Goal: Task Accomplishment & Management: Contribute content

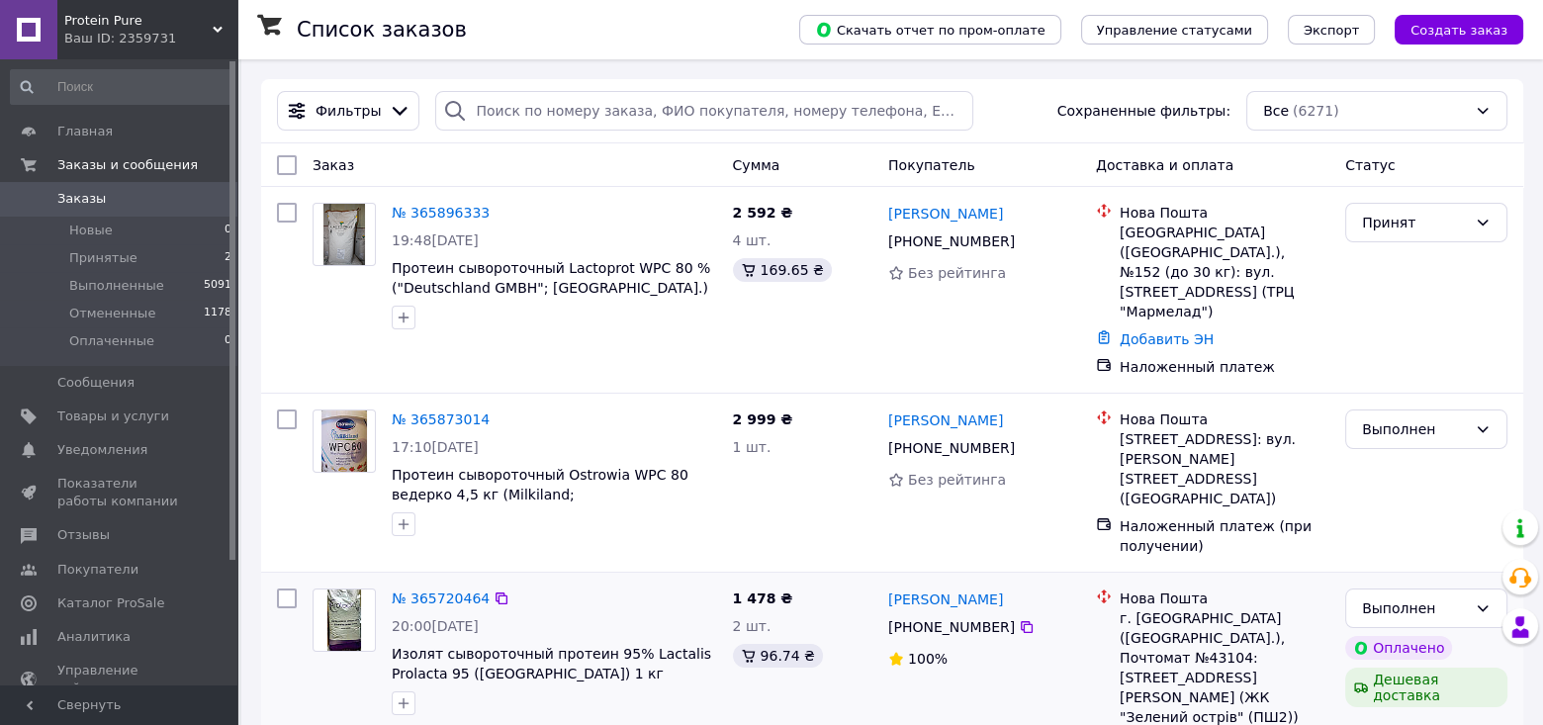
click at [453, 724] on link "2 товара в заказе" at bounding box center [457, 733] width 130 height 16
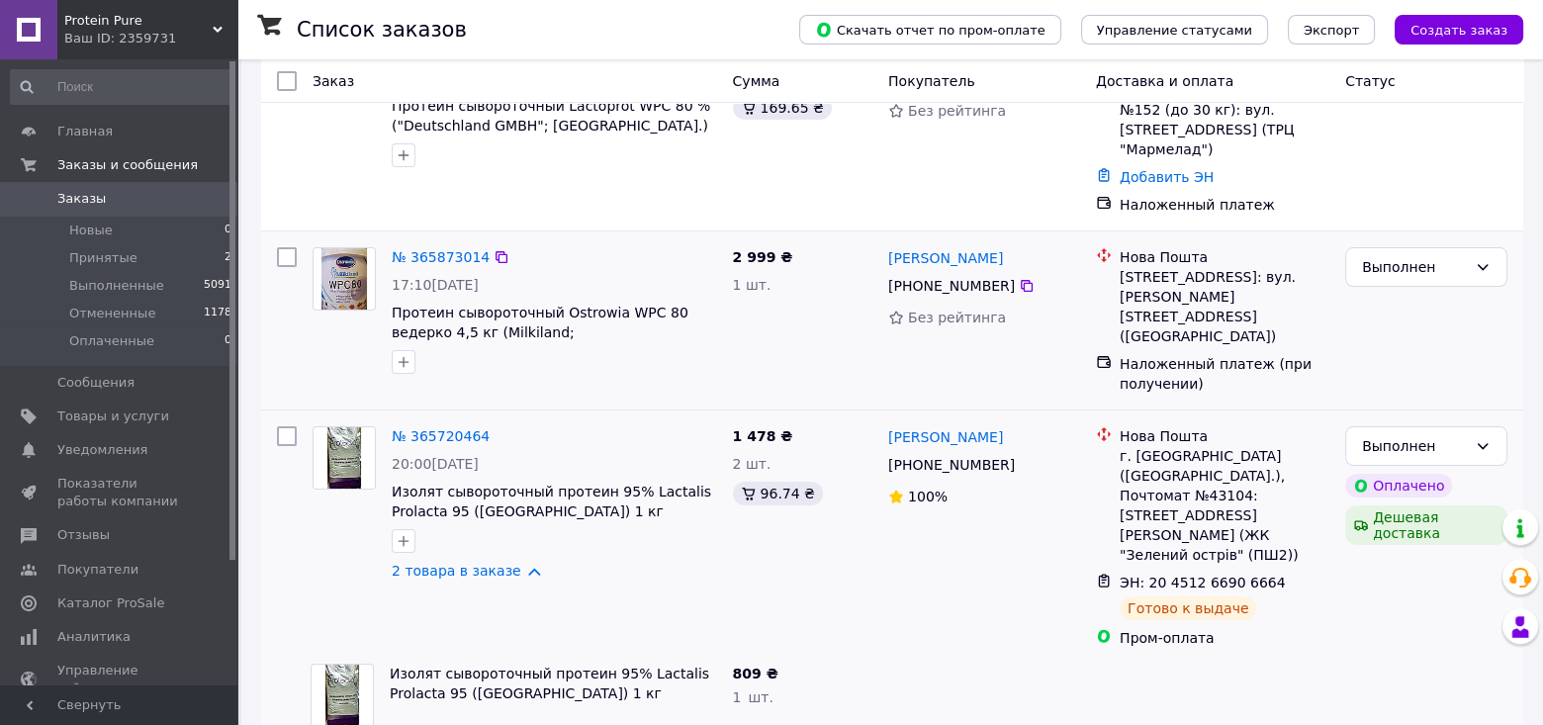
scroll to position [198, 0]
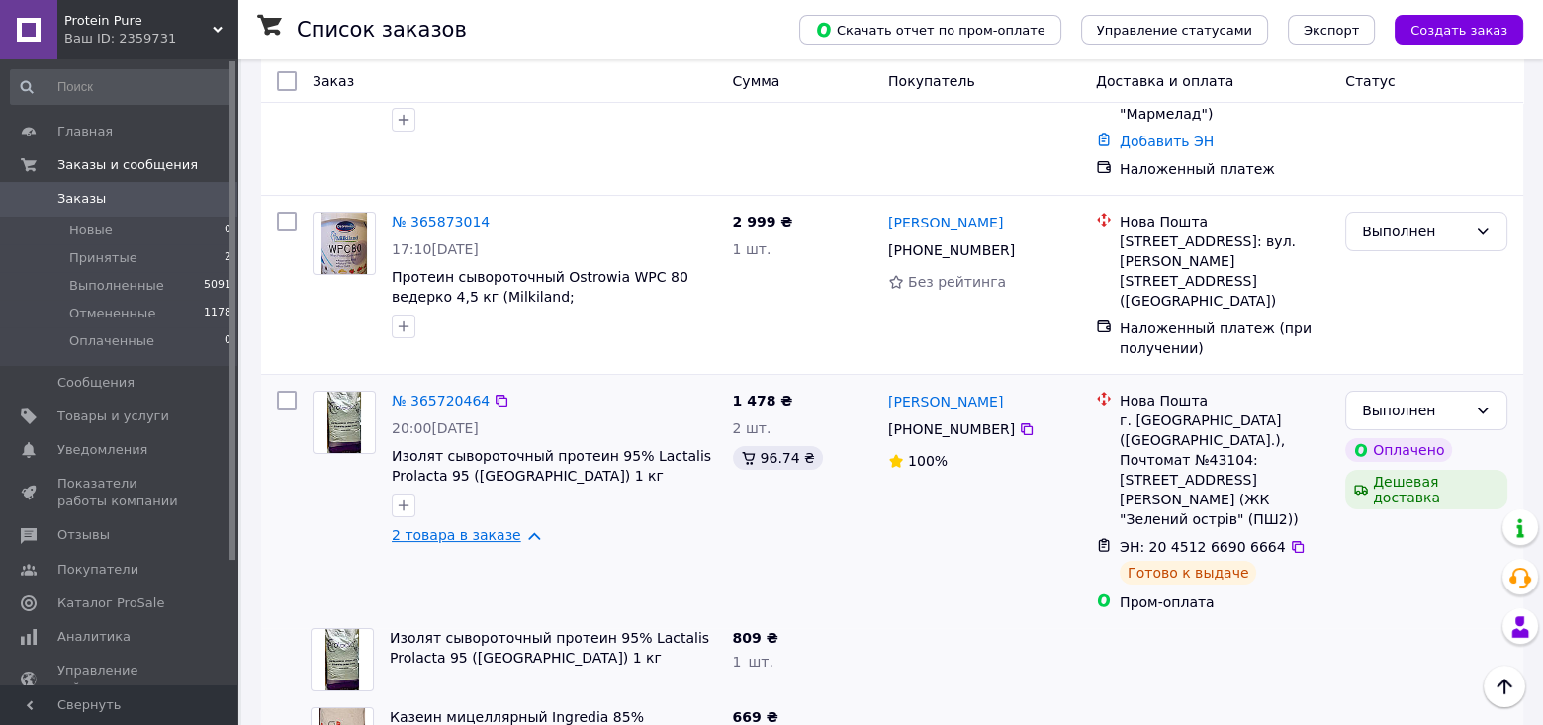
click at [478, 527] on link "2 товара в заказе" at bounding box center [457, 535] width 130 height 16
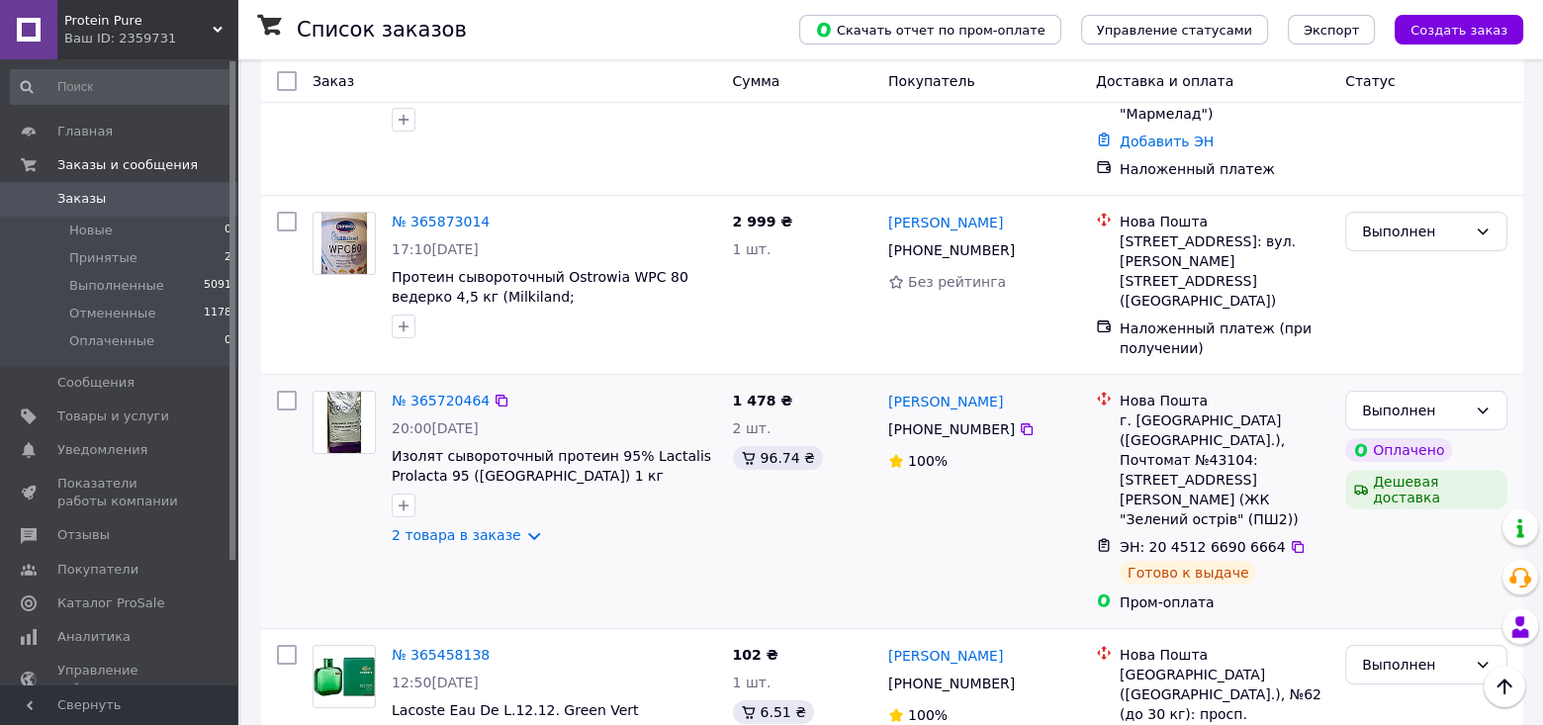
scroll to position [0, 0]
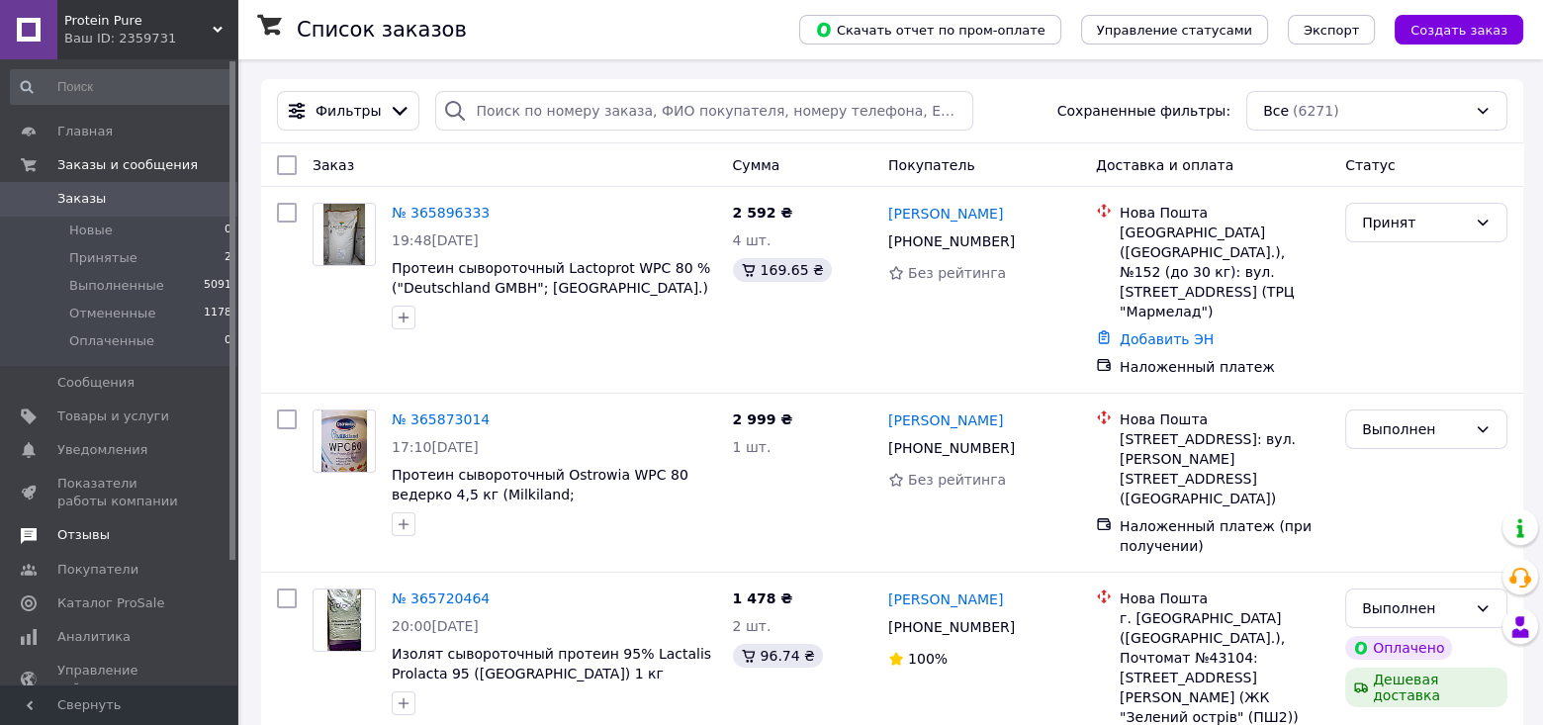
click at [89, 542] on span "Отзывы" at bounding box center [83, 535] width 52 height 18
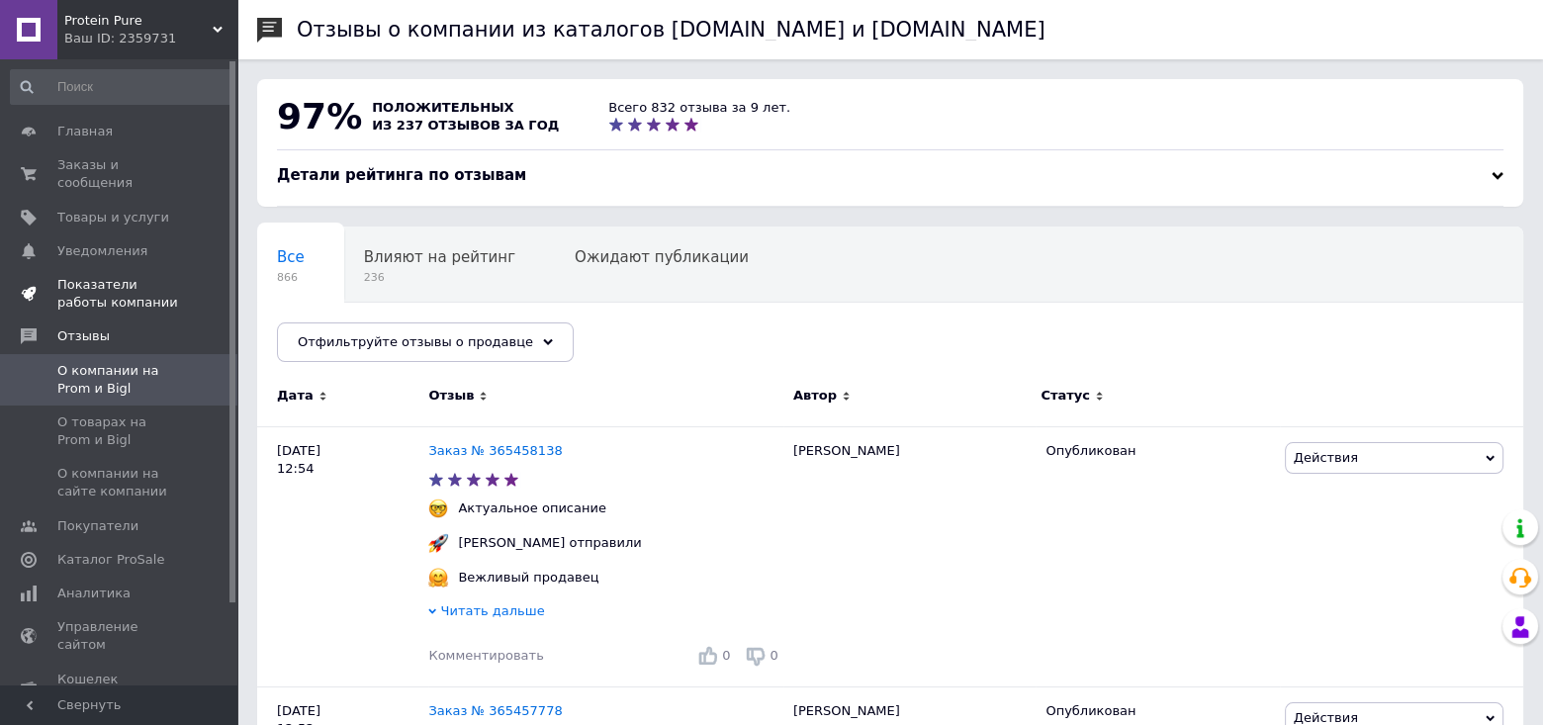
click at [126, 276] on span "Показатели работы компании" at bounding box center [120, 294] width 126 height 36
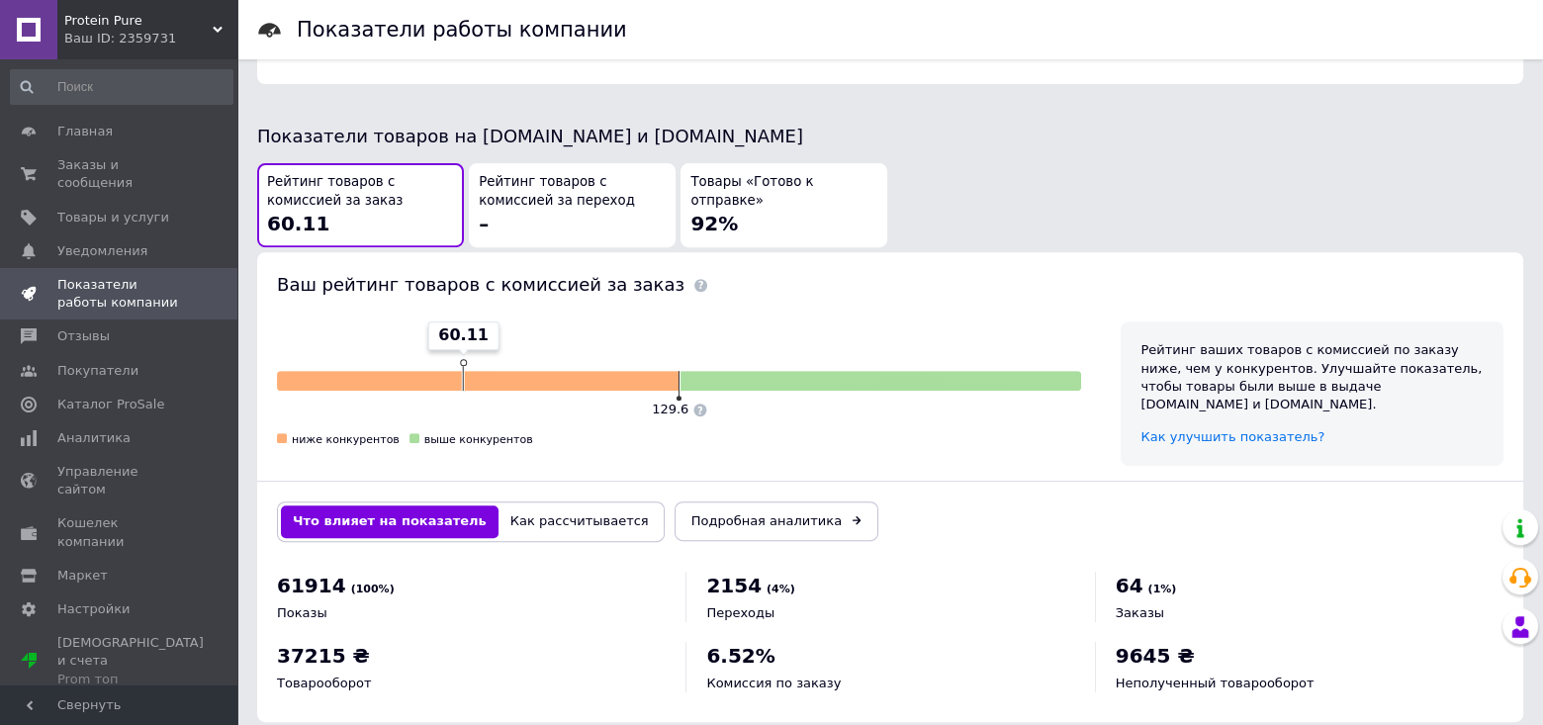
scroll to position [1025, 0]
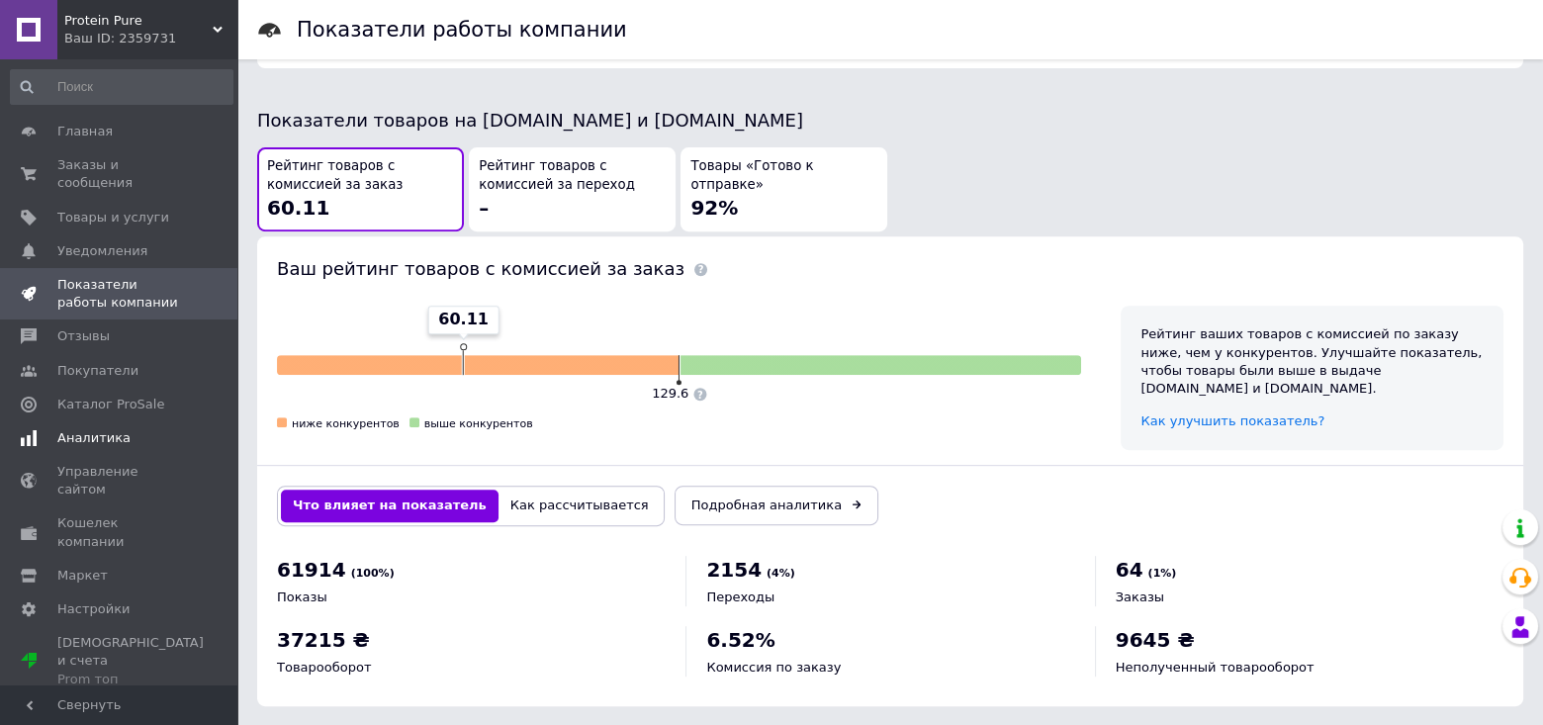
click at [97, 429] on span "Аналитика" at bounding box center [93, 438] width 73 height 18
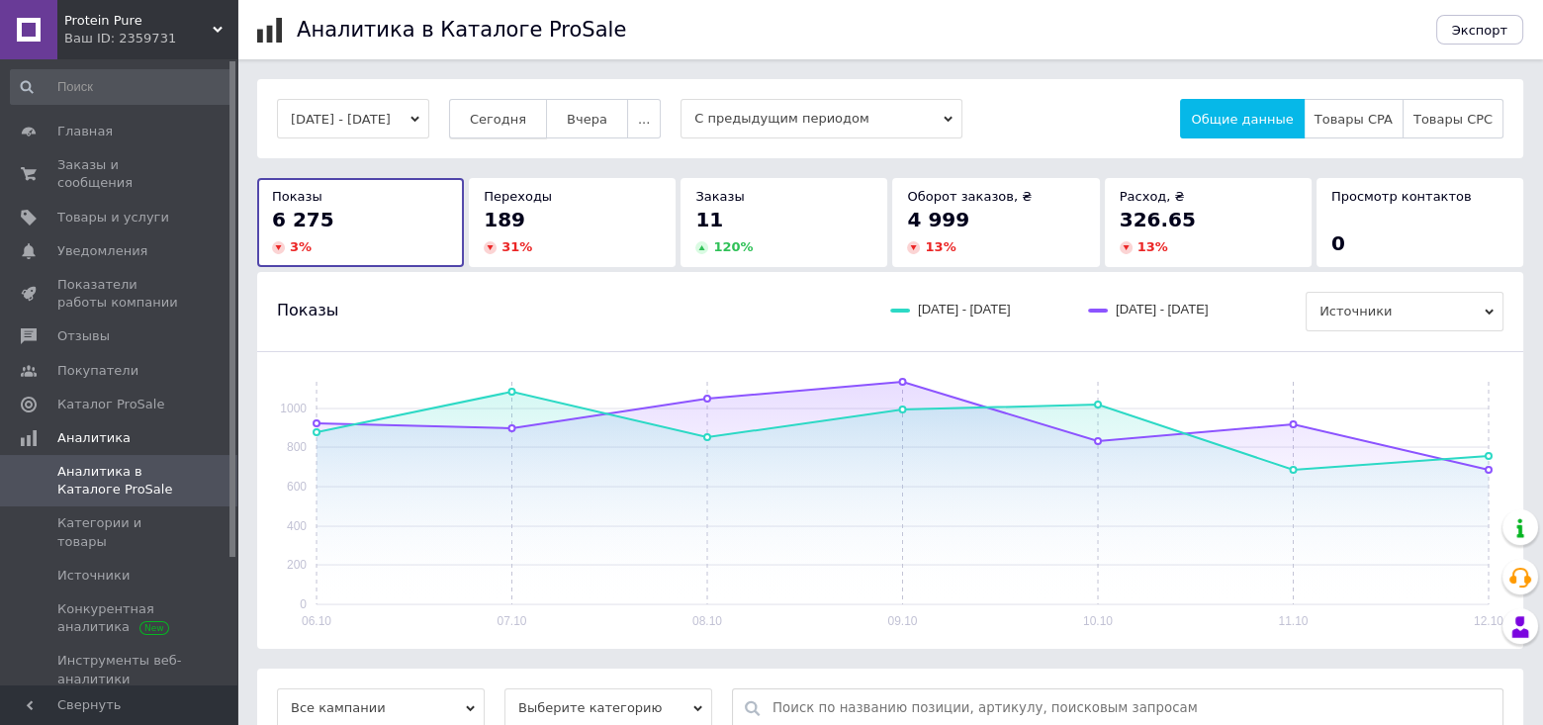
click at [509, 122] on span "Сегодня" at bounding box center [498, 119] width 56 height 15
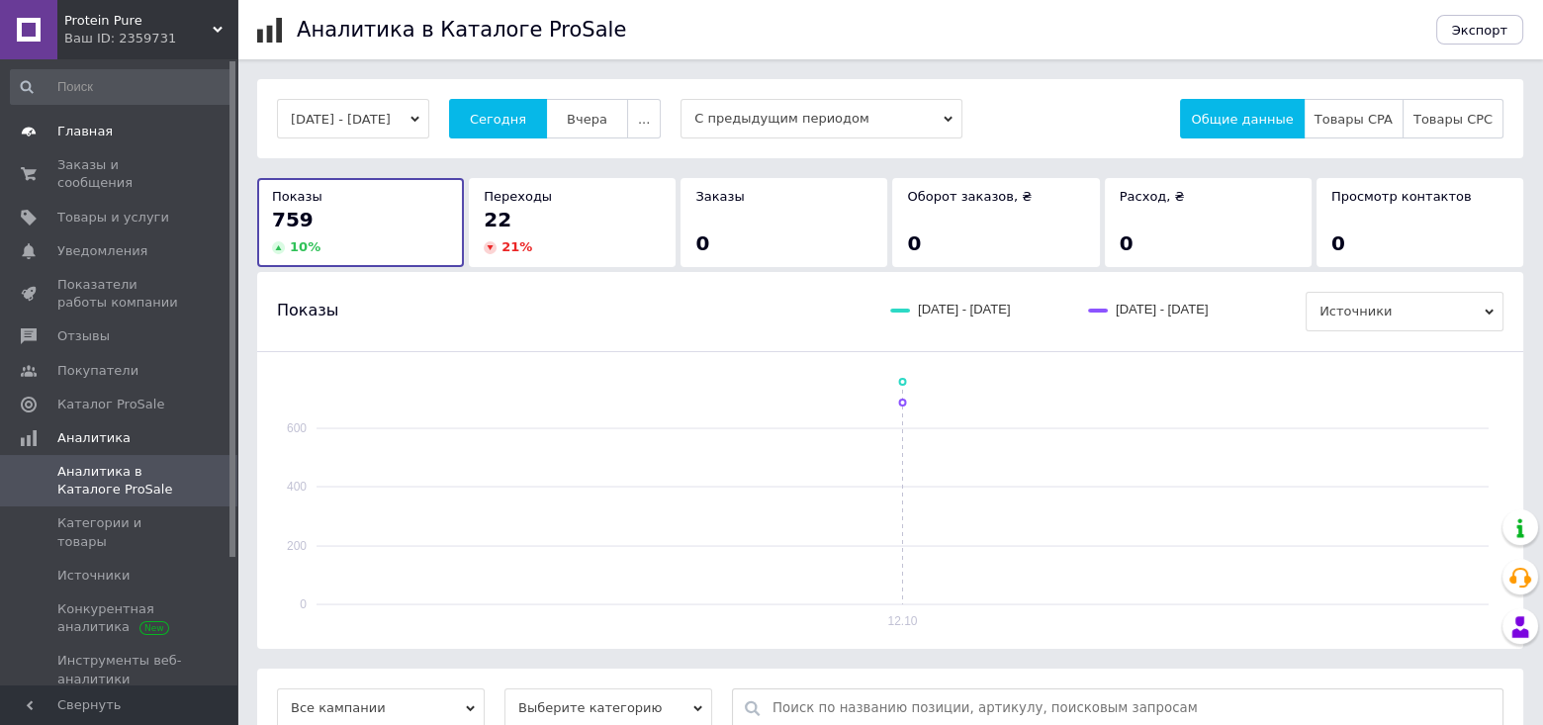
click at [74, 131] on span "Главная" at bounding box center [84, 132] width 55 height 18
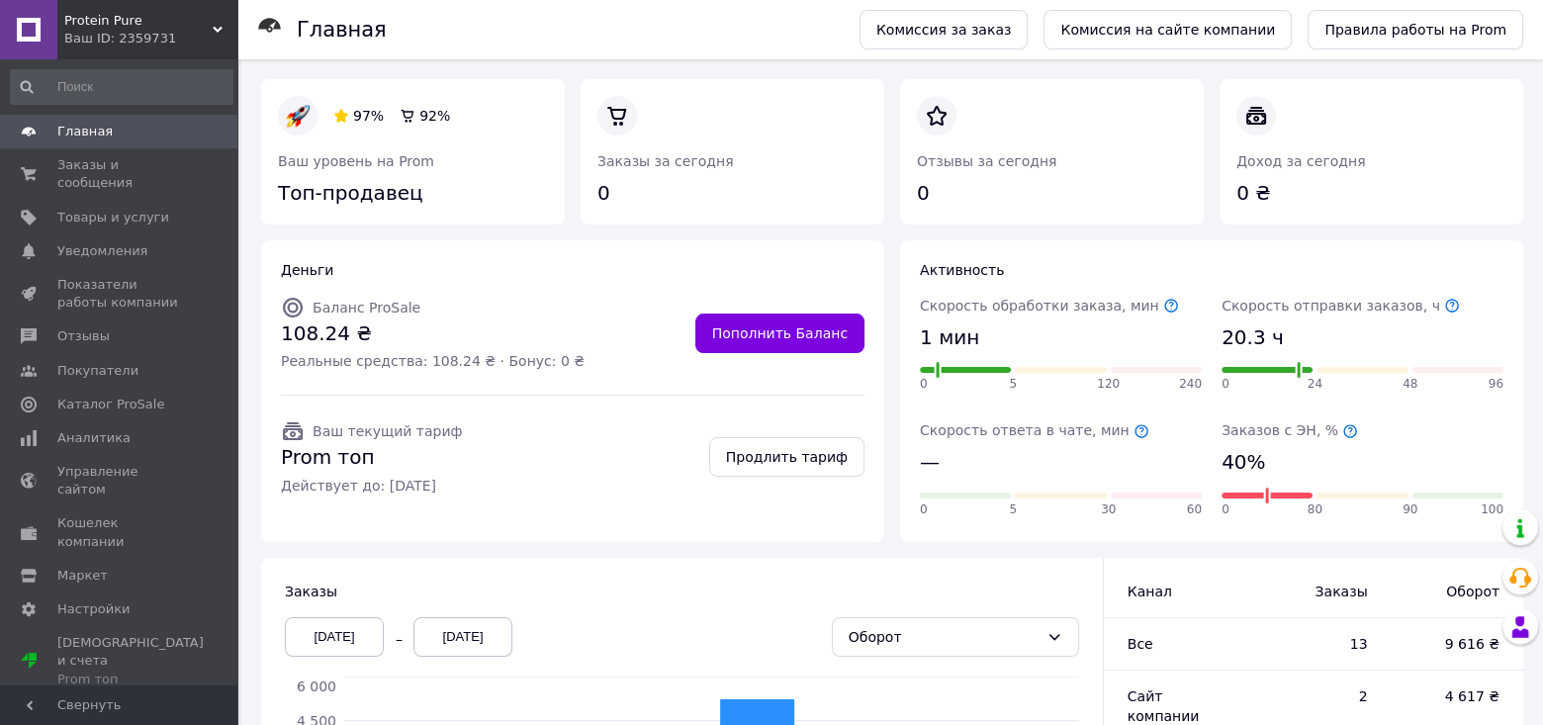
click at [204, 22] on span "Protein Pure" at bounding box center [138, 21] width 148 height 18
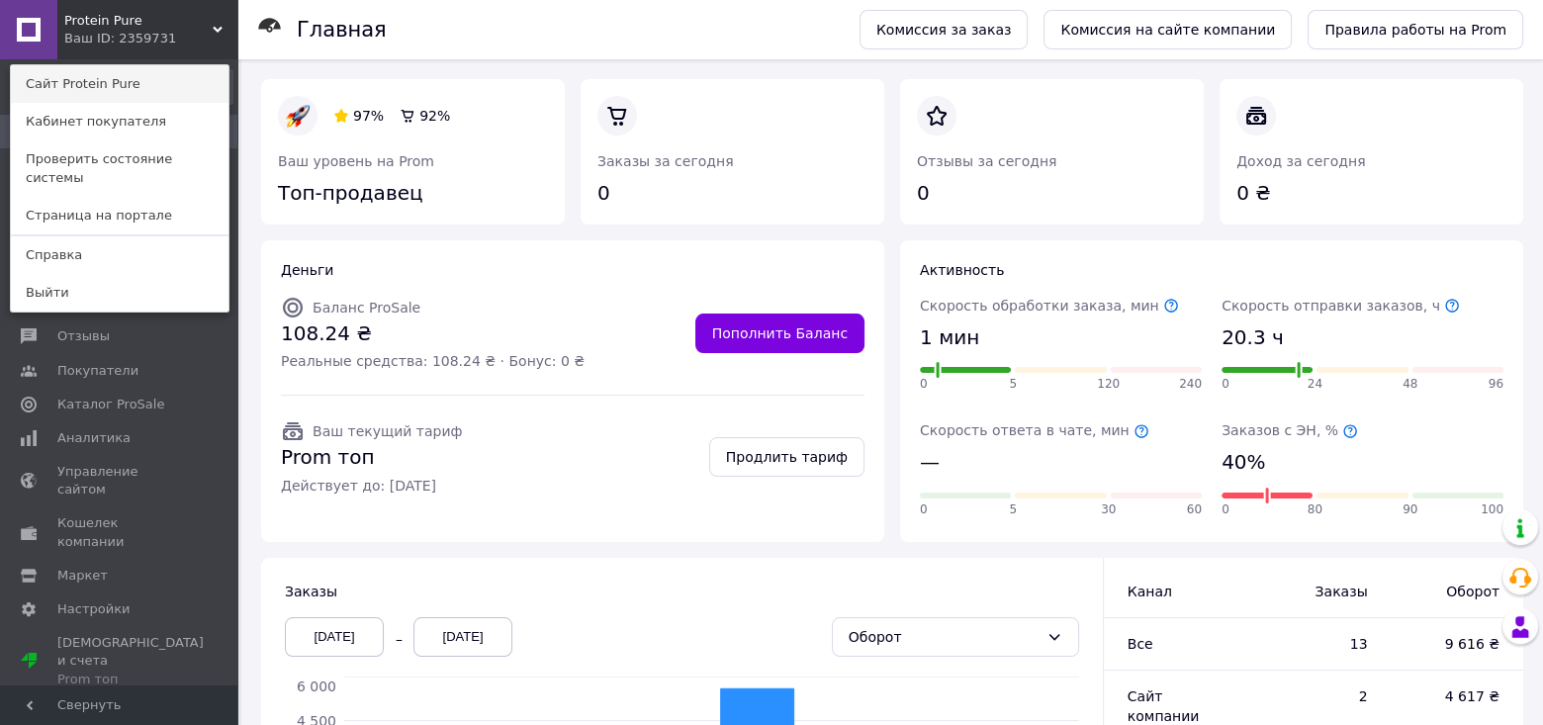
click at [204, 70] on link "Сайт Protein Pure" at bounding box center [120, 84] width 218 height 38
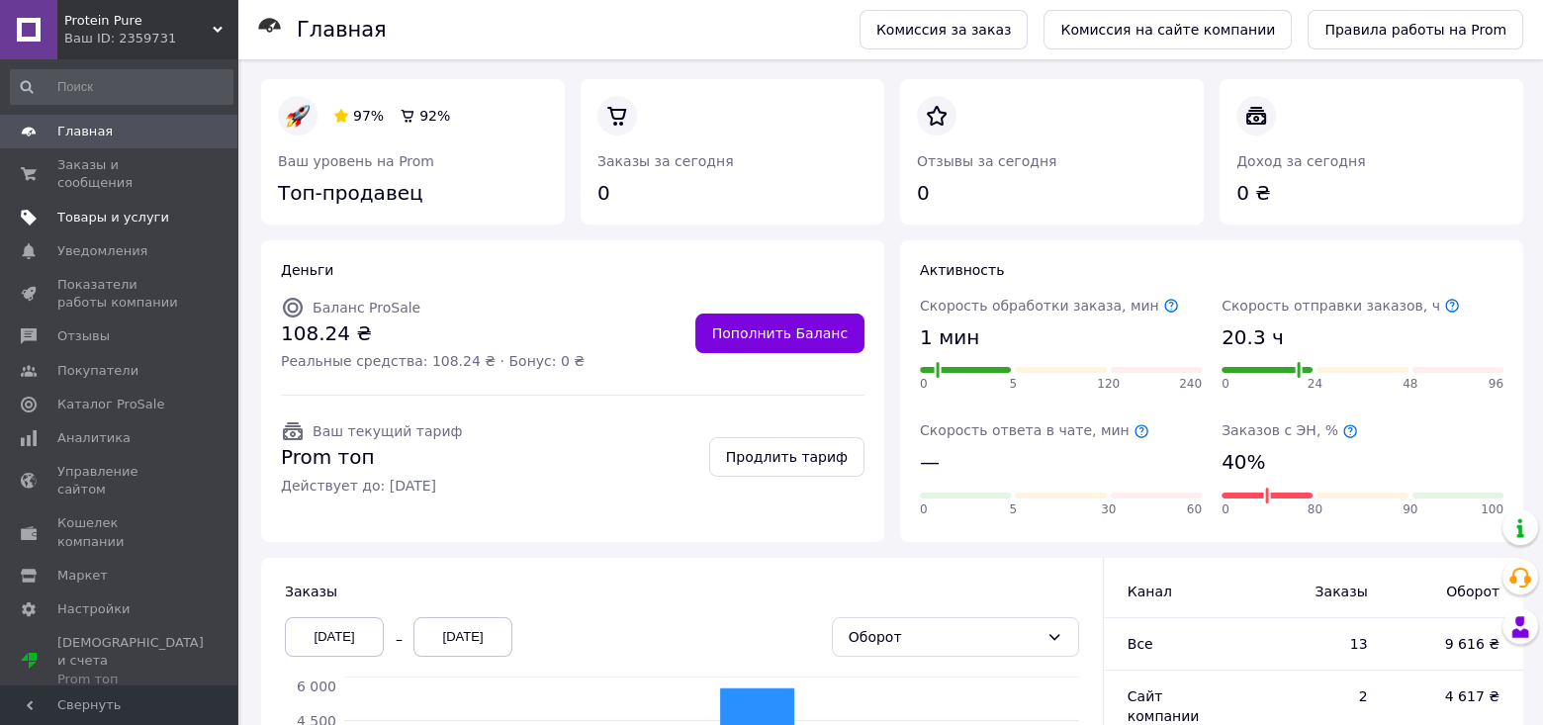
click at [131, 209] on span "Товары и услуги" at bounding box center [113, 218] width 112 height 18
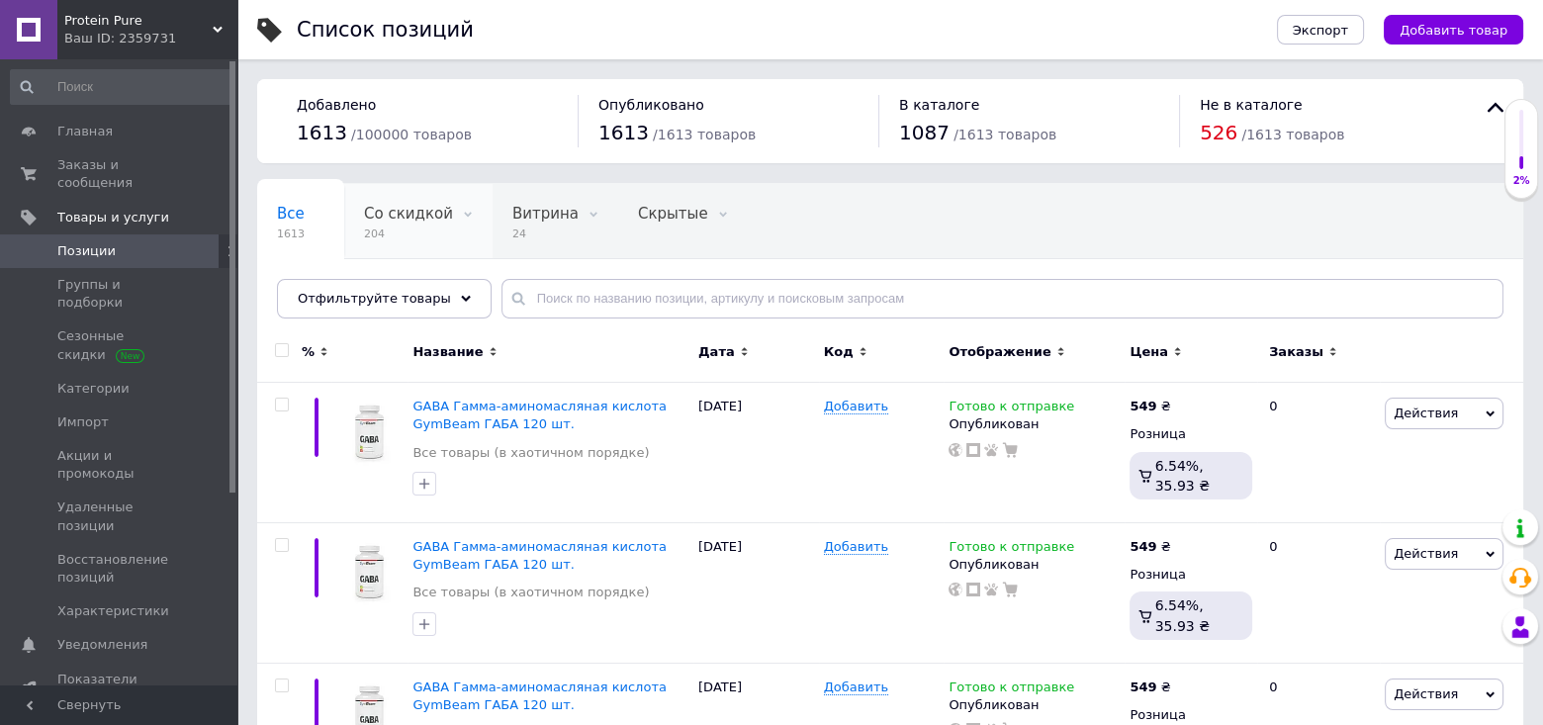
click at [409, 213] on span "Со скидкой" at bounding box center [408, 214] width 89 height 18
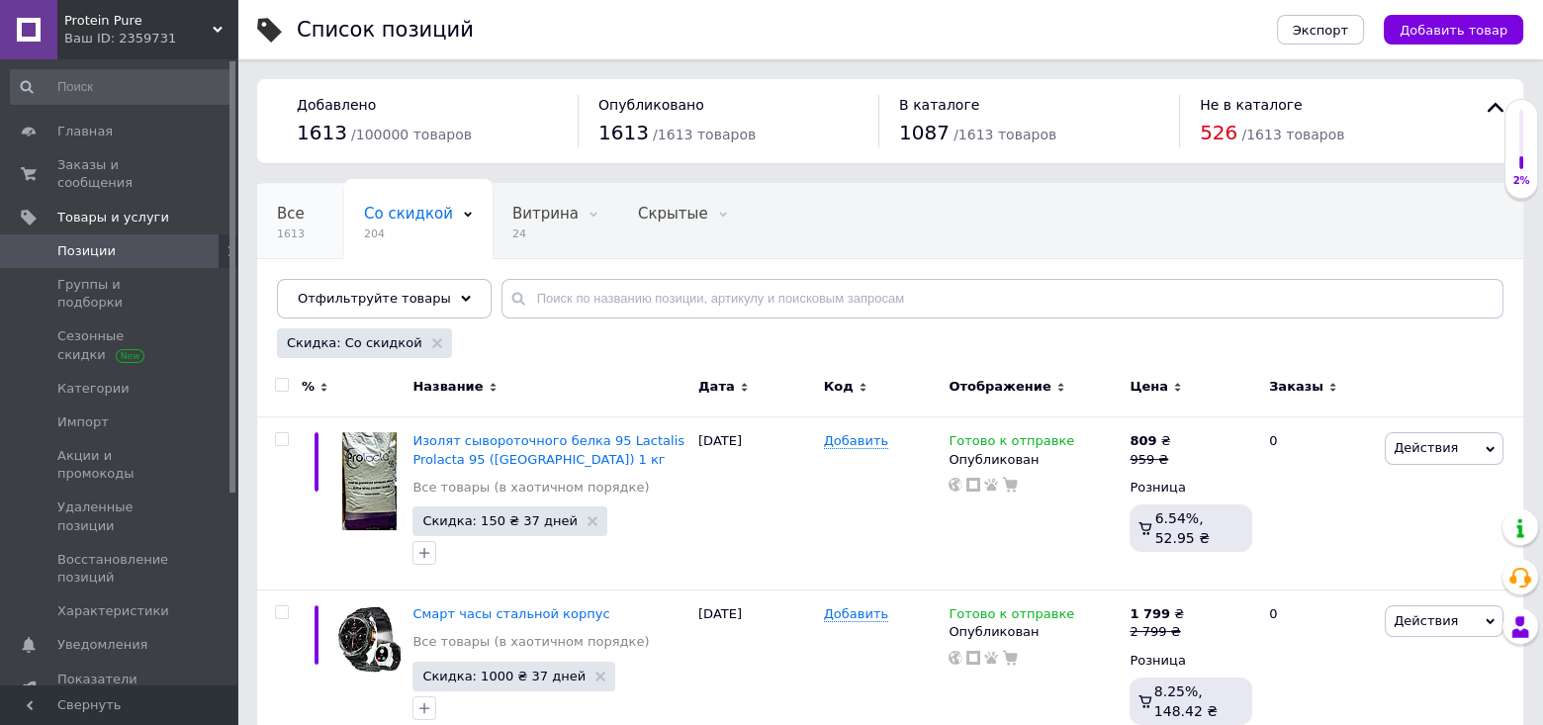
click at [307, 210] on div "Все 1613" at bounding box center [300, 221] width 87 height 75
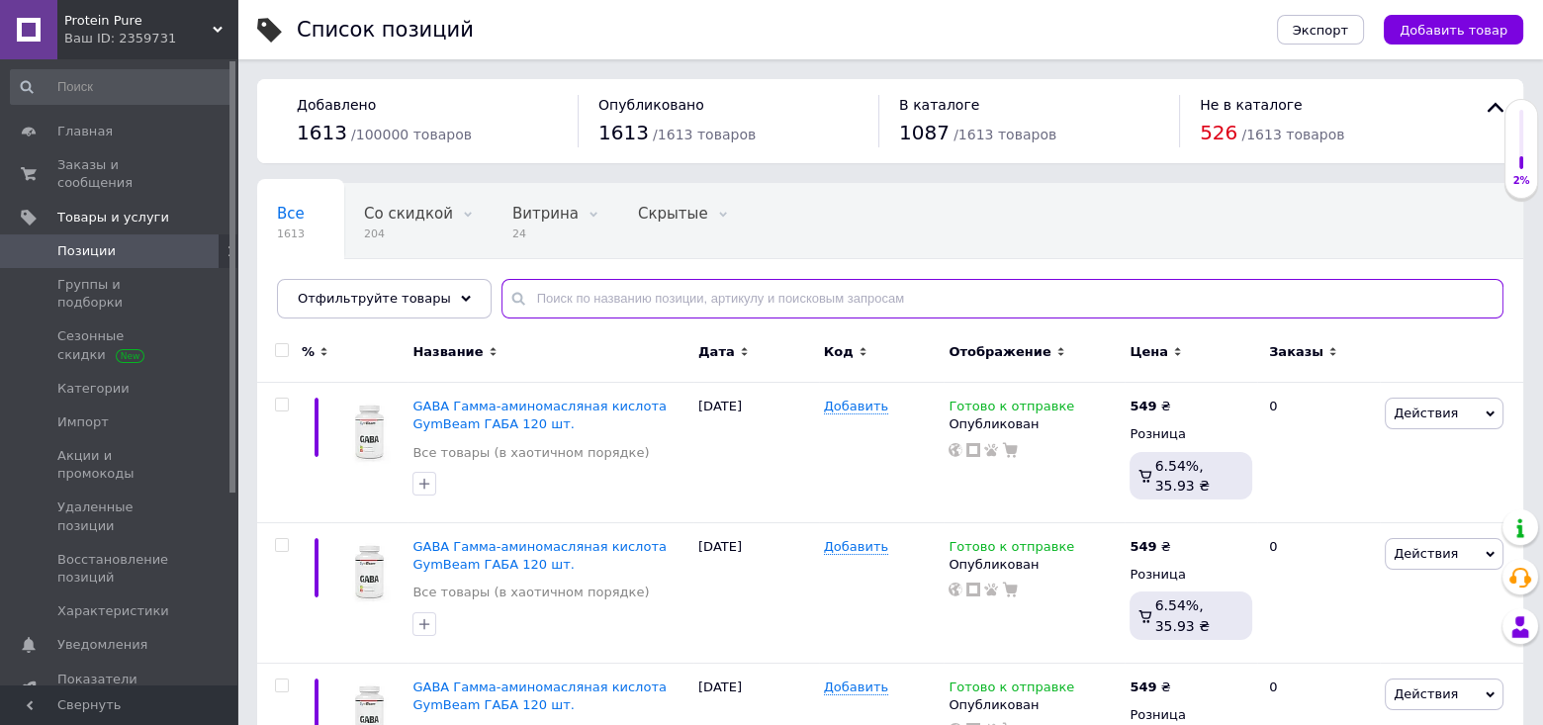
drag, startPoint x: 717, startPoint y: 294, endPoint x: 665, endPoint y: 289, distance: 52.7
paste input "Цинк Zinc 21st Century 50 мг 60"
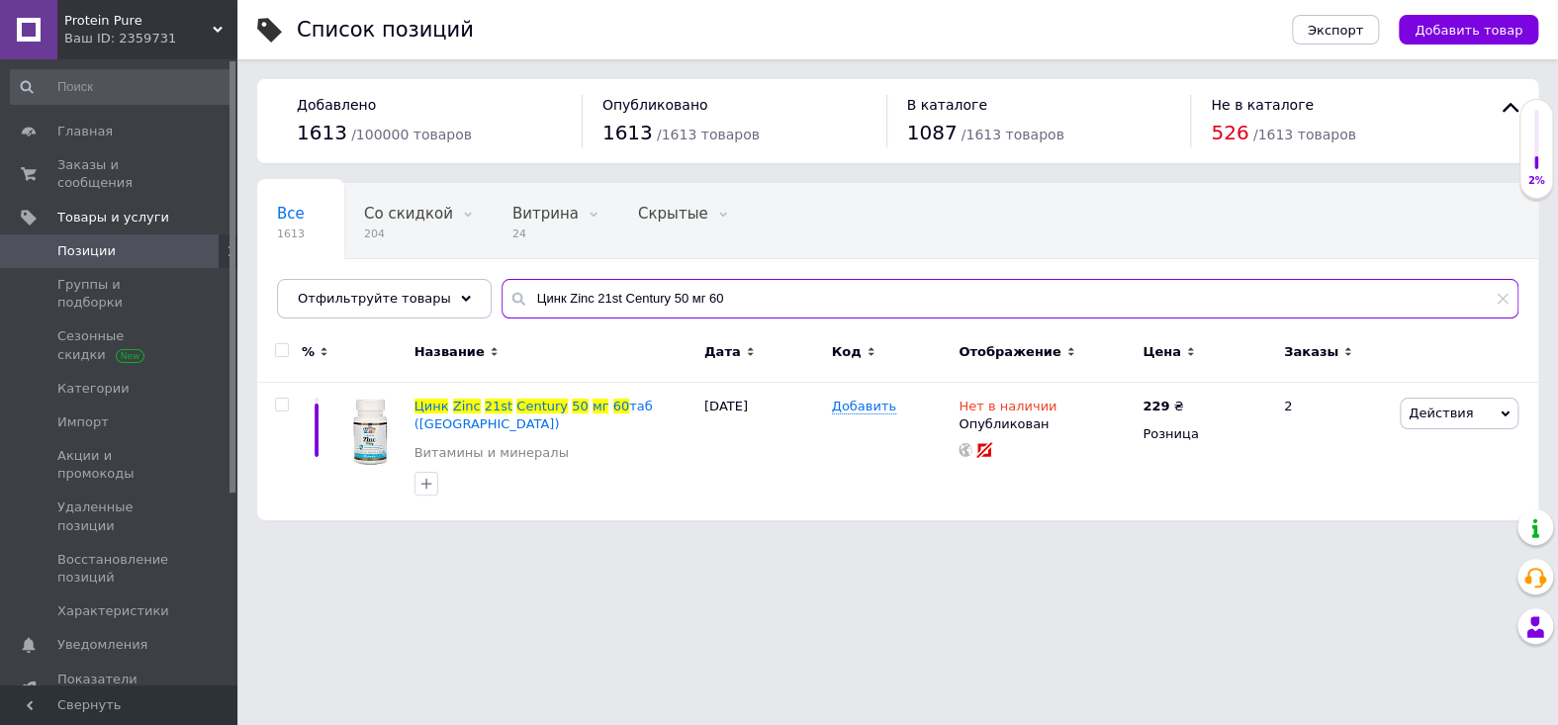
type input "Цинк Zinc 21st Century 50 мг 60"
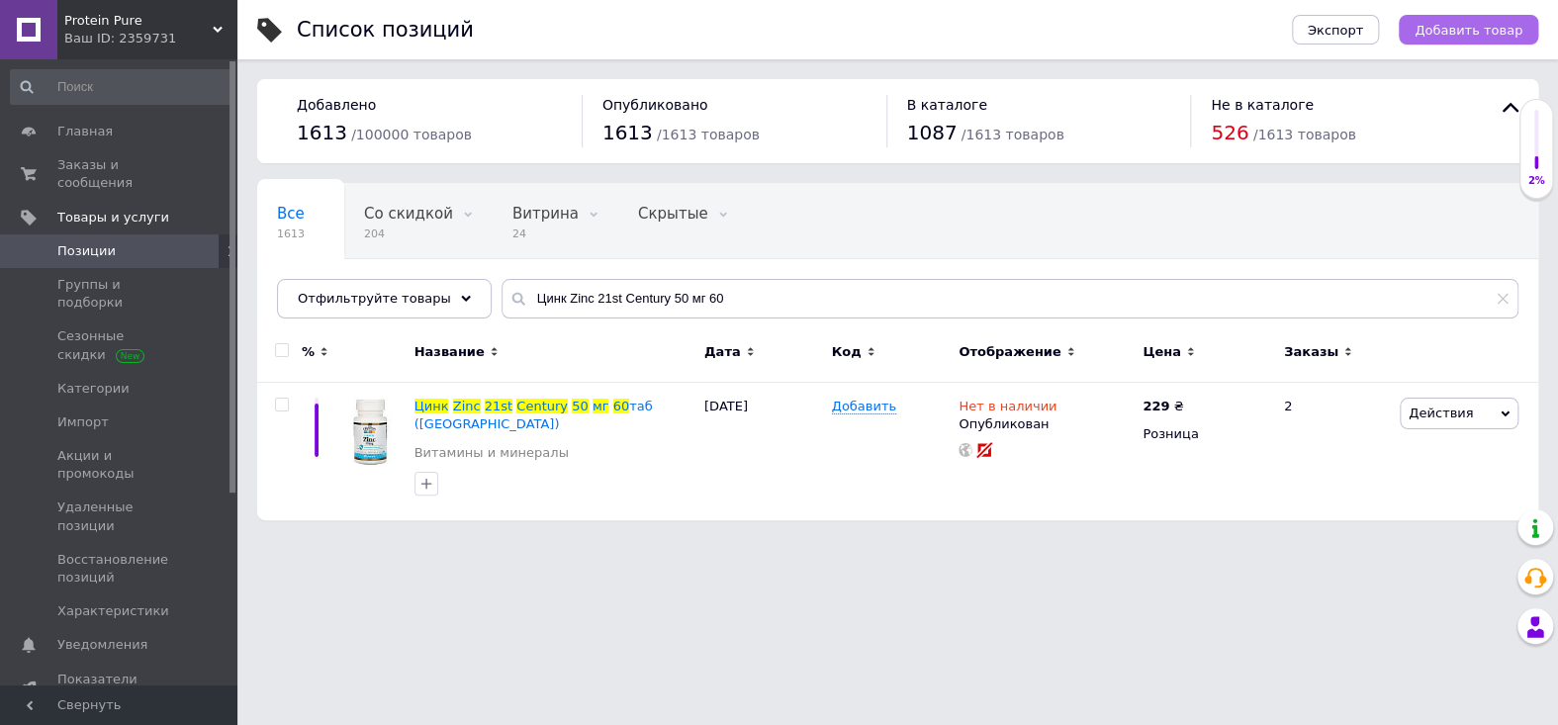
click at [1479, 32] on span "Добавить товар" at bounding box center [1468, 30] width 108 height 15
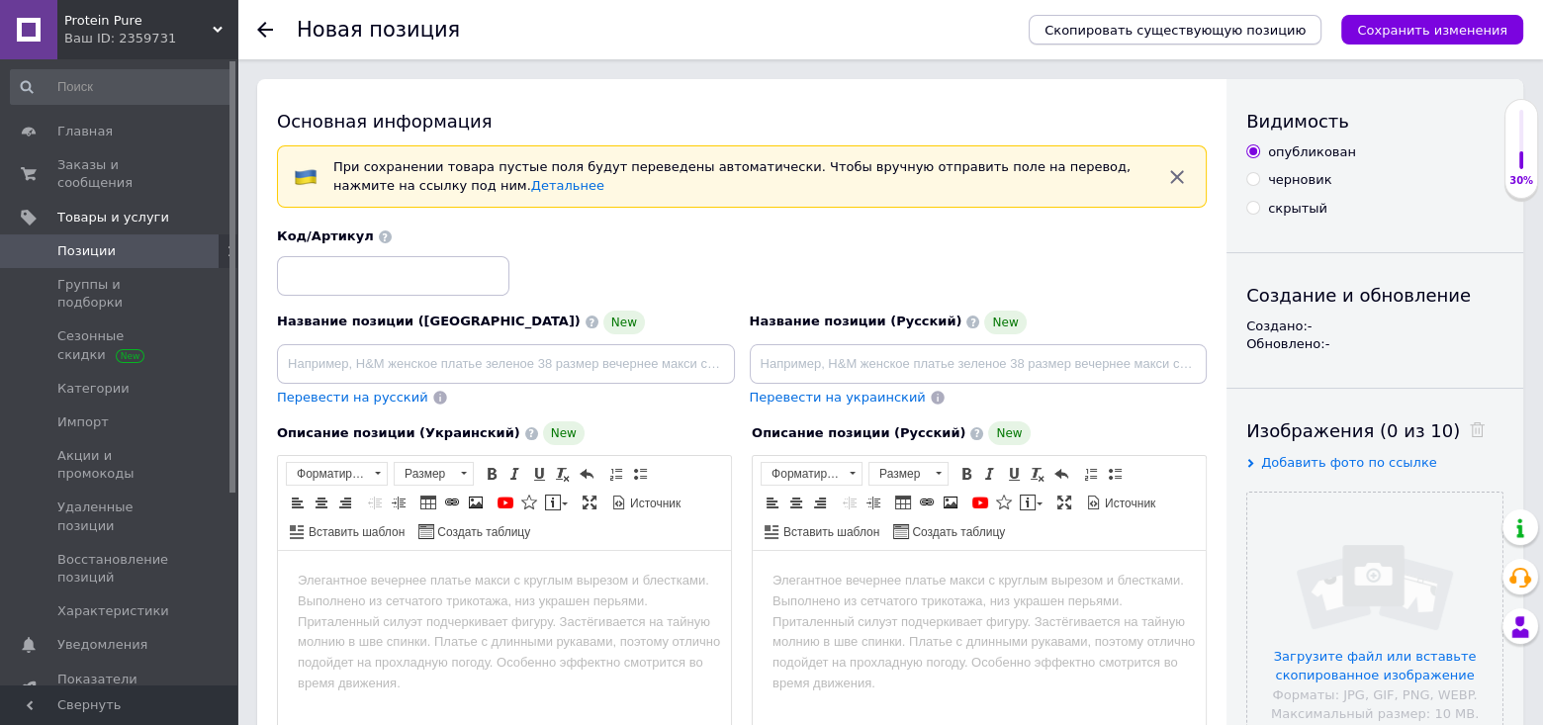
click at [1247, 26] on span "Скопировать существующую позицию" at bounding box center [1175, 30] width 261 height 15
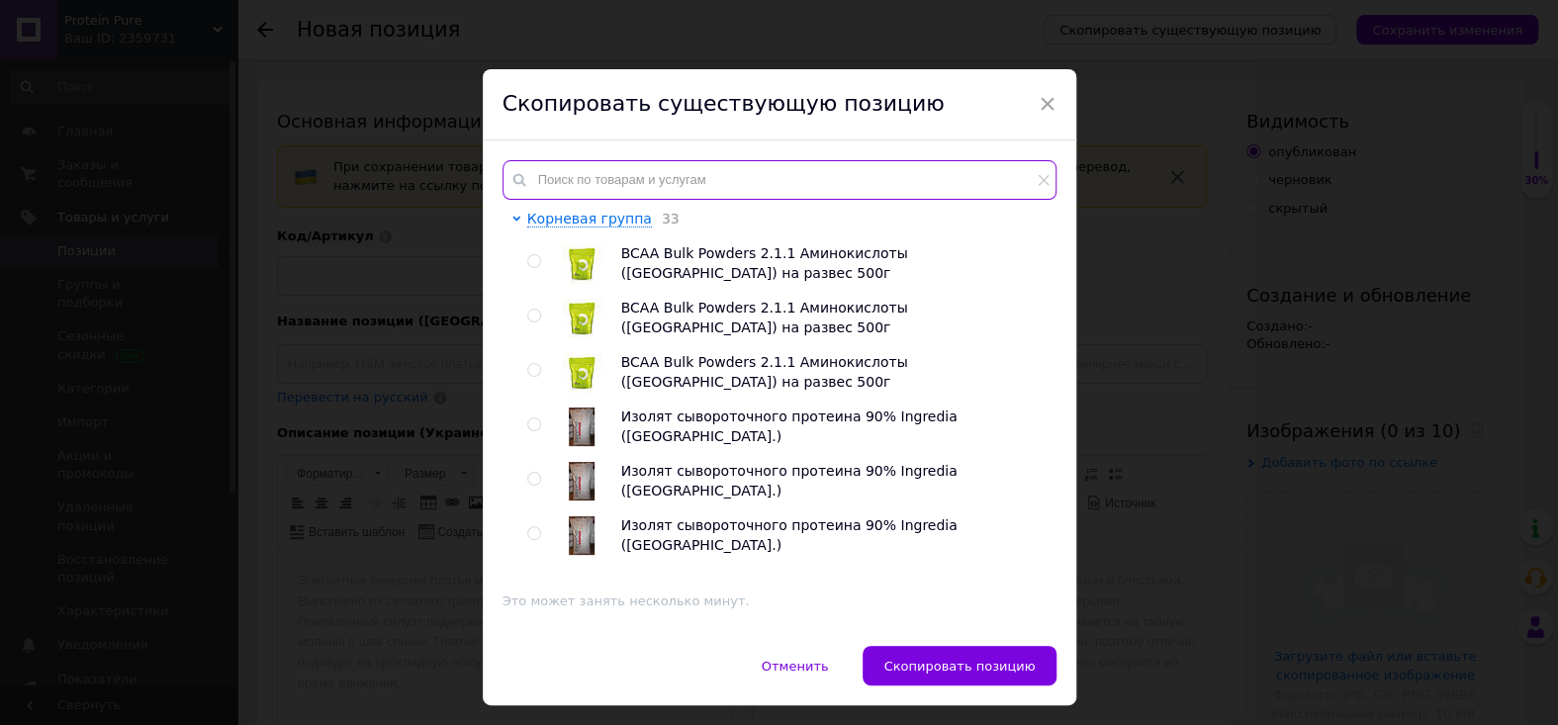
paste input "Цинк Zinc 21st Century 50 мг 60"
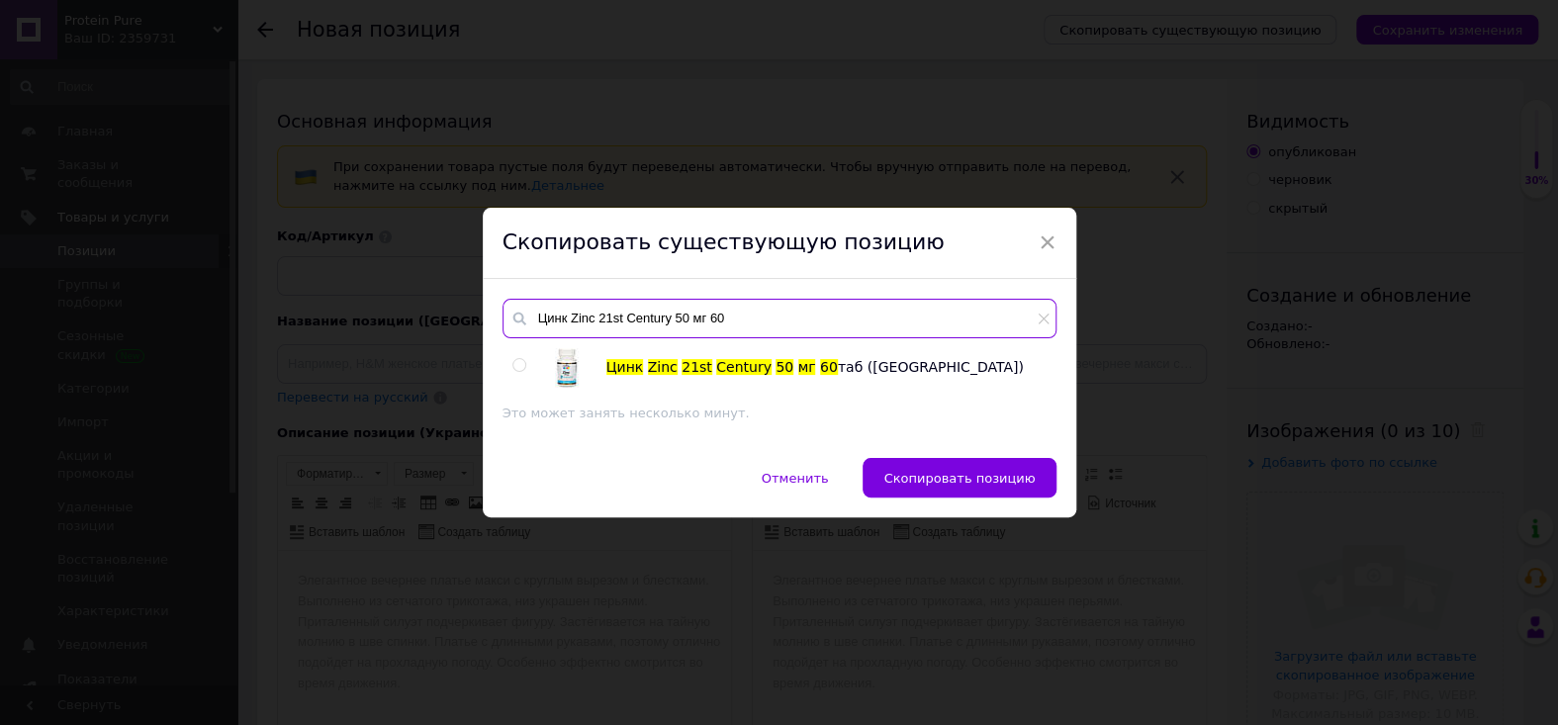
type input "Цинк Zinc 21st Century 50 мг 60"
click at [648, 360] on span "Zinc" at bounding box center [663, 367] width 30 height 16
click at [512, 365] on input "radio" at bounding box center [518, 365] width 13 height 13
radio input "true"
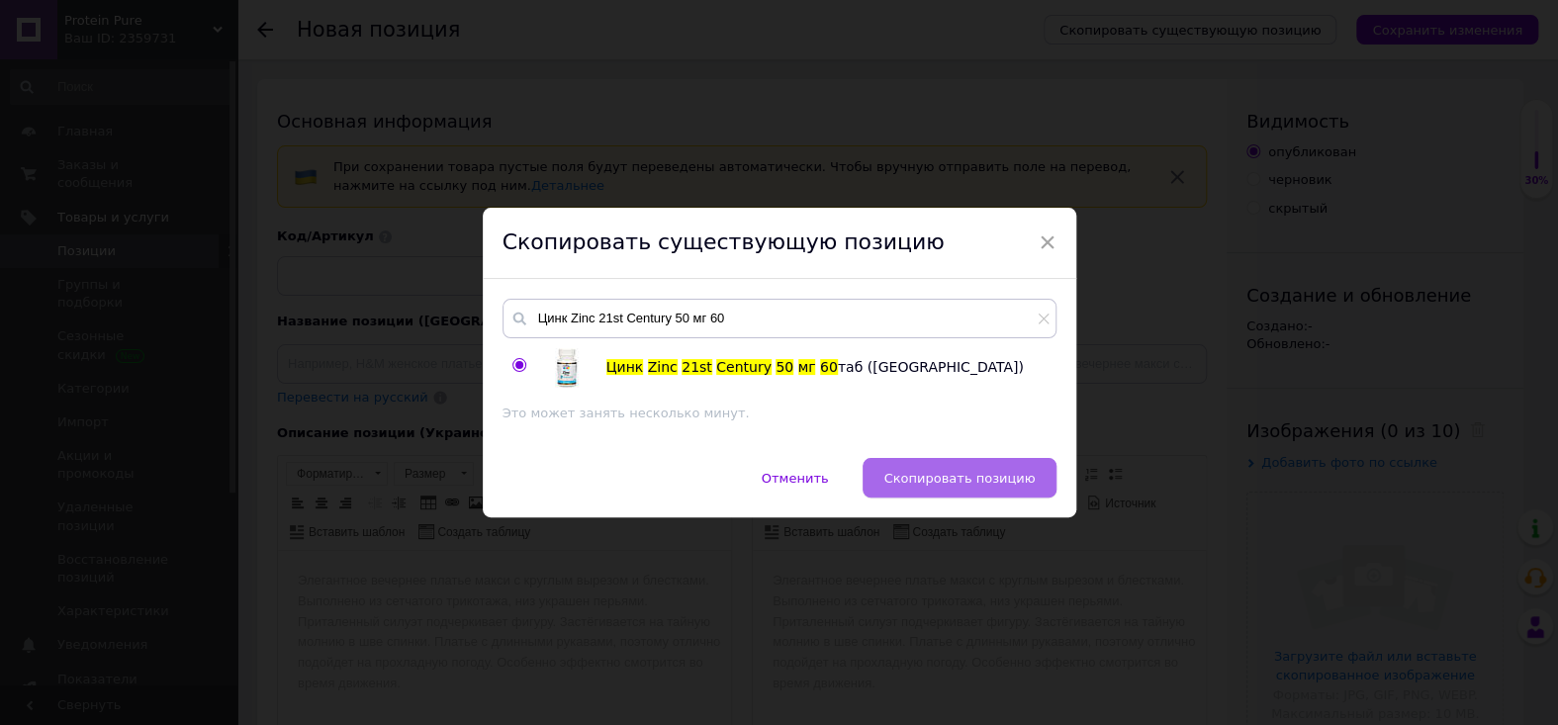
click at [999, 466] on button "Скопировать позицию" at bounding box center [959, 478] width 193 height 40
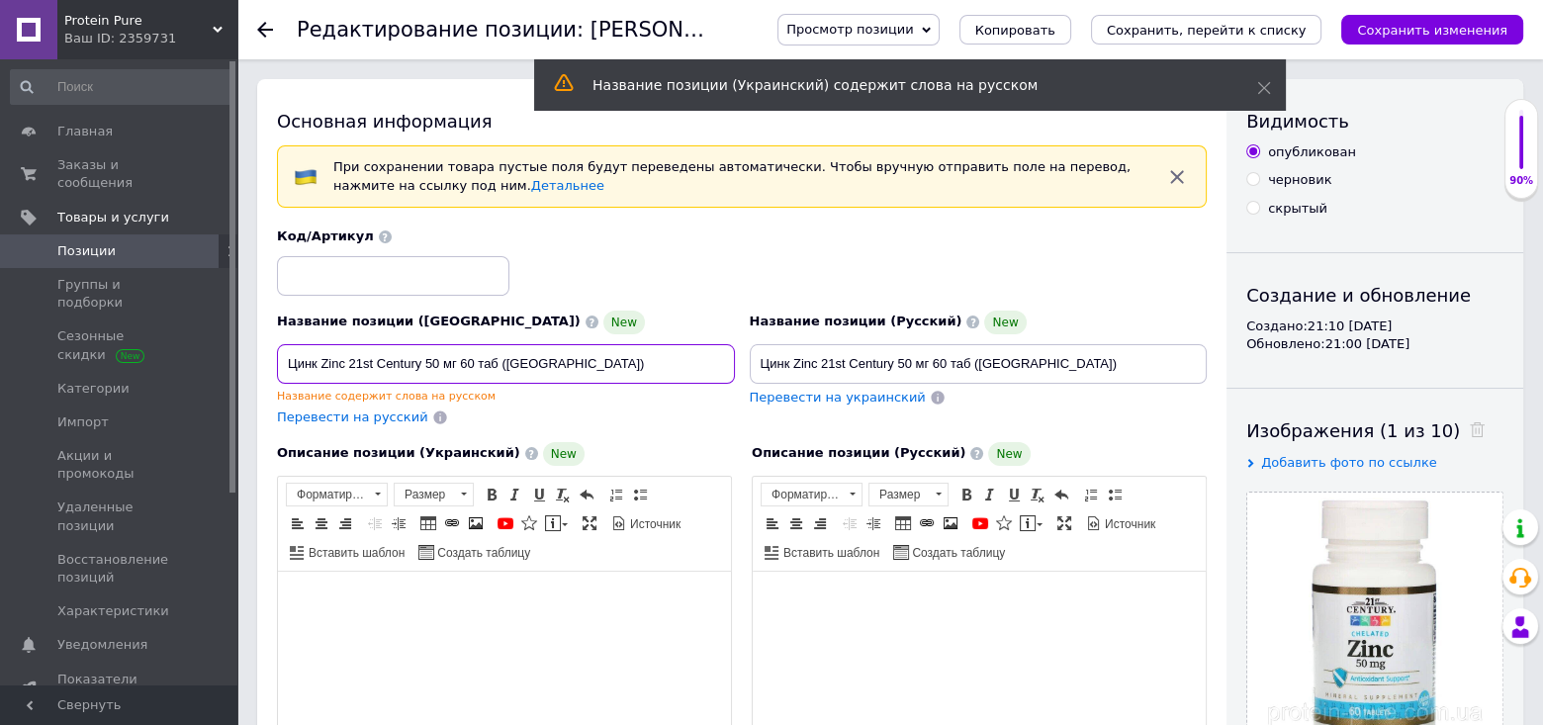
click at [474, 365] on input "Цинк Zinc 21st Century 50 мг 60 таб ([GEOGRAPHIC_DATA])" at bounding box center [506, 364] width 458 height 40
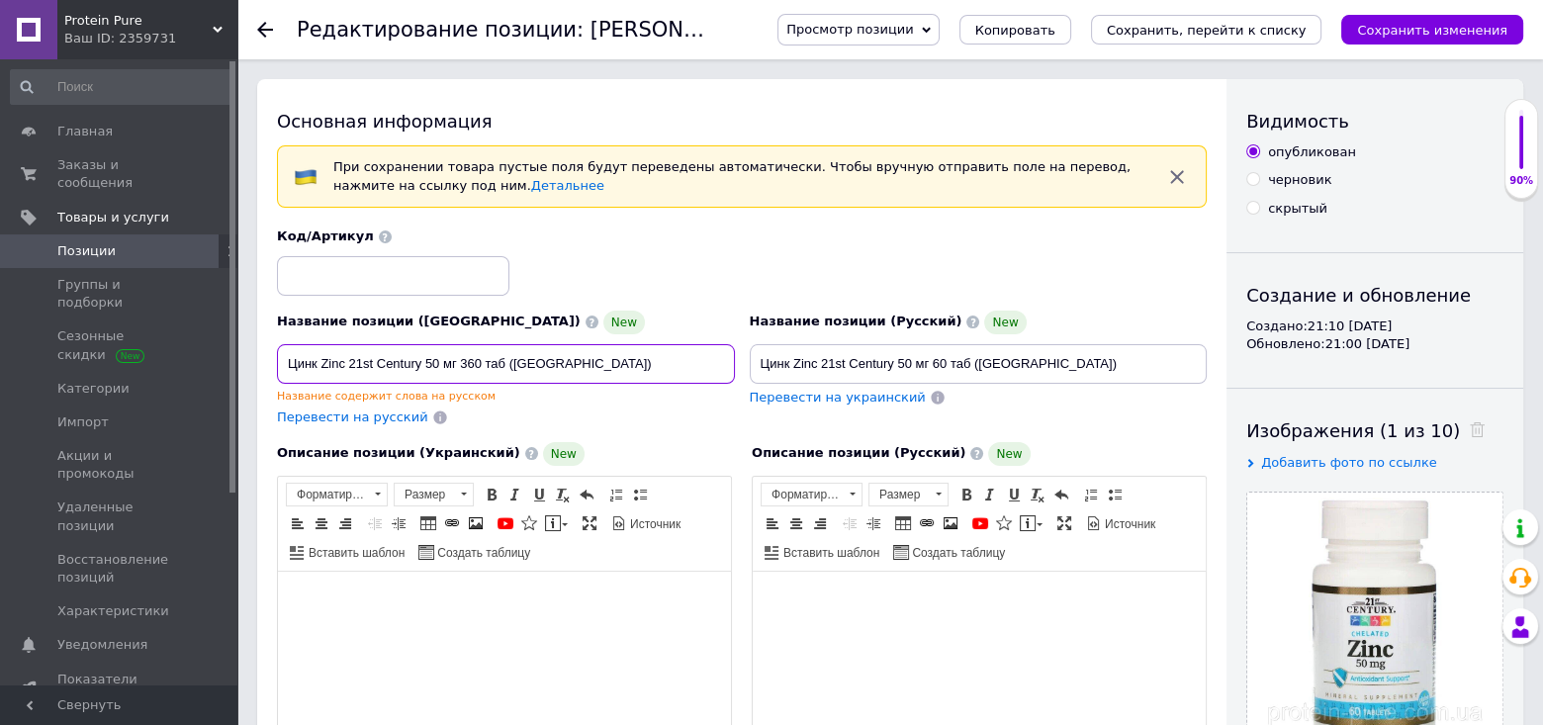
type input "Цинк Zinc 21st Century 50 мг 360 таб ([GEOGRAPHIC_DATA])"
click at [934, 362] on input "Цинк Zinc 21st Century 50 мг 60 таб ([GEOGRAPHIC_DATA])" at bounding box center [979, 364] width 458 height 40
click at [944, 364] on input "Цинк Zinc 21st Century 50 мг 60 таб ([GEOGRAPHIC_DATA])" at bounding box center [979, 364] width 458 height 40
click at [940, 363] on input "Цинк Zinc 21st Century 50 мг 60 таб ([GEOGRAPHIC_DATA])" at bounding box center [979, 364] width 458 height 40
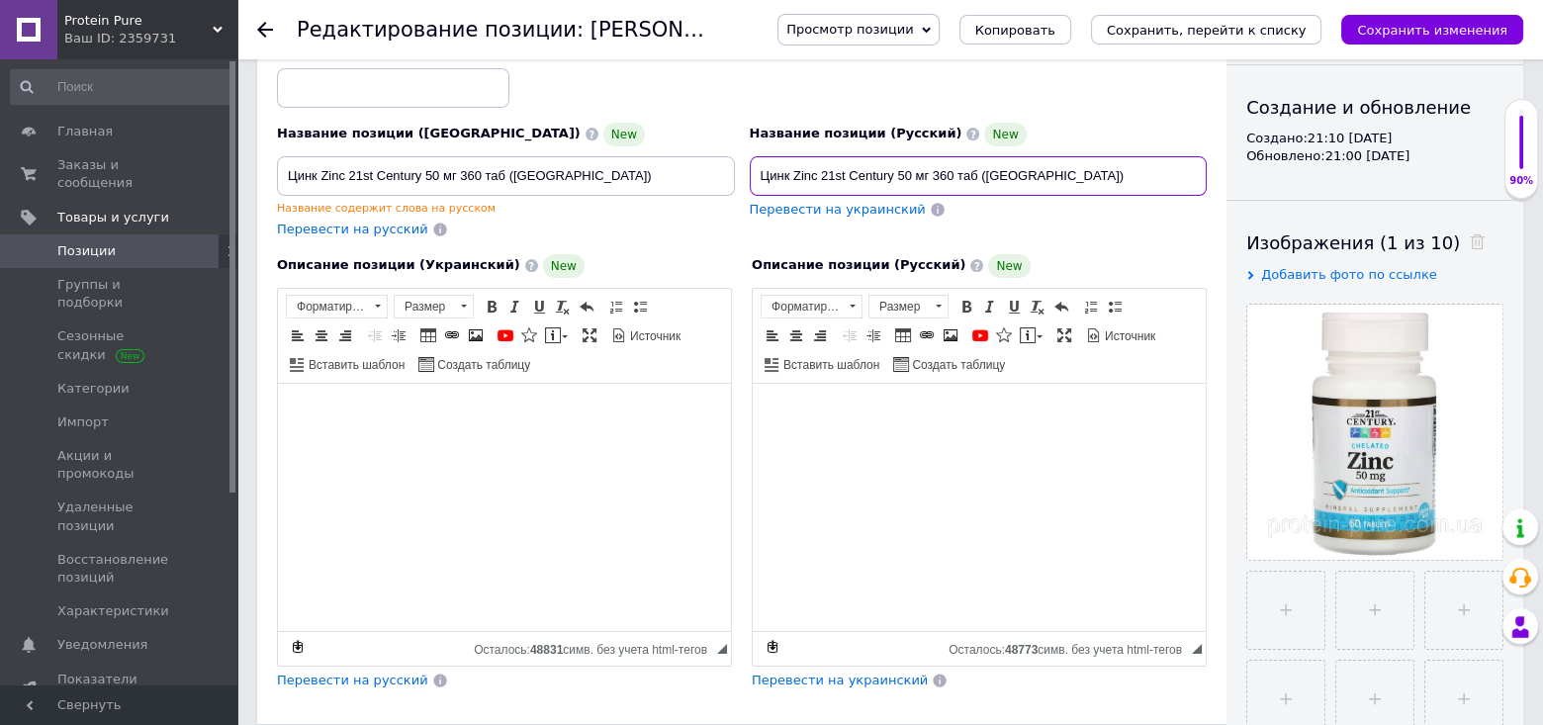
scroll to position [396, 0]
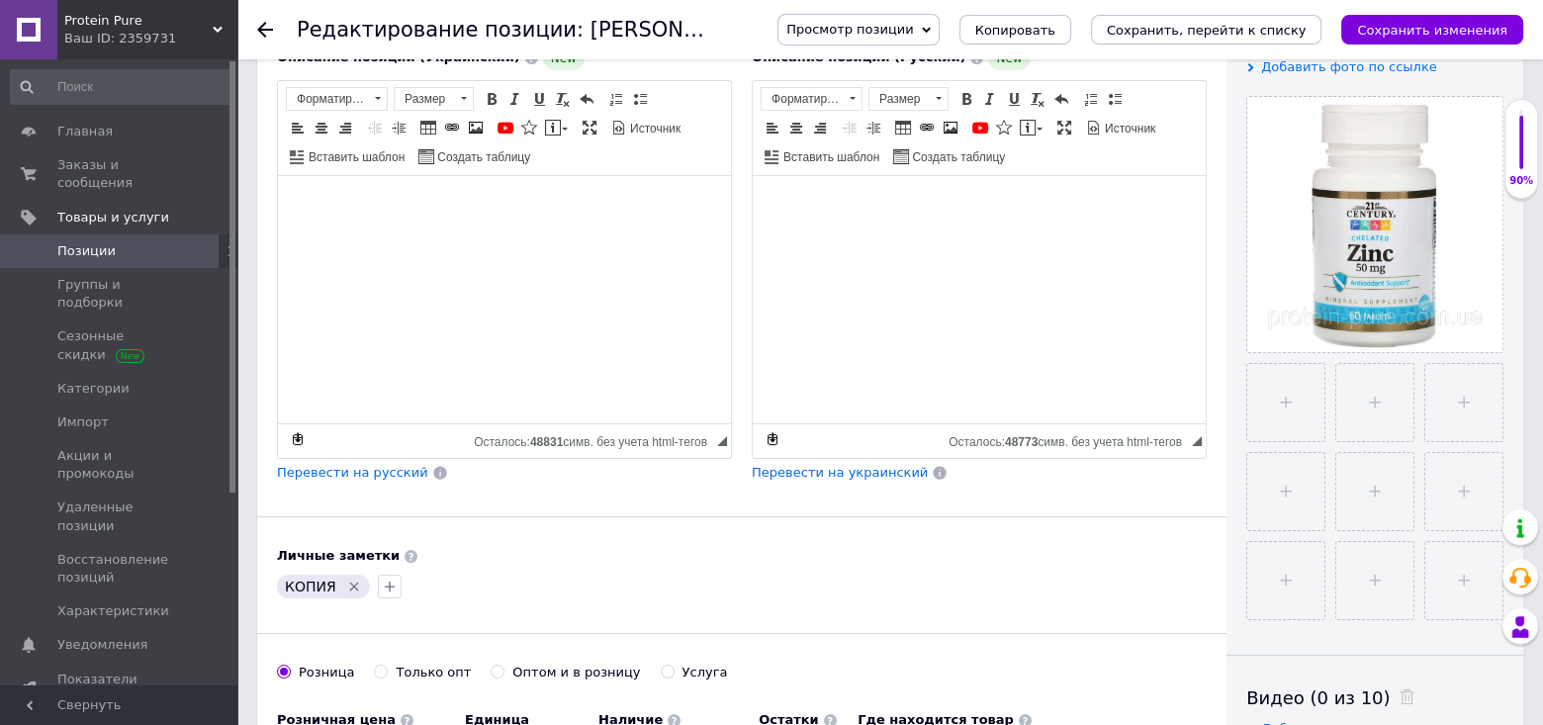
type input "Цинк Zinc 21st Century 50 мг 360 таб ([GEOGRAPHIC_DATA])"
click at [350, 591] on icon "Удалить метку" at bounding box center [354, 587] width 9 height 9
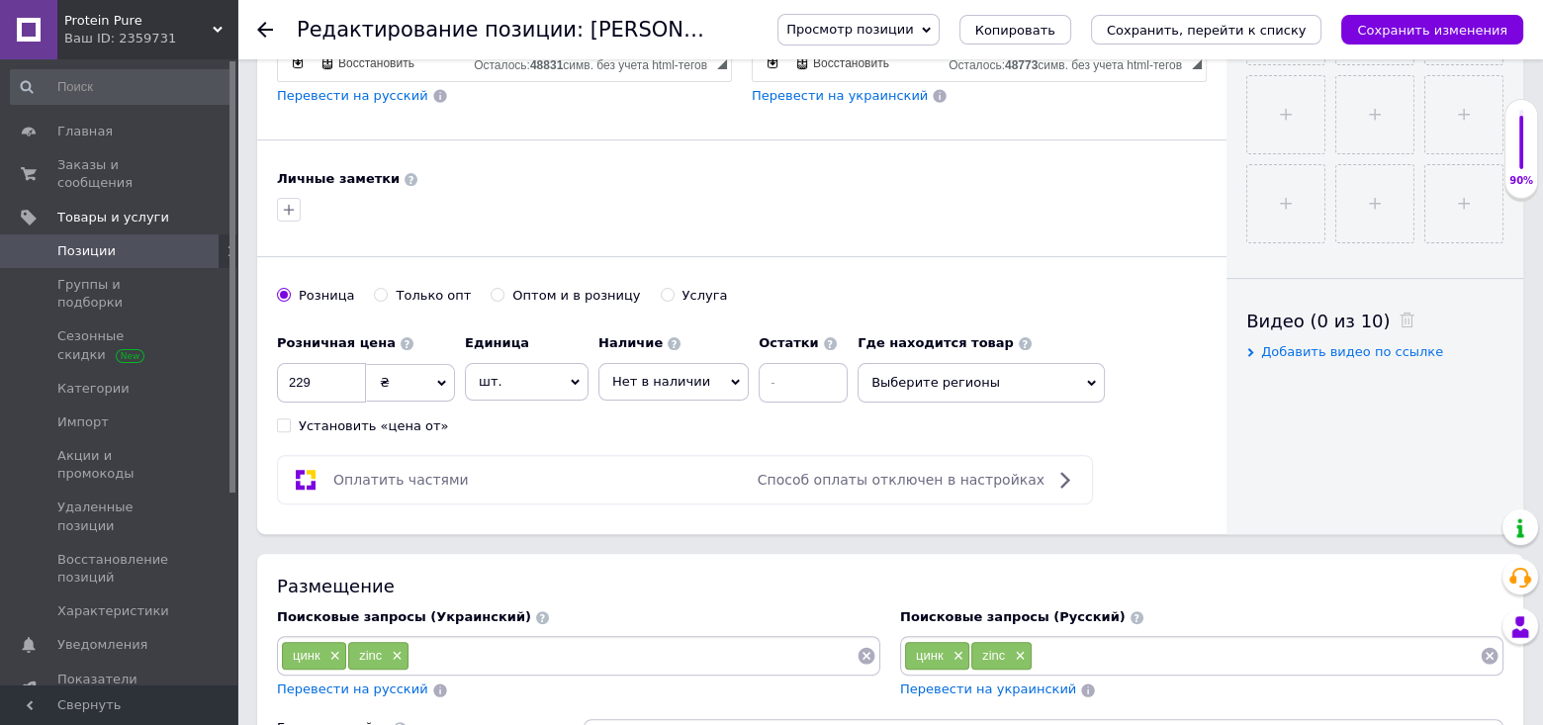
scroll to position [791, 0]
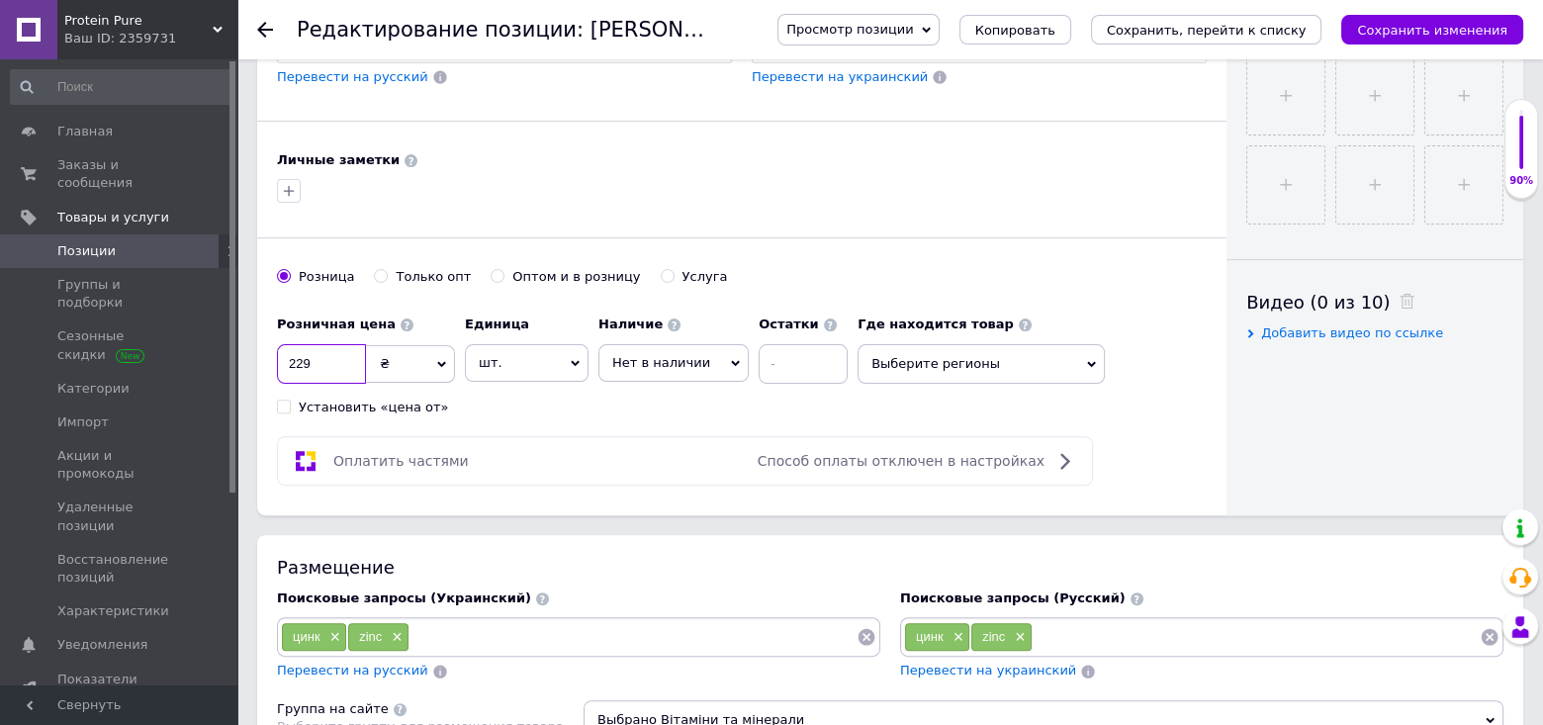
click at [341, 384] on input "229" at bounding box center [321, 364] width 89 height 40
type input "2"
type input "999"
click at [674, 370] on span "Нет в наличии" at bounding box center [661, 362] width 98 height 15
click at [681, 473] on li "Готово к отправке" at bounding box center [673, 459] width 148 height 28
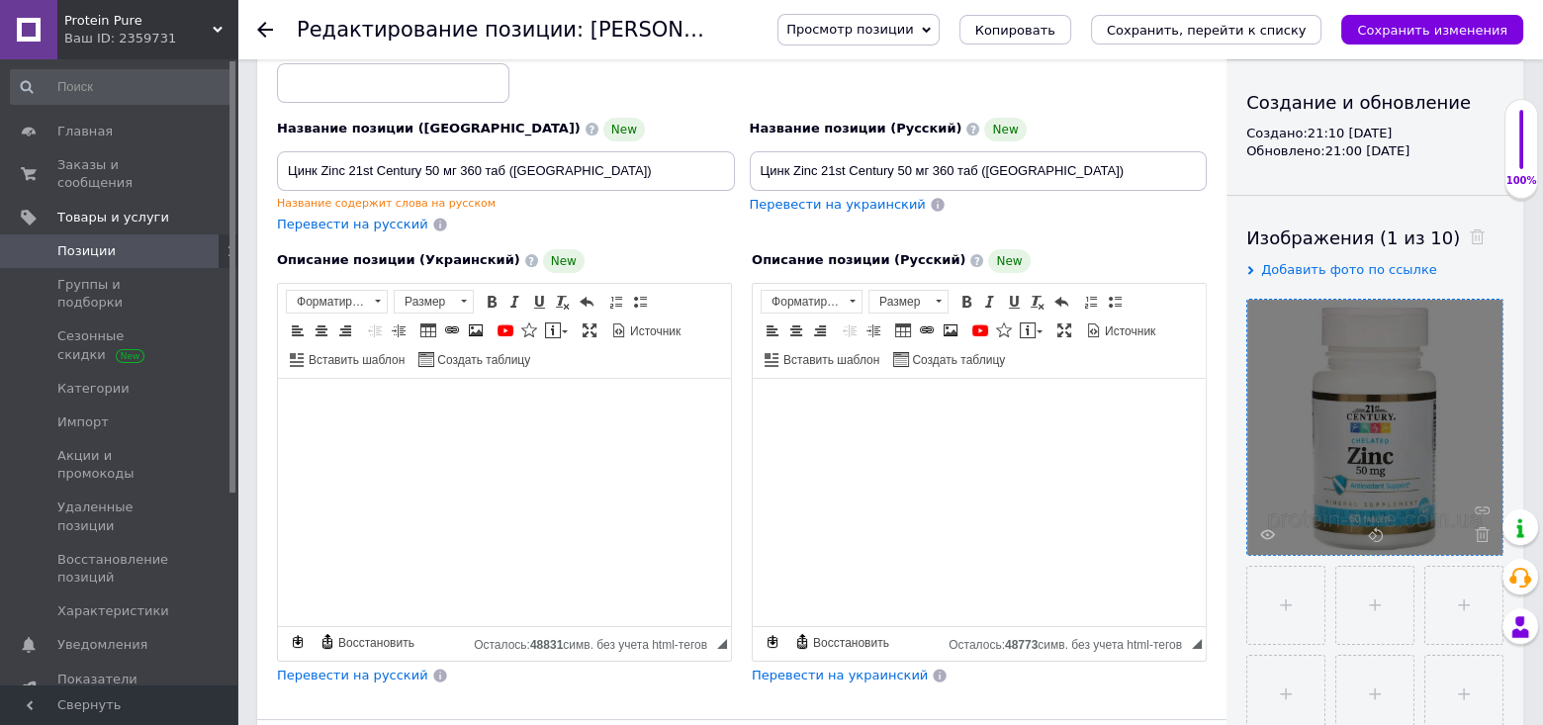
scroll to position [198, 0]
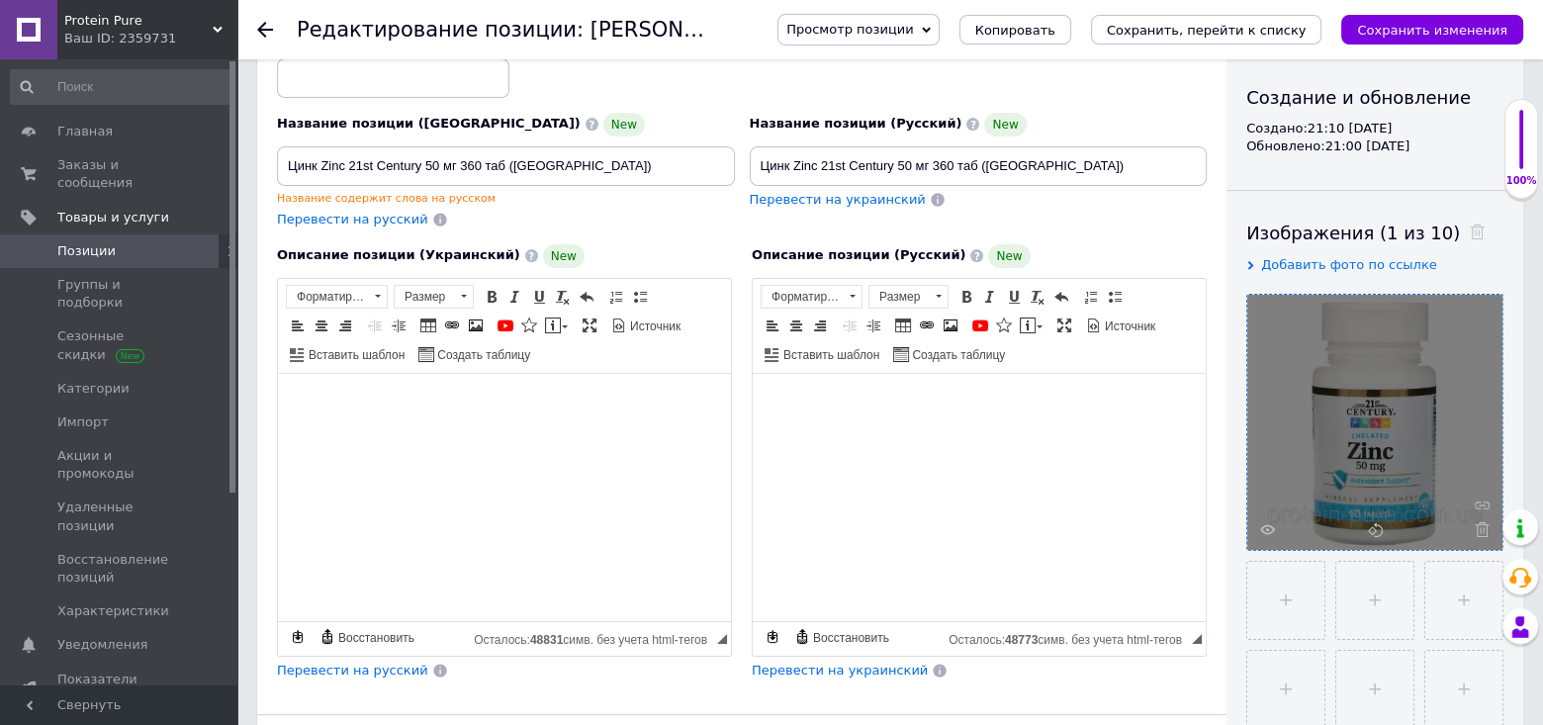
click at [1475, 528] on icon at bounding box center [1482, 529] width 15 height 15
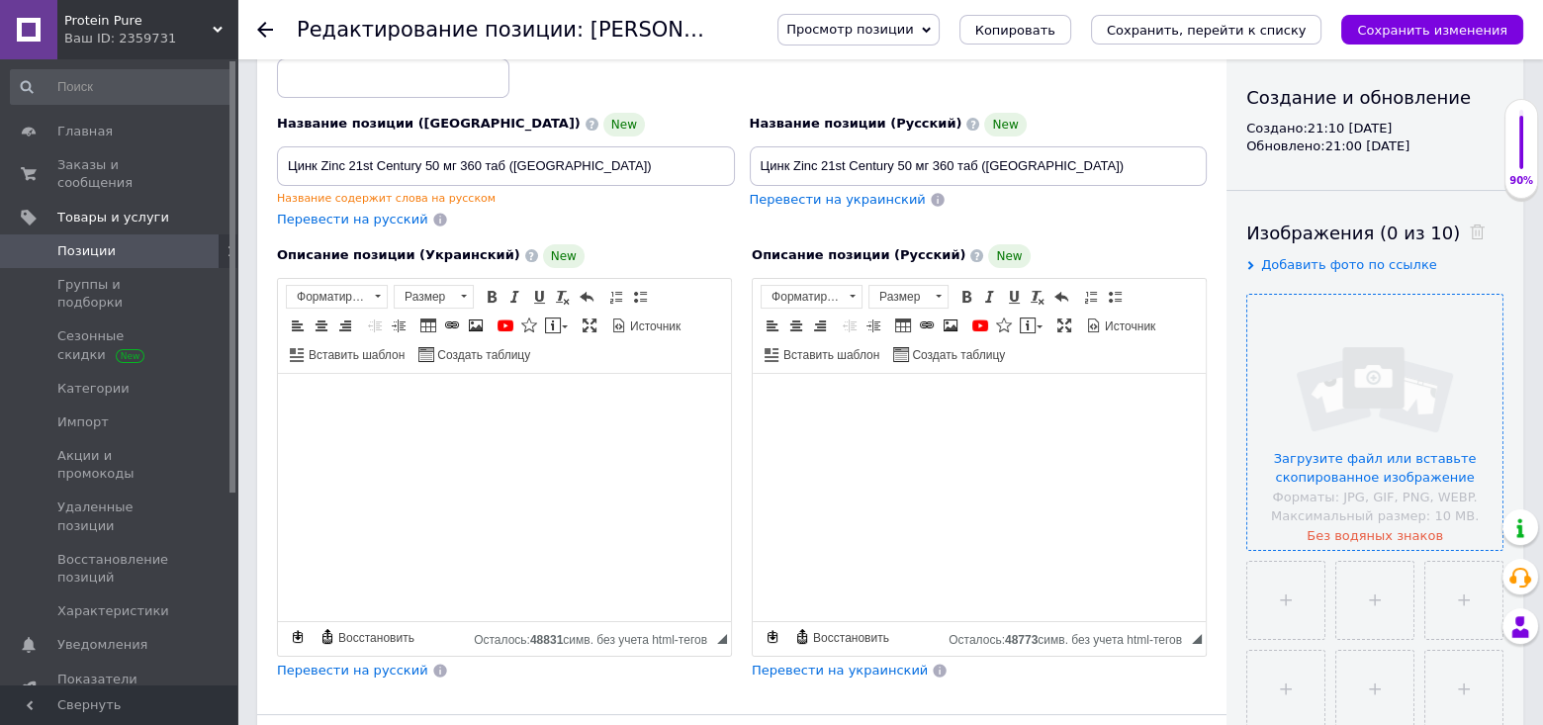
click at [1389, 424] on input "file" at bounding box center [1374, 422] width 255 height 255
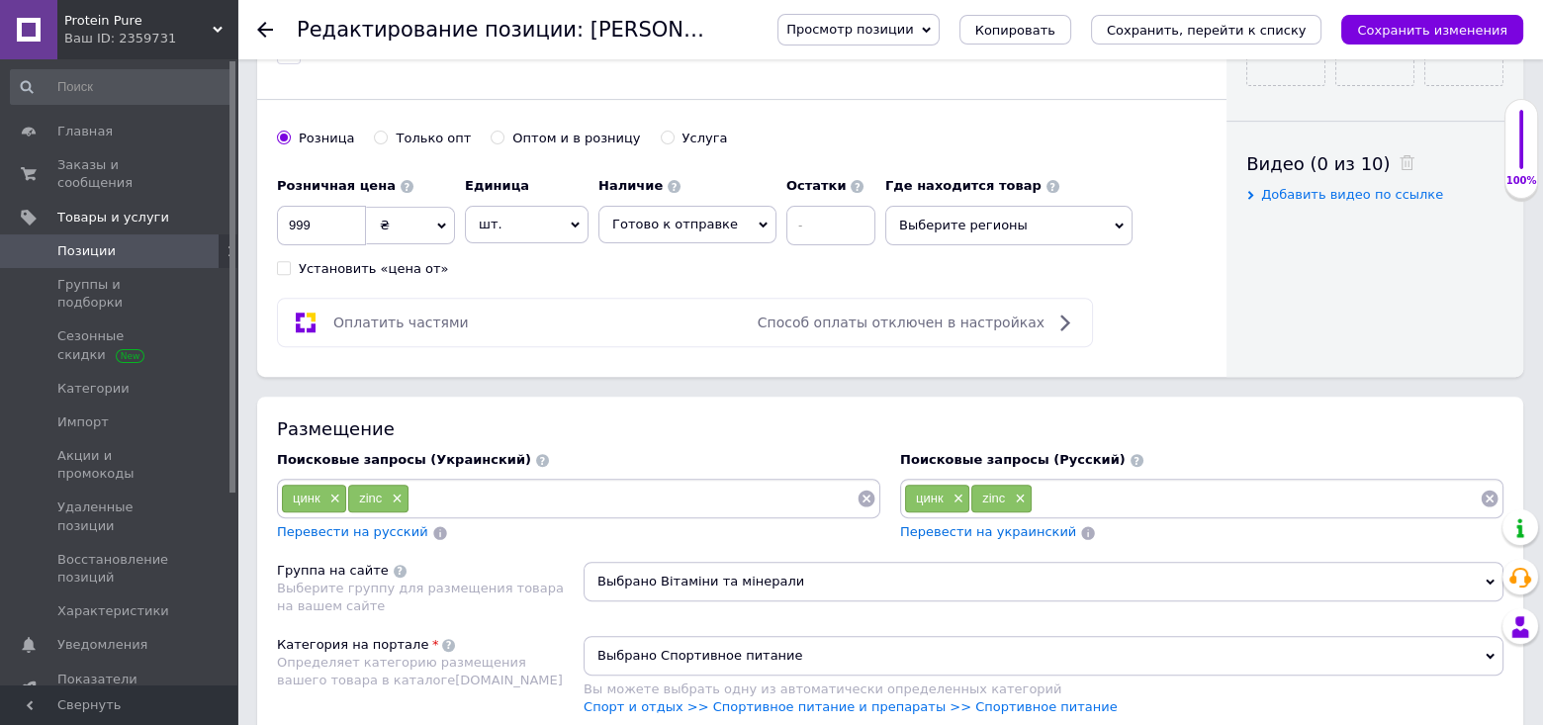
scroll to position [989, 0]
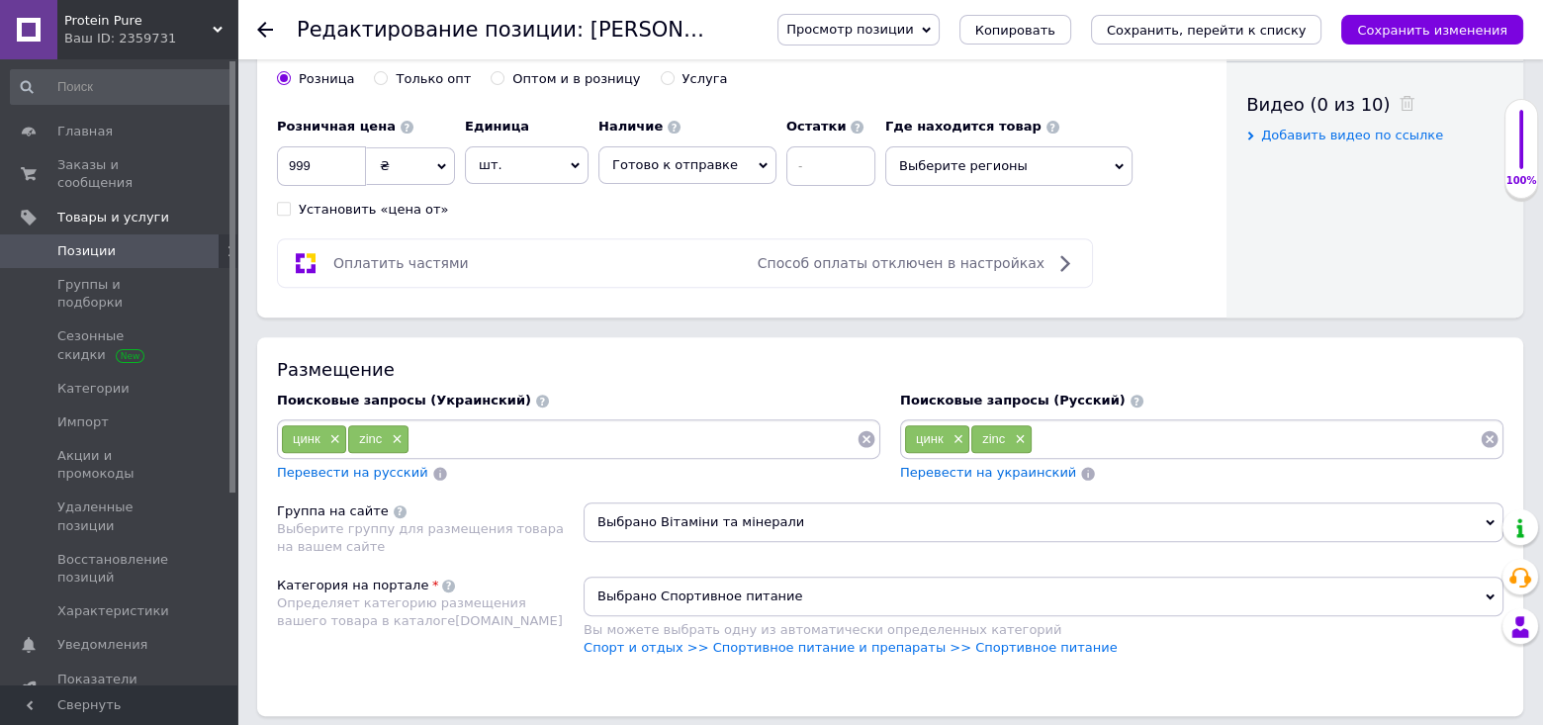
click at [512, 454] on input at bounding box center [632, 439] width 447 height 30
type input "21 century"
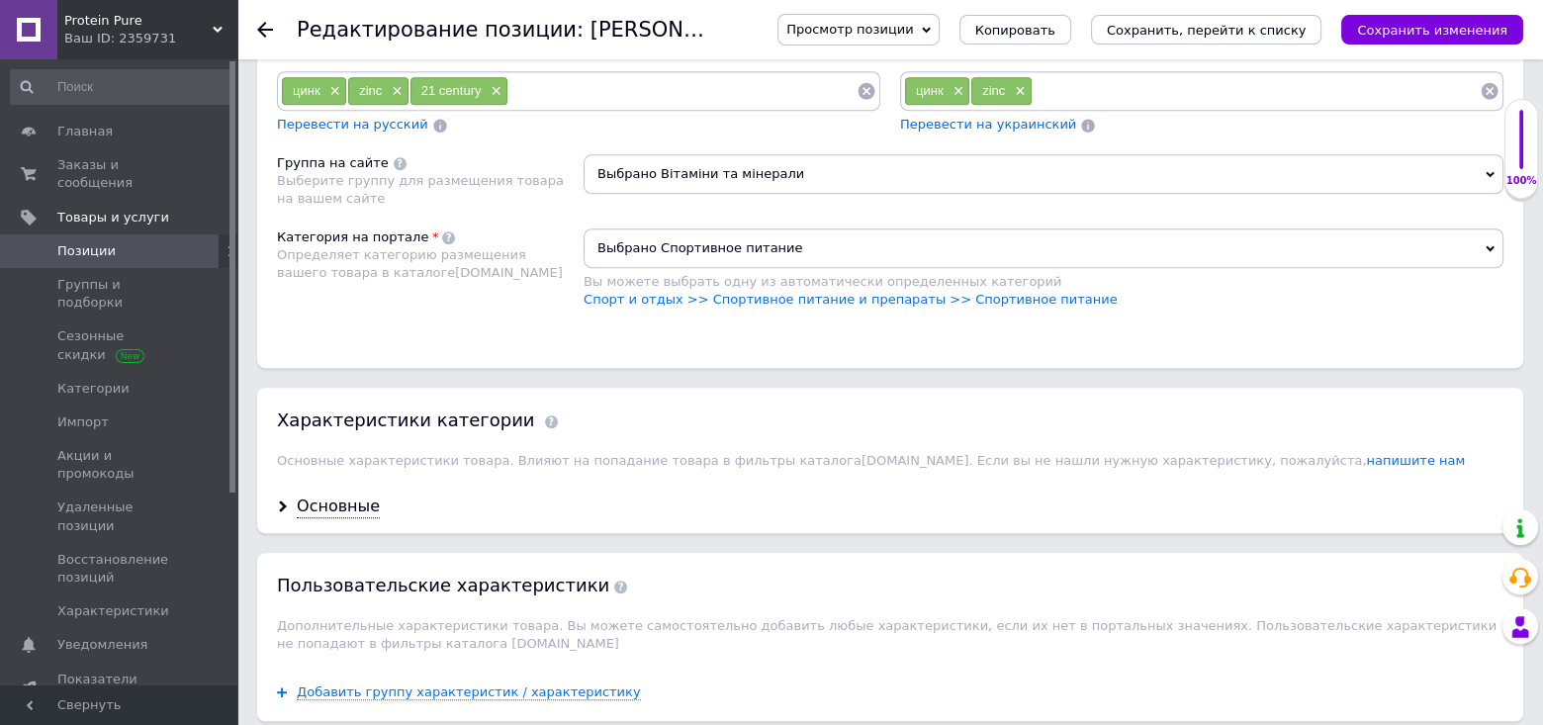
scroll to position [1385, 0]
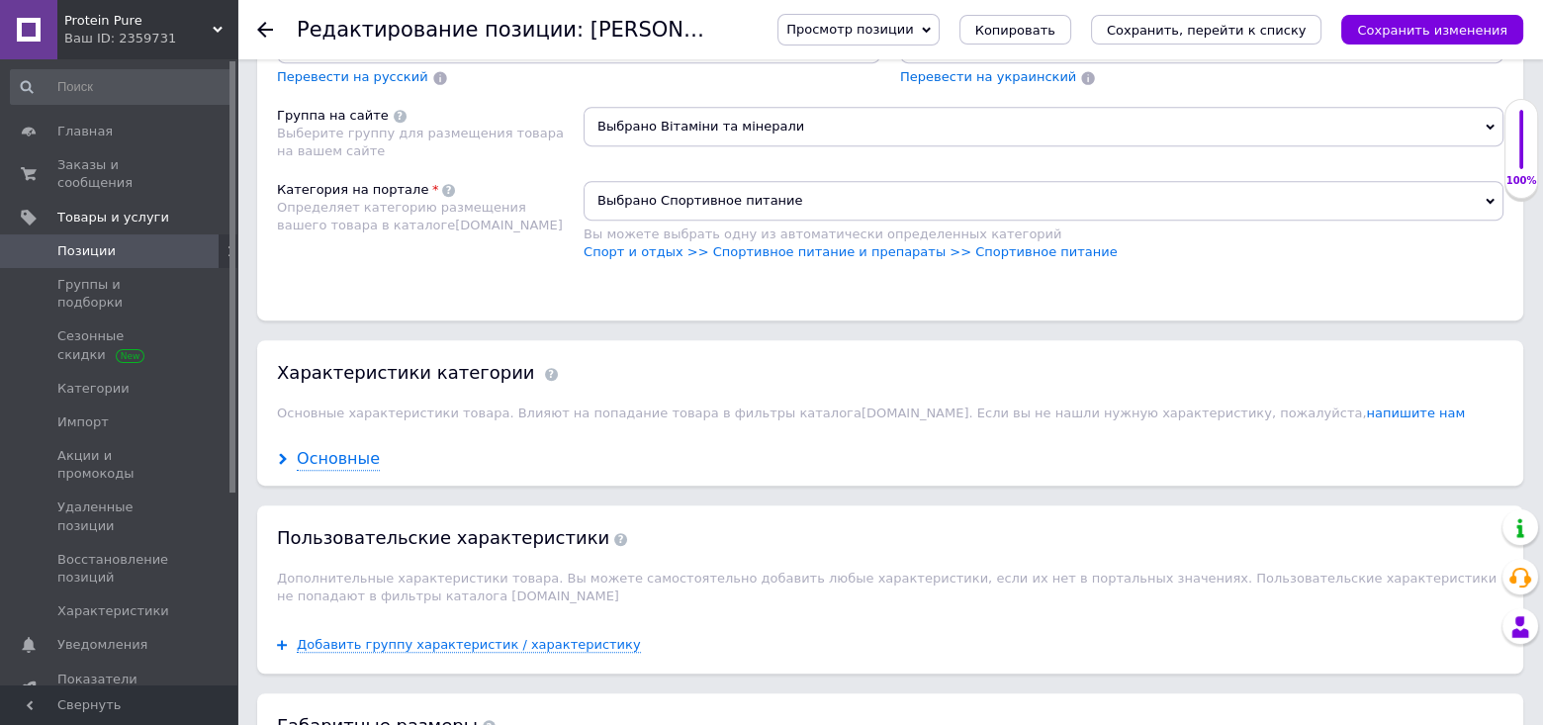
click at [348, 469] on div "Основные" at bounding box center [338, 459] width 83 height 23
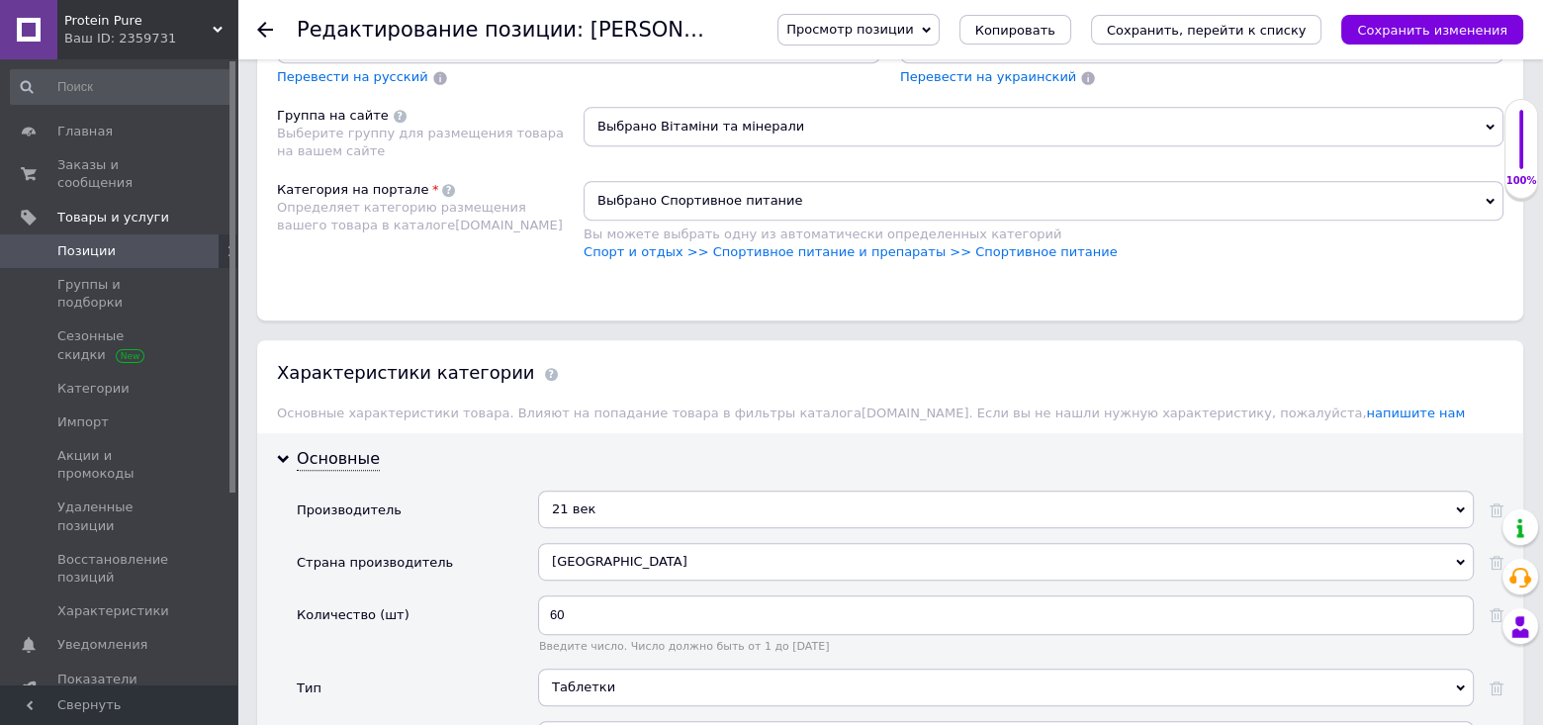
scroll to position [1583, 0]
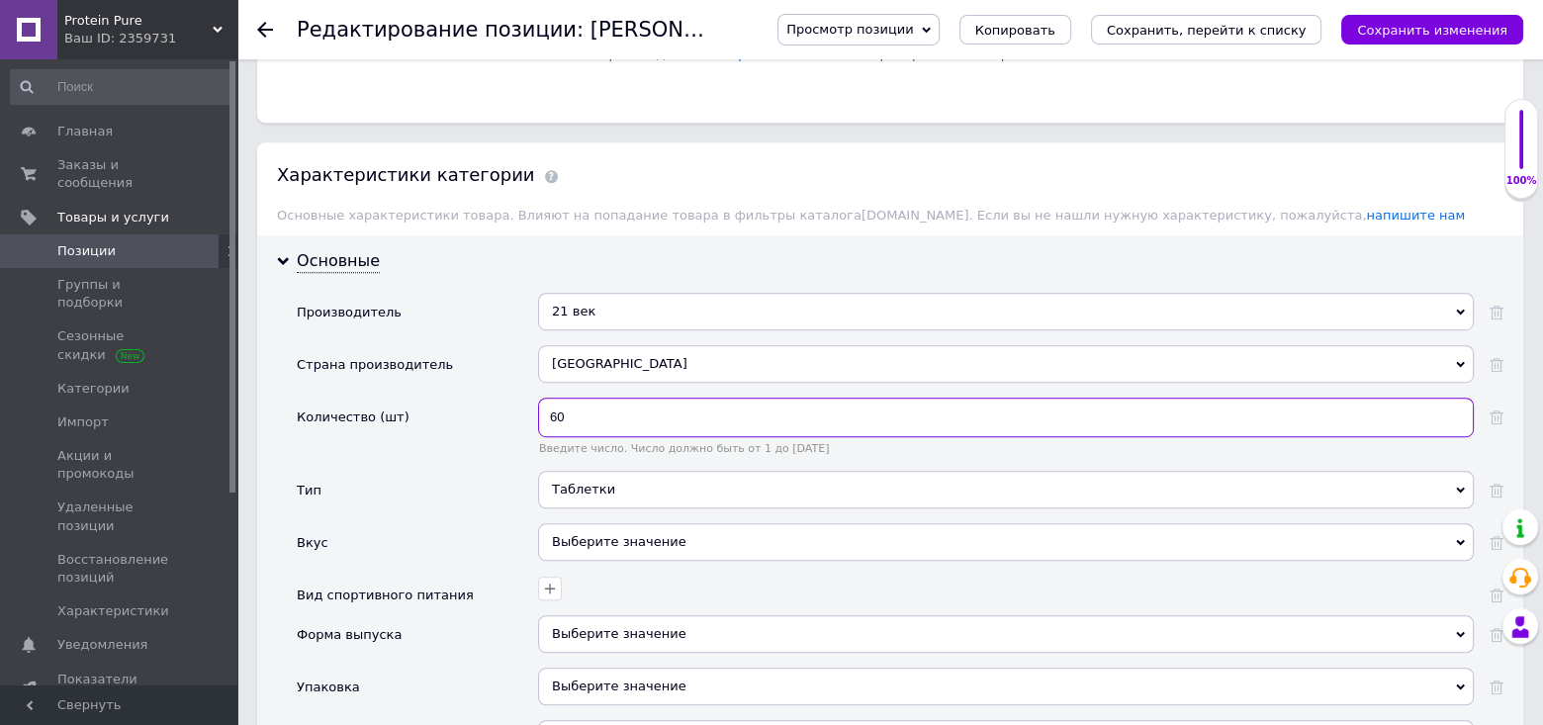
click at [546, 435] on input "60" at bounding box center [1006, 418] width 936 height 40
click at [670, 434] on input "360" at bounding box center [1006, 418] width 936 height 40
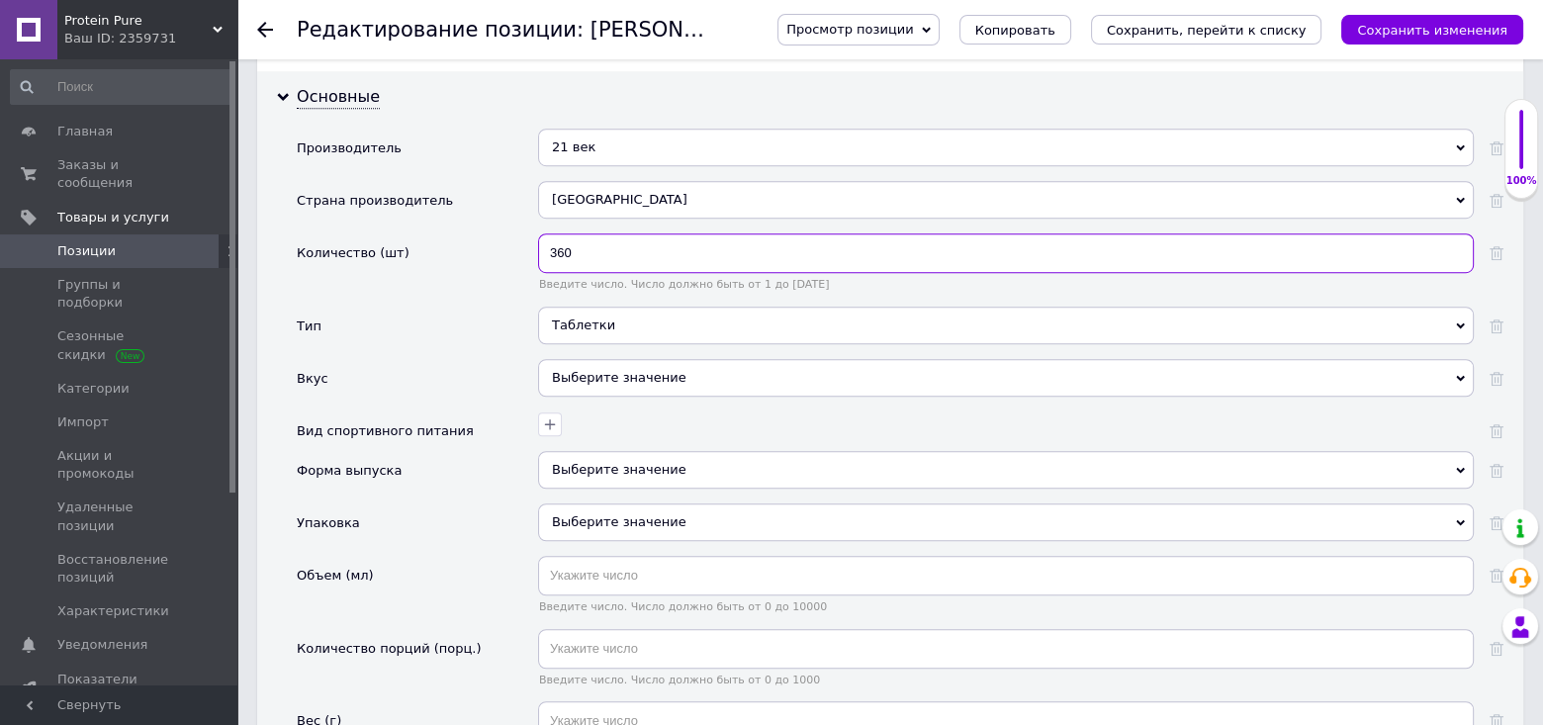
scroll to position [1780, 0]
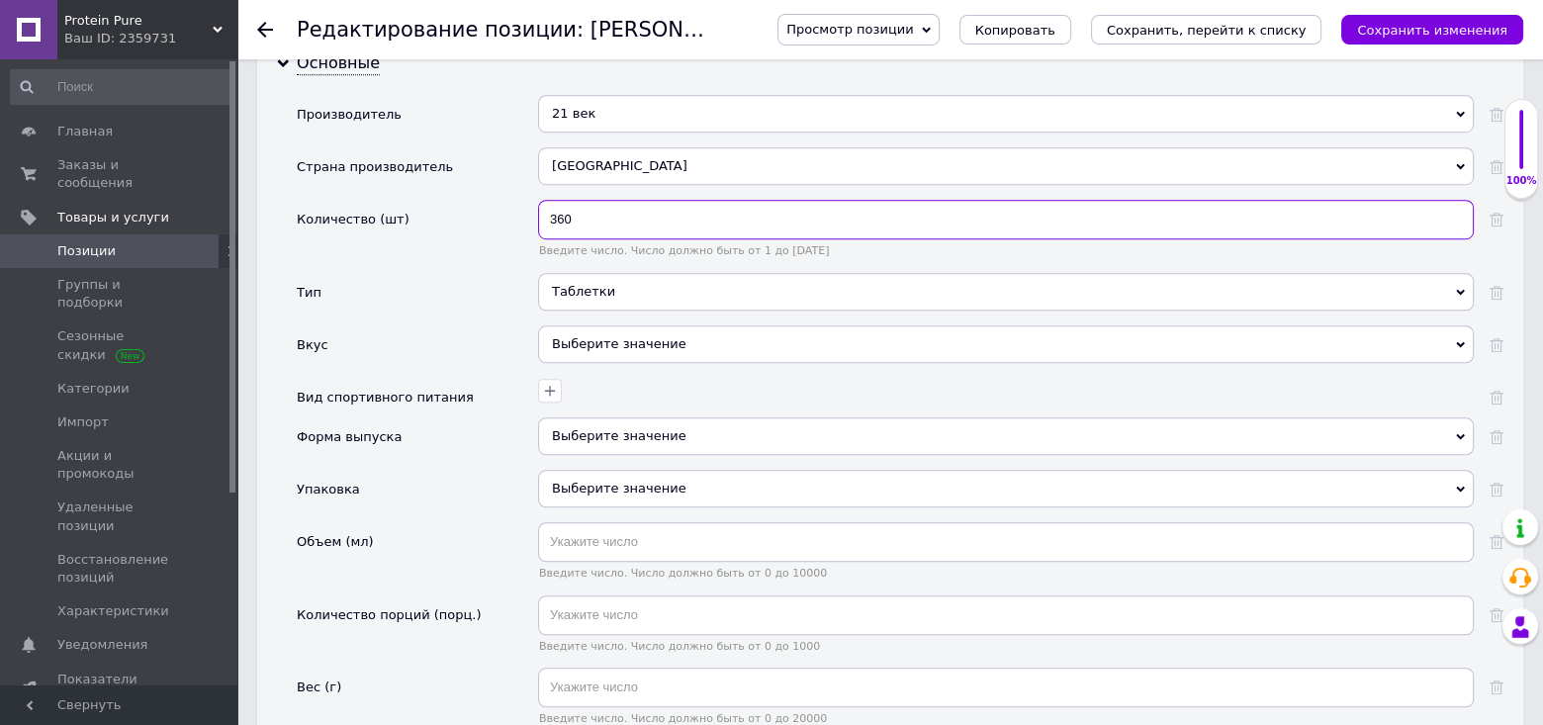
type input "360"
drag, startPoint x: 508, startPoint y: 242, endPoint x: 260, endPoint y: 286, distance: 252.1
click at [260, 286] on div "Основные Производитель 21 век 21 век Страна производитель США США Количество (ш…" at bounding box center [890, 551] width 1266 height 1027
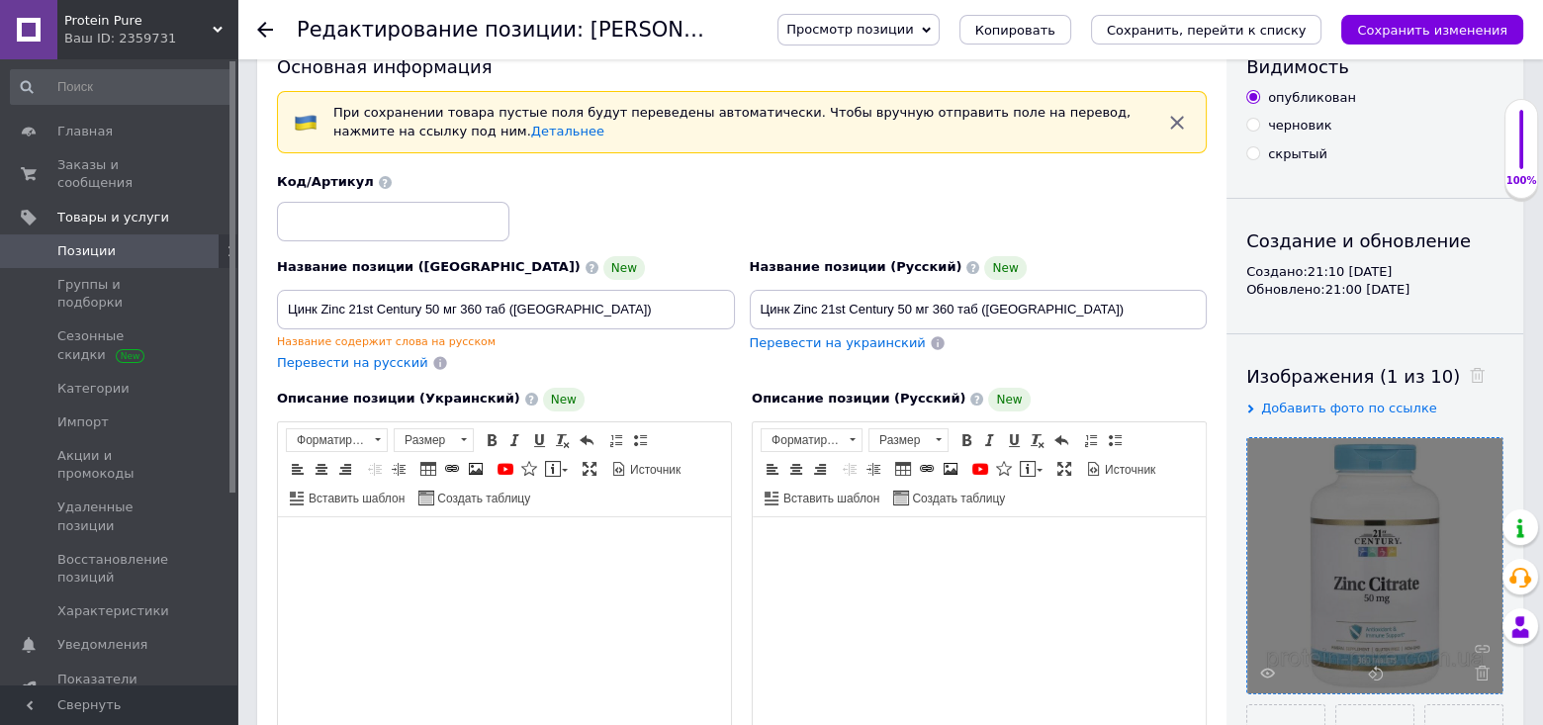
scroll to position [0, 0]
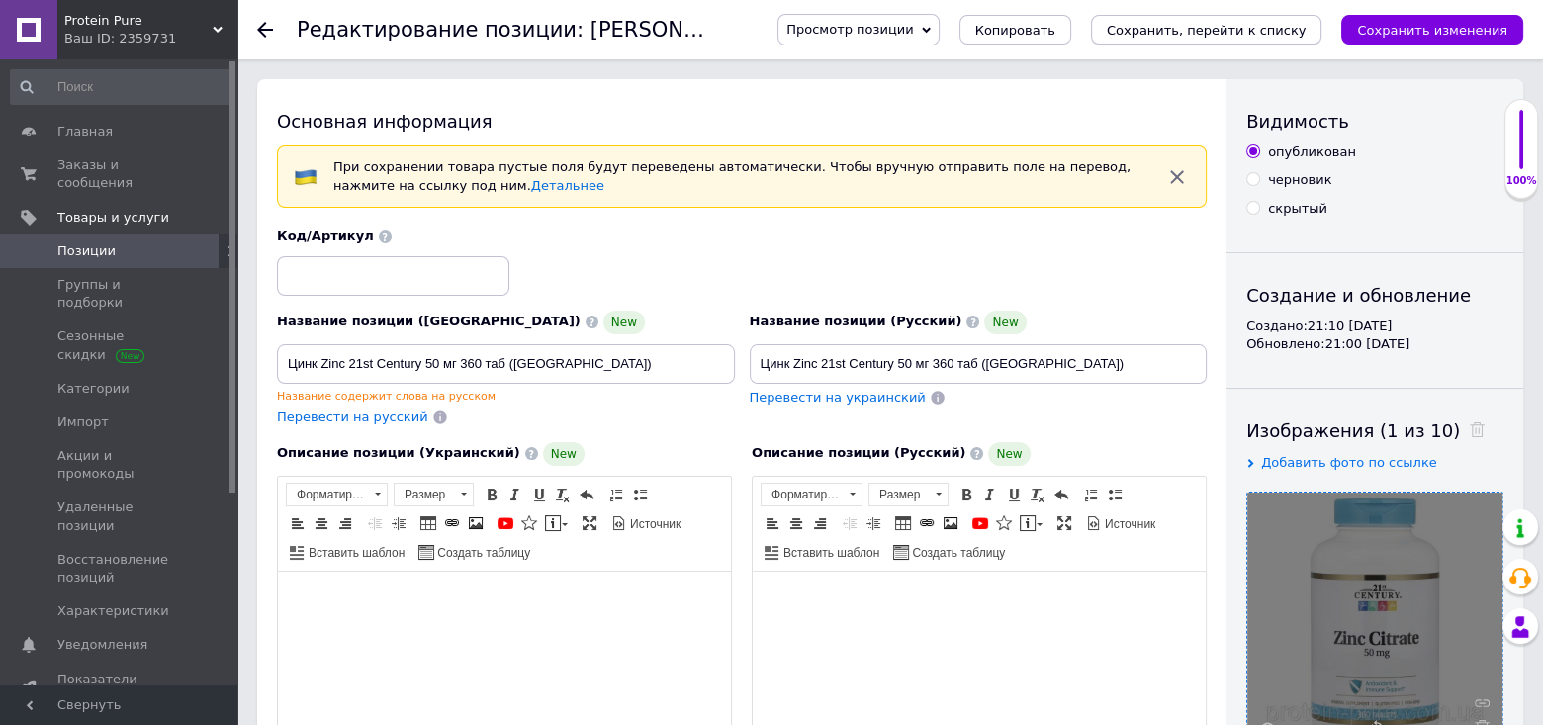
click at [1306, 33] on icon "Сохранить, перейти к списку" at bounding box center [1207, 30] width 200 height 15
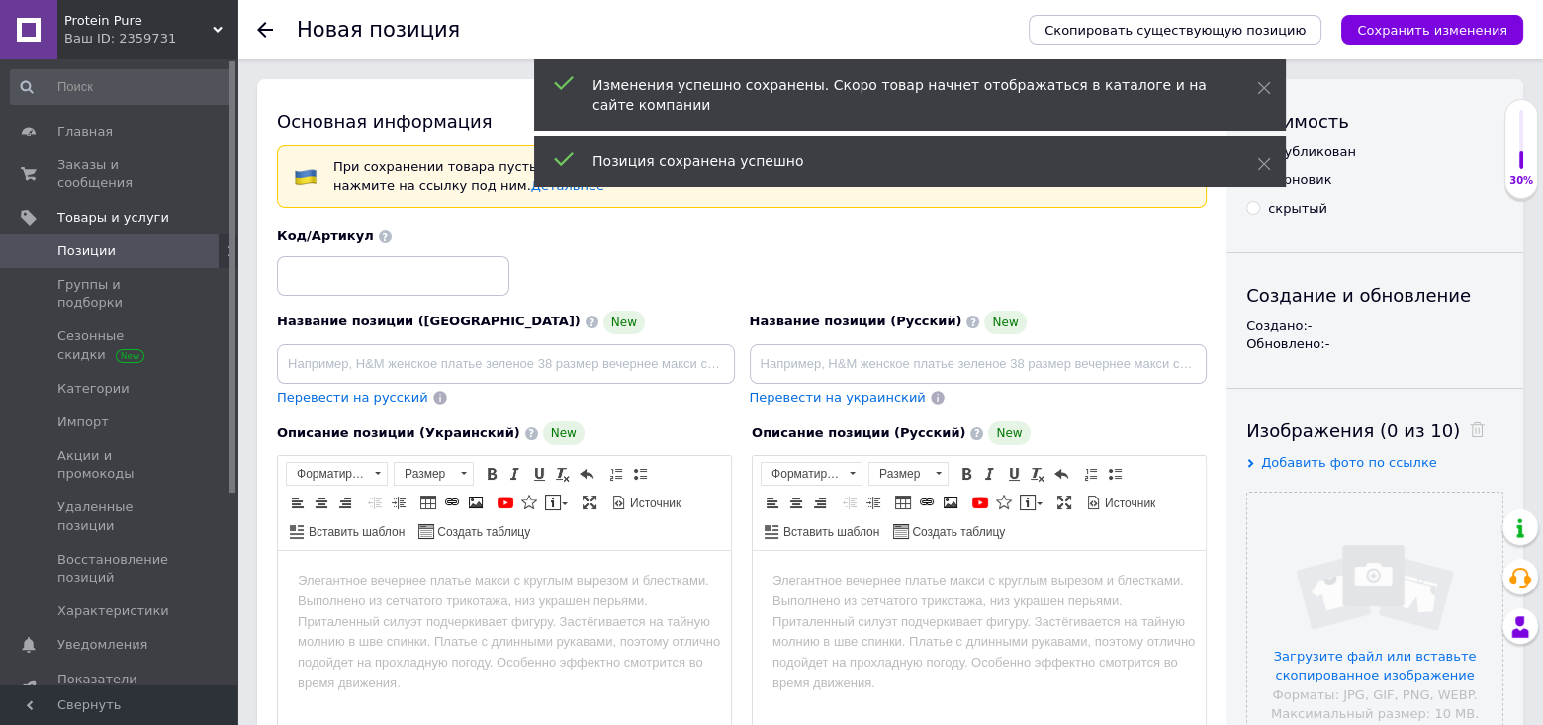
click at [135, 242] on span "Позиции" at bounding box center [120, 251] width 126 height 18
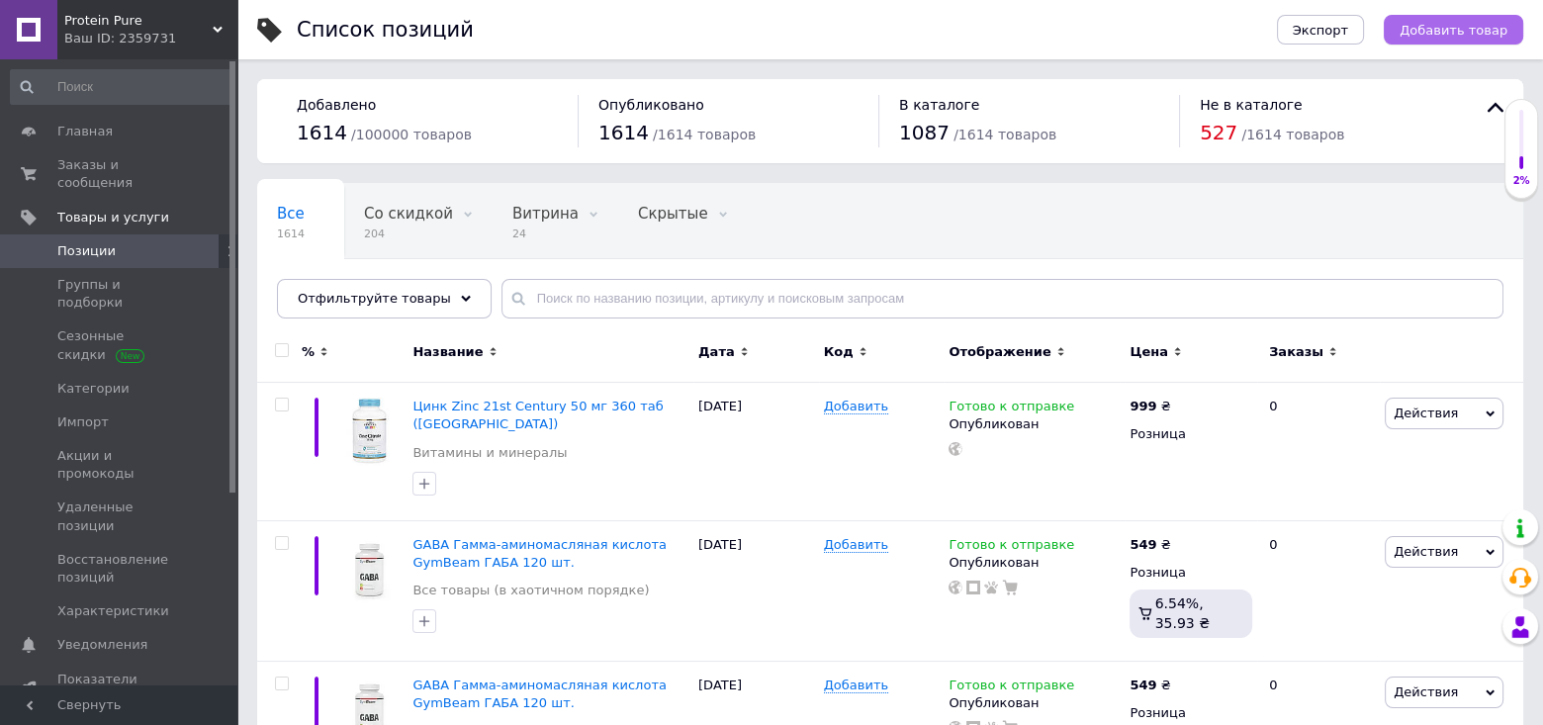
click at [1456, 36] on span "Добавить товар" at bounding box center [1454, 30] width 108 height 15
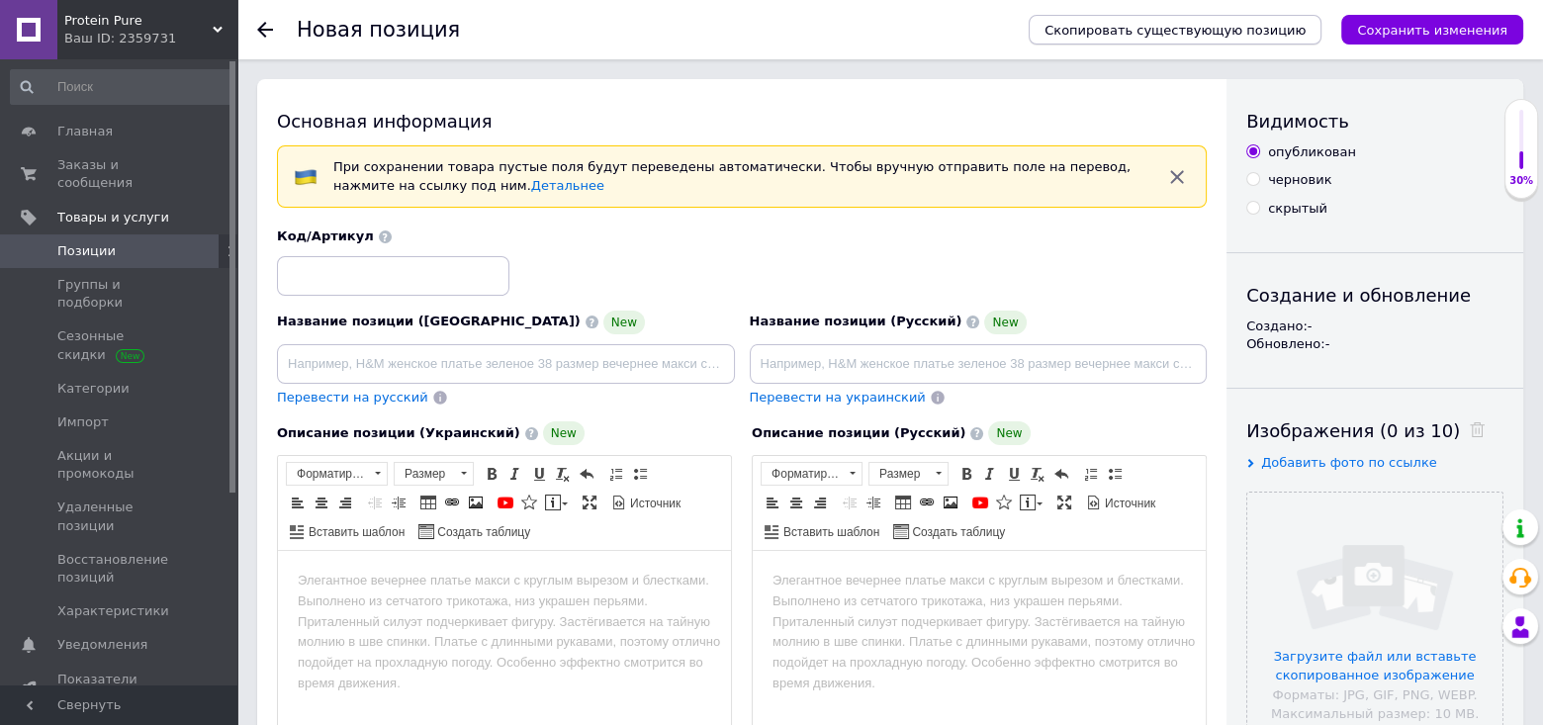
click at [1180, 38] on button "Скопировать существующую позицию" at bounding box center [1175, 30] width 293 height 30
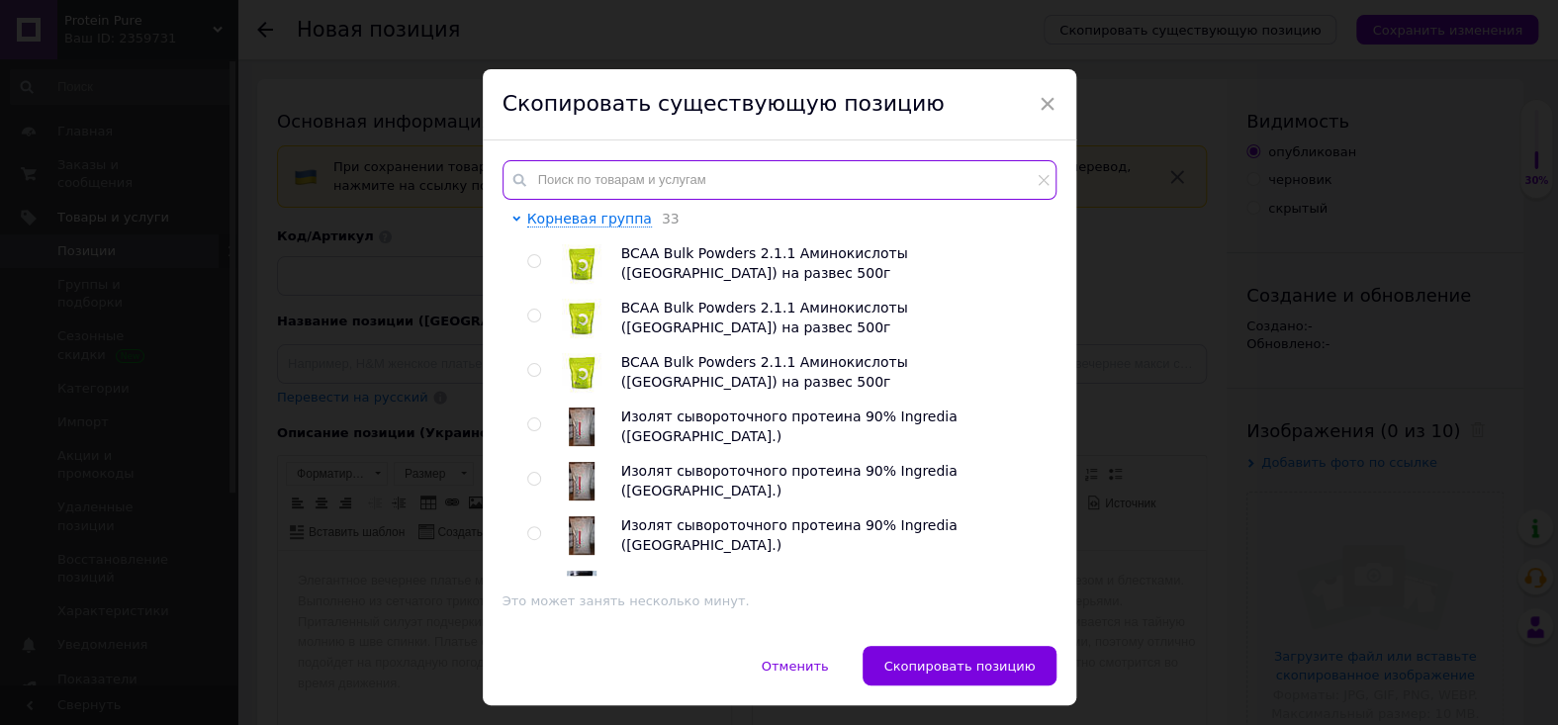
paste input "Цинк Zinc 21st Century 50 мг 60"
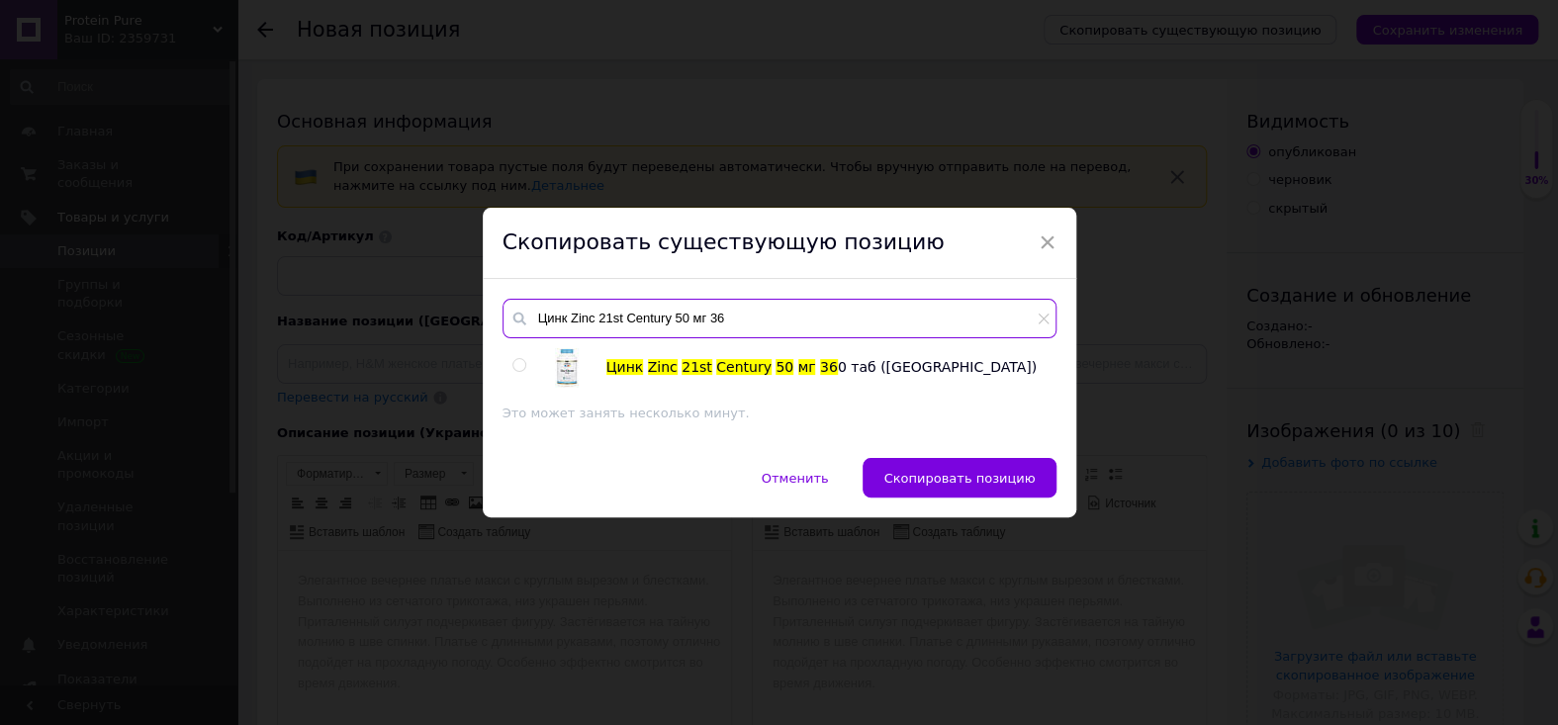
type input "Цинк Zinc 21st Century 50 мг 360"
drag, startPoint x: 746, startPoint y: 316, endPoint x: 327, endPoint y: 338, distance: 419.0
click at [327, 338] on div "× Скопировать существующую позицию Цинк Zinc 21st Century 50 мг 360 Цинк Zinc 2…" at bounding box center [779, 362] width 1558 height 725
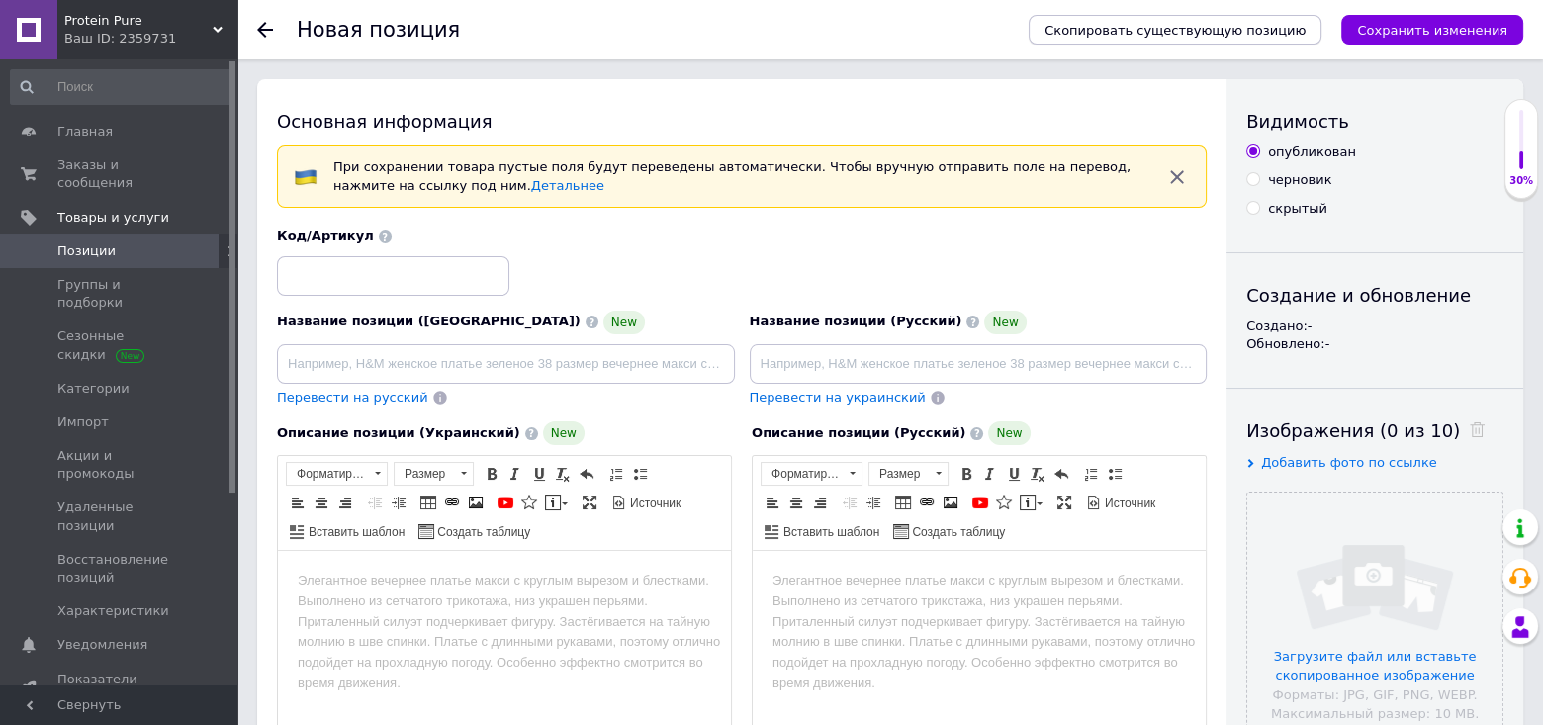
drag, startPoint x: 558, startPoint y: 320, endPoint x: 1148, endPoint y: 36, distance: 655.6
click at [1148, 36] on span "Скопировать существующую позицию" at bounding box center [1175, 30] width 261 height 15
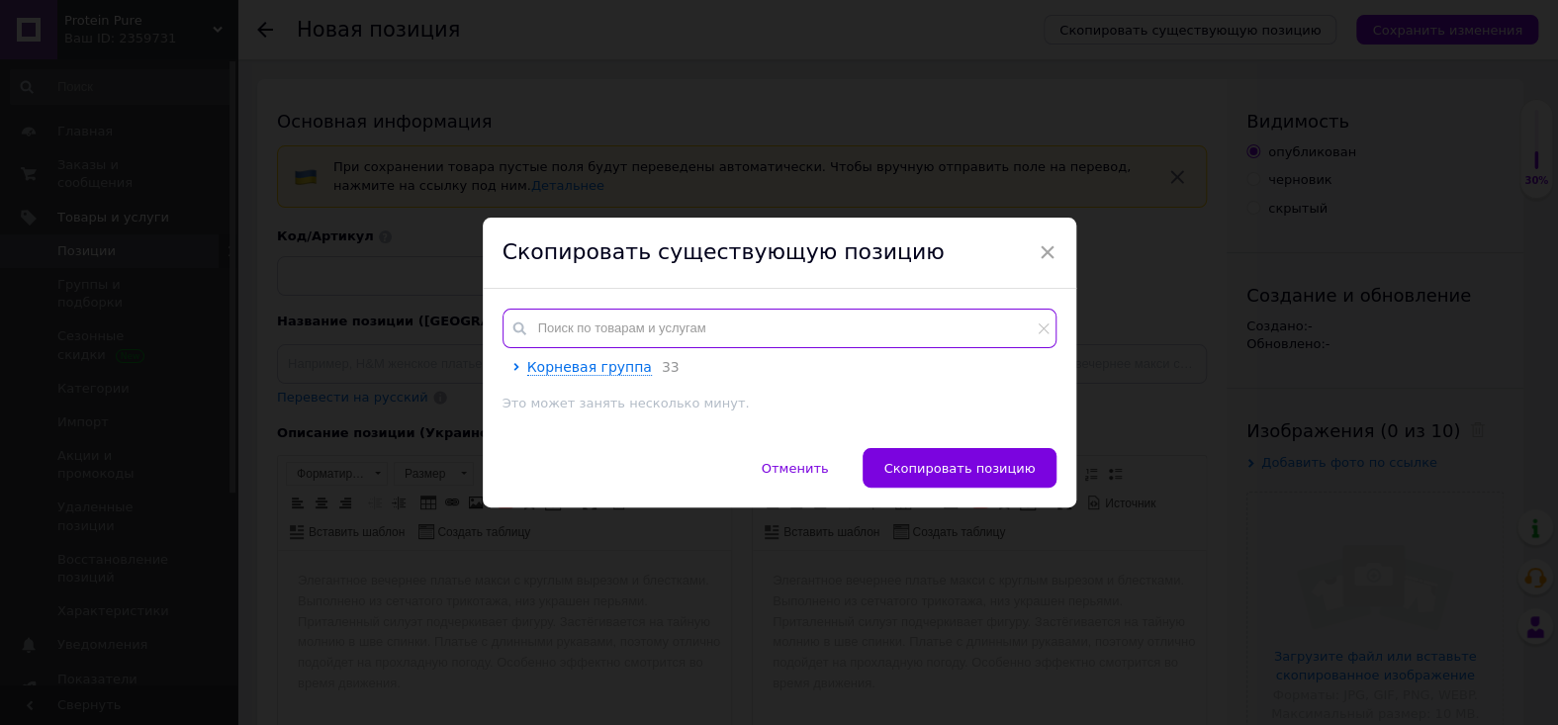
click at [752, 320] on input "text" at bounding box center [779, 329] width 554 height 40
paste input "Цинк Zinc 21st Century 50 мг 60"
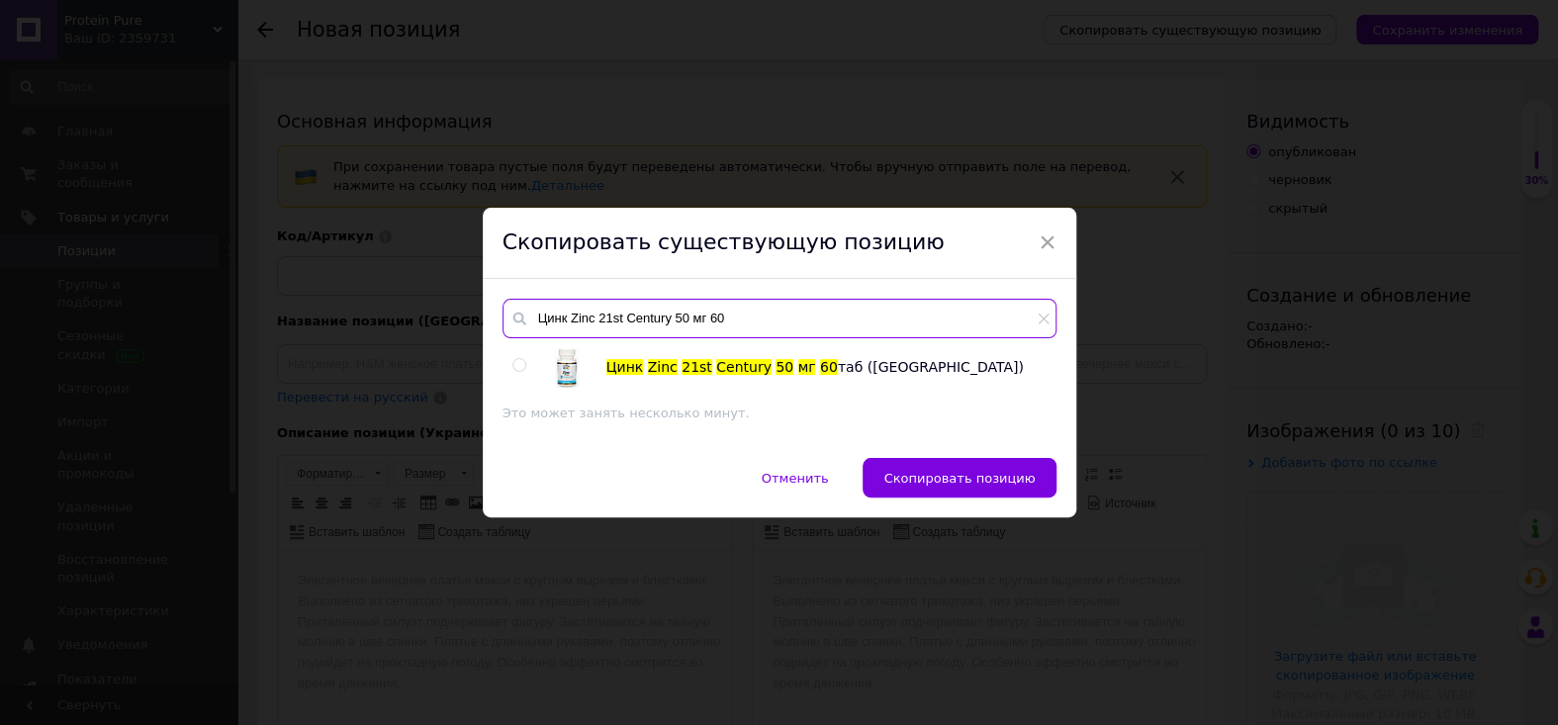
click at [703, 313] on input "Цинк Zinc 21st Century 50 мг 60" at bounding box center [779, 319] width 554 height 40
click at [705, 314] on input "Цинк Zinc 21st Century 50 мг 60" at bounding box center [779, 319] width 554 height 40
drag, startPoint x: 752, startPoint y: 306, endPoint x: 487, endPoint y: 302, distance: 265.1
click at [485, 302] on div "Цинк Zinc 21st Century 50 мг 360 Цинк Zinc 21st Century 50 мг 360 таб ([GEOGRAP…" at bounding box center [779, 369] width 593 height 180
type input "Цинк Zinc 21st Century 50 мг 360"
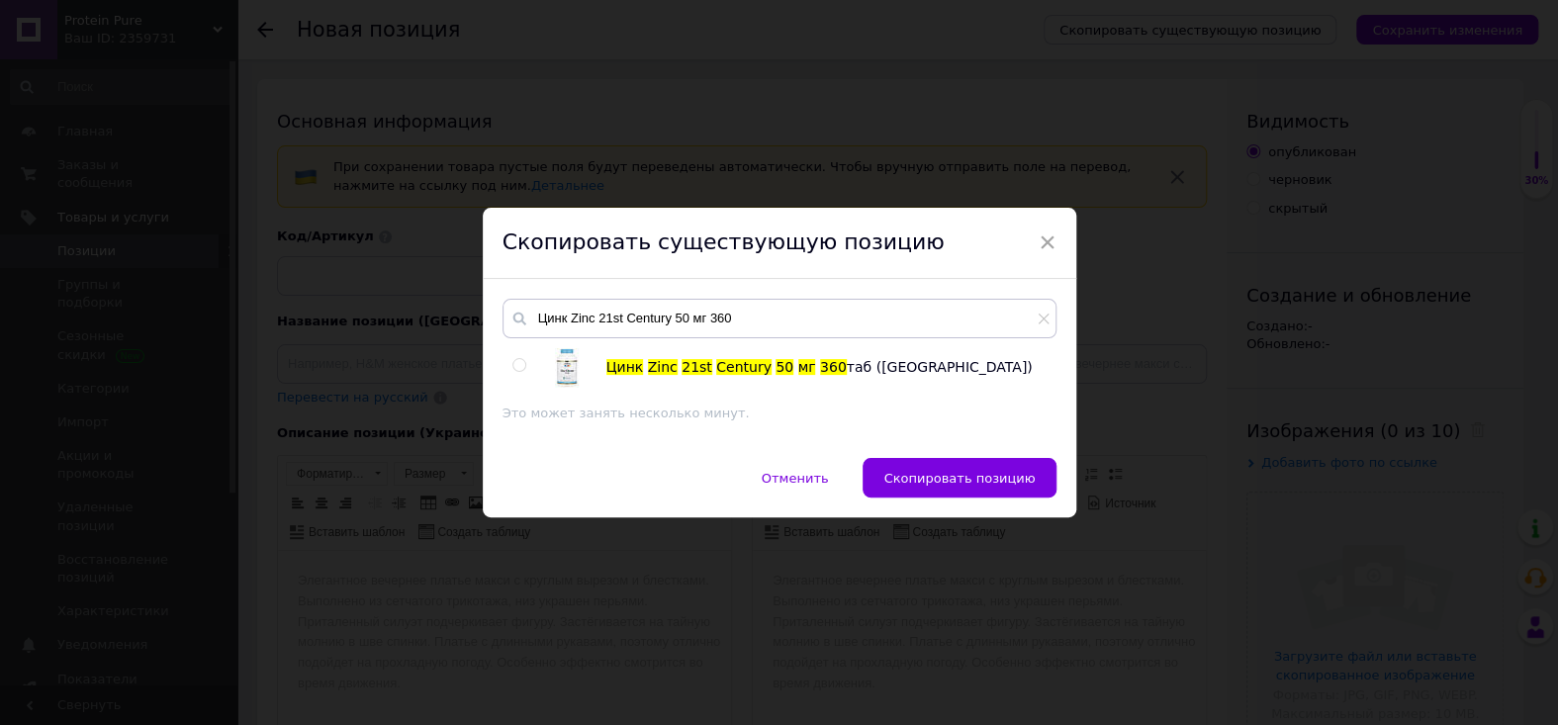
click at [517, 363] on input "radio" at bounding box center [518, 365] width 13 height 13
radio input "true"
click at [898, 471] on span "Скопировать позицию" at bounding box center [958, 478] width 151 height 15
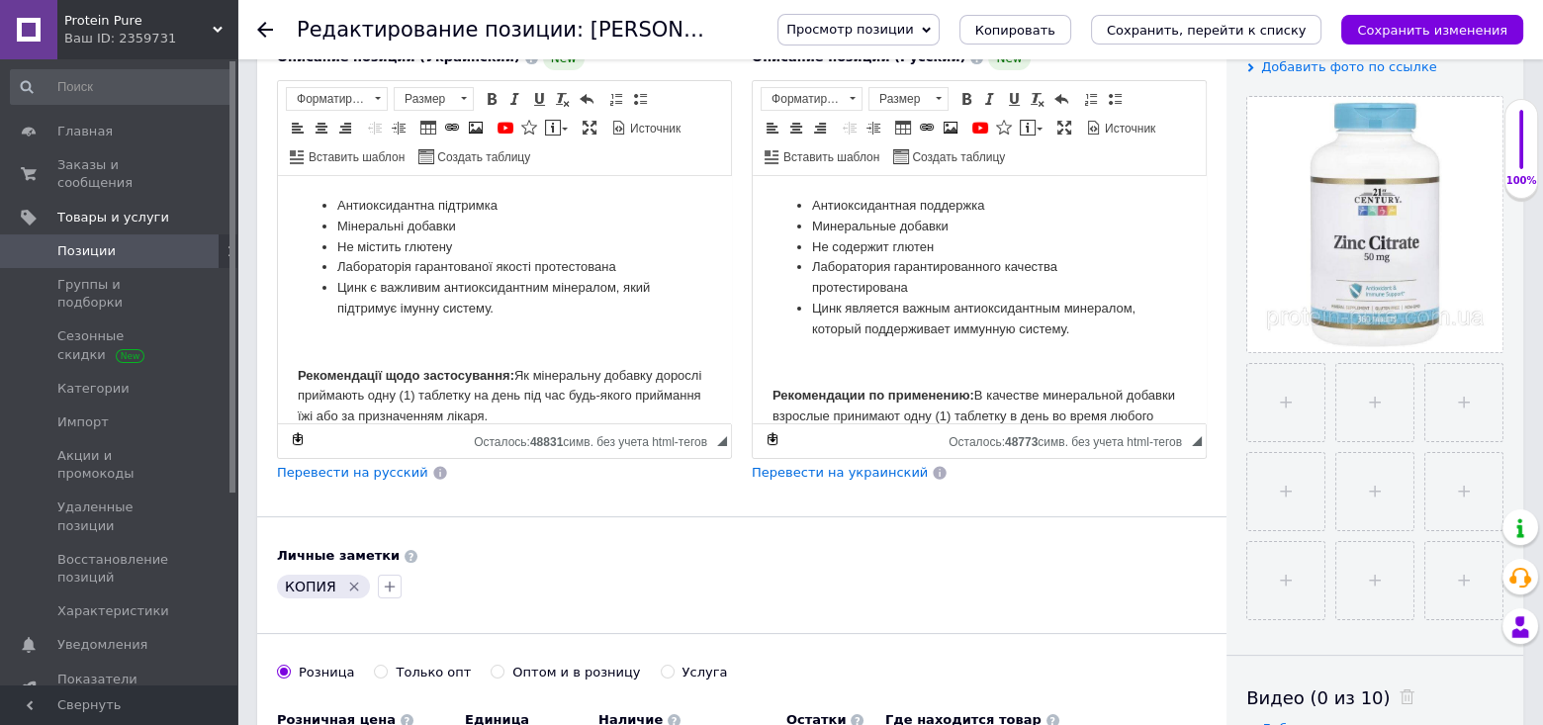
scroll to position [593, 0]
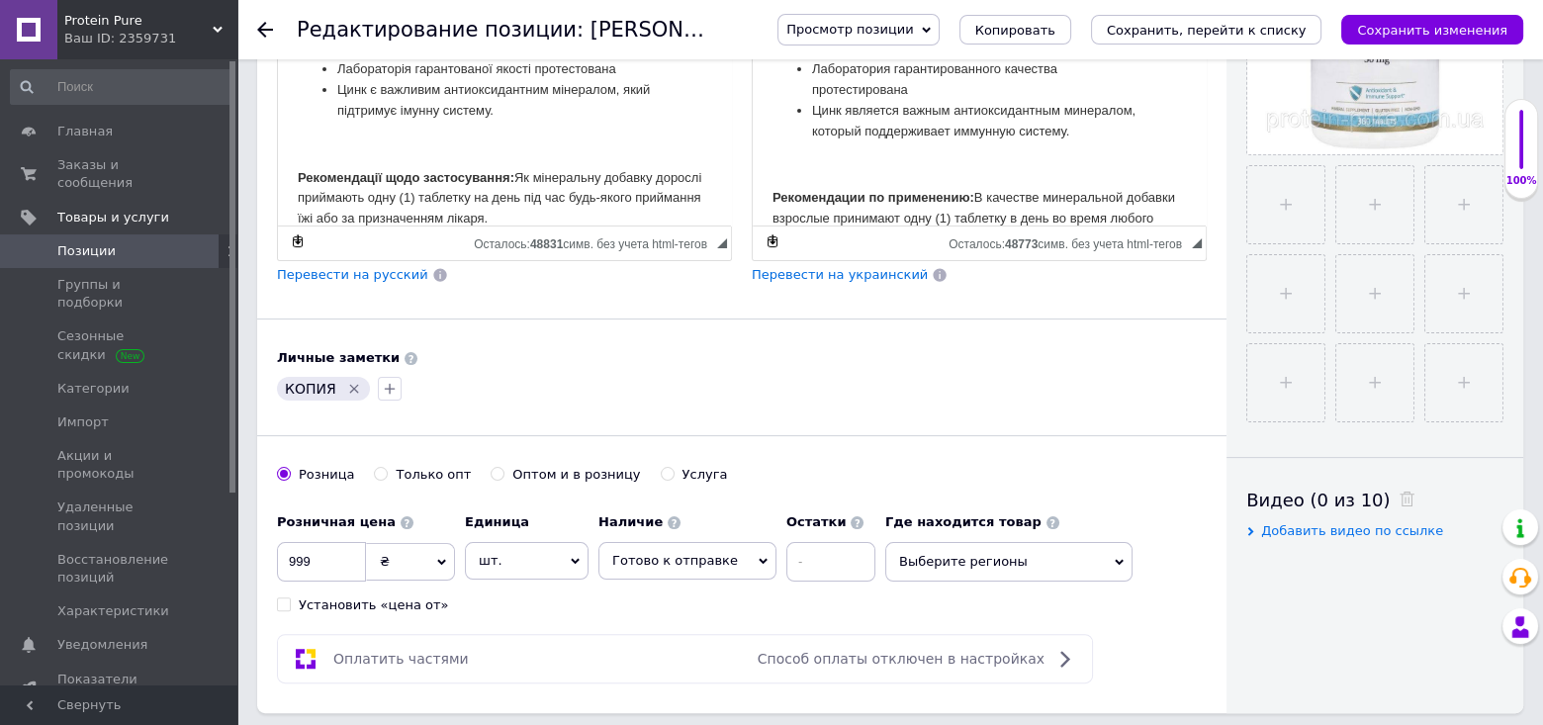
click at [351, 397] on icon "Удалить метку" at bounding box center [354, 389] width 16 height 16
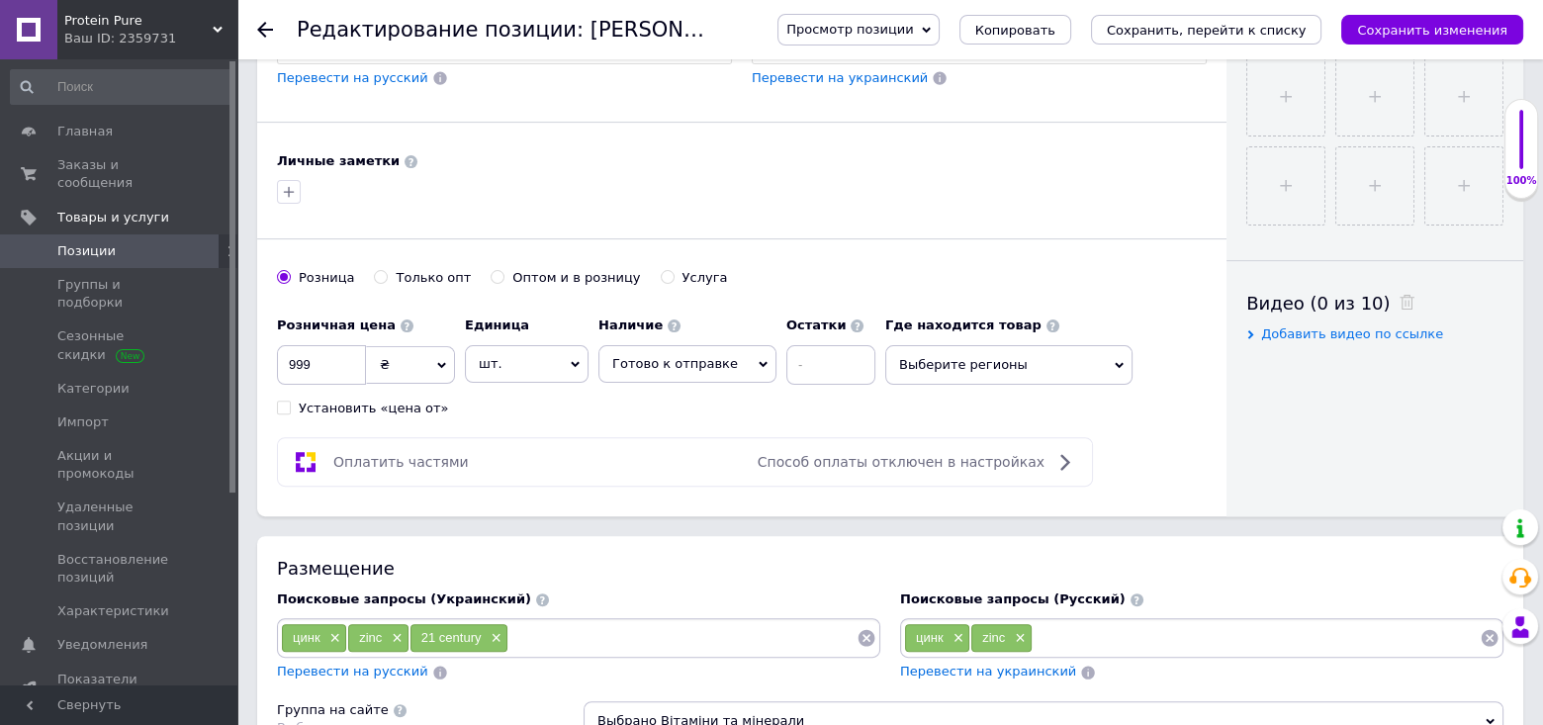
scroll to position [989, 0]
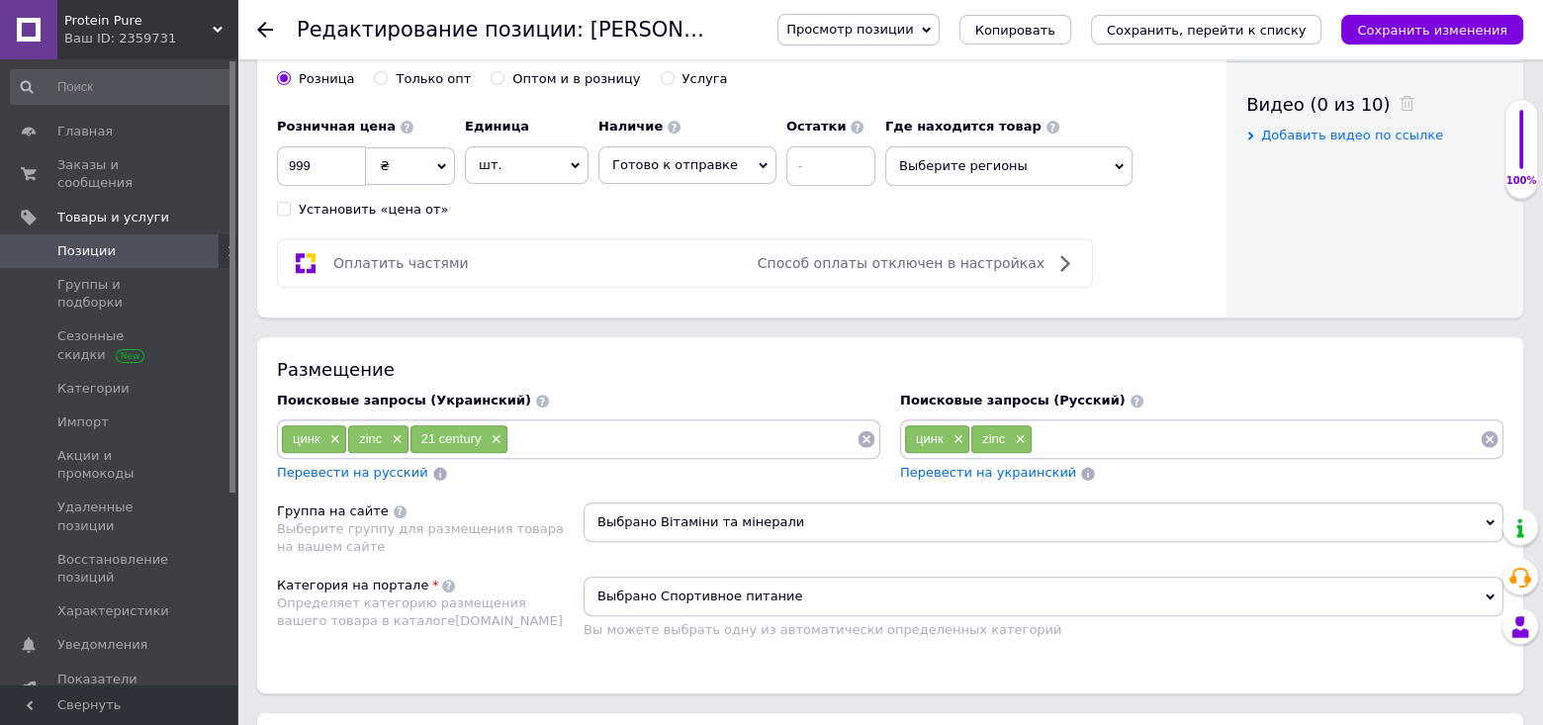
click at [1056, 275] on icon at bounding box center [1064, 263] width 24 height 24
click at [1072, 275] on icon at bounding box center [1064, 263] width 24 height 24
click at [1061, 275] on icon at bounding box center [1064, 263] width 24 height 24
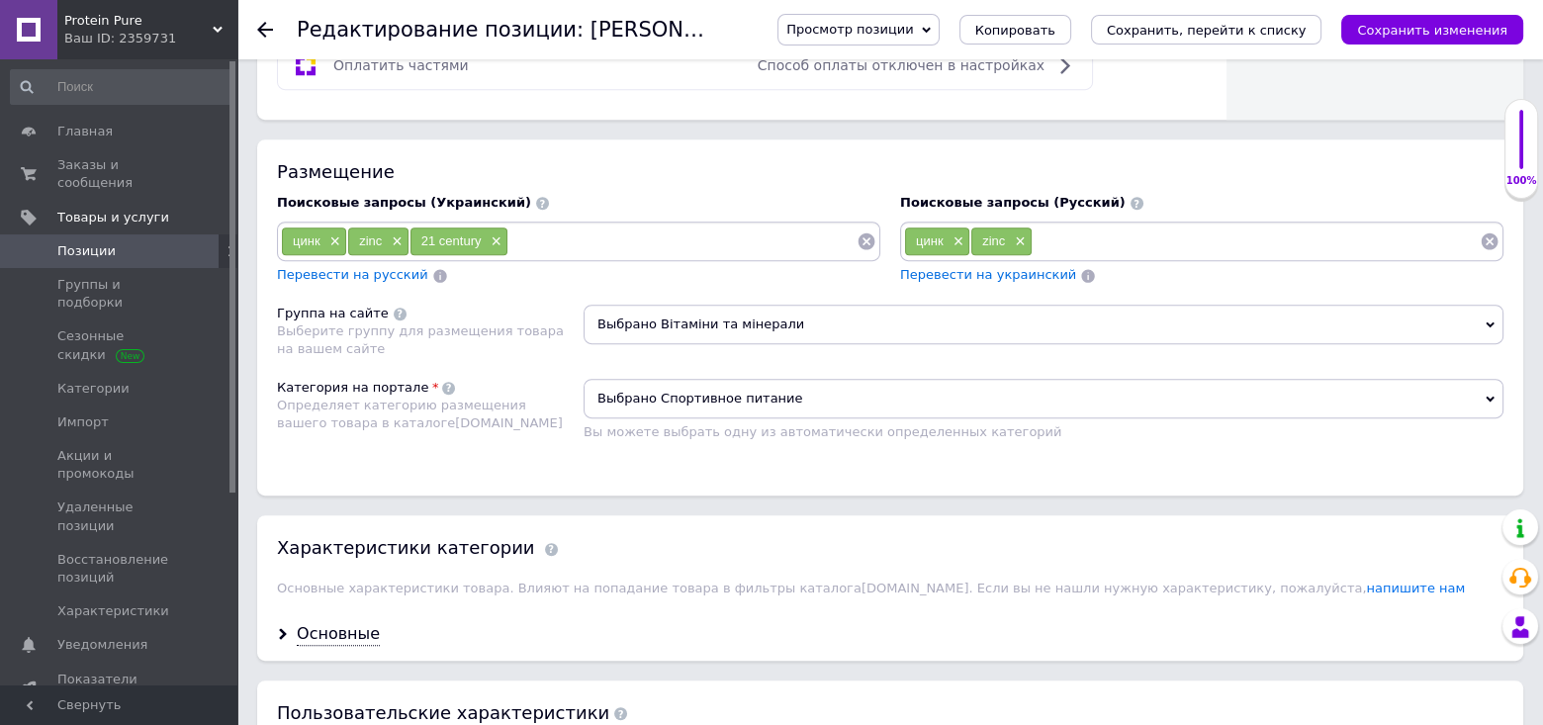
click at [775, 344] on span "Выбрано Вітаміни та мінерали" at bounding box center [1044, 325] width 920 height 40
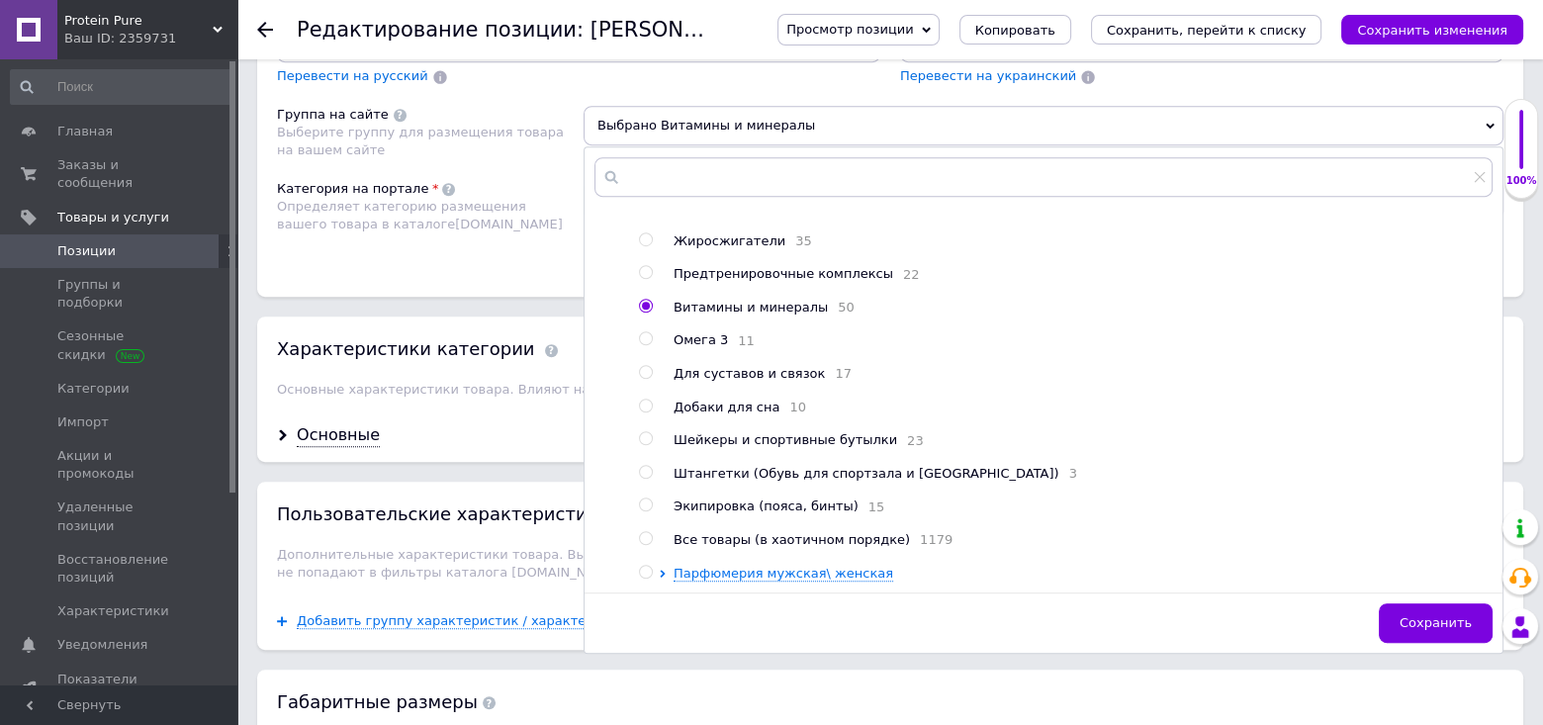
scroll to position [1583, 0]
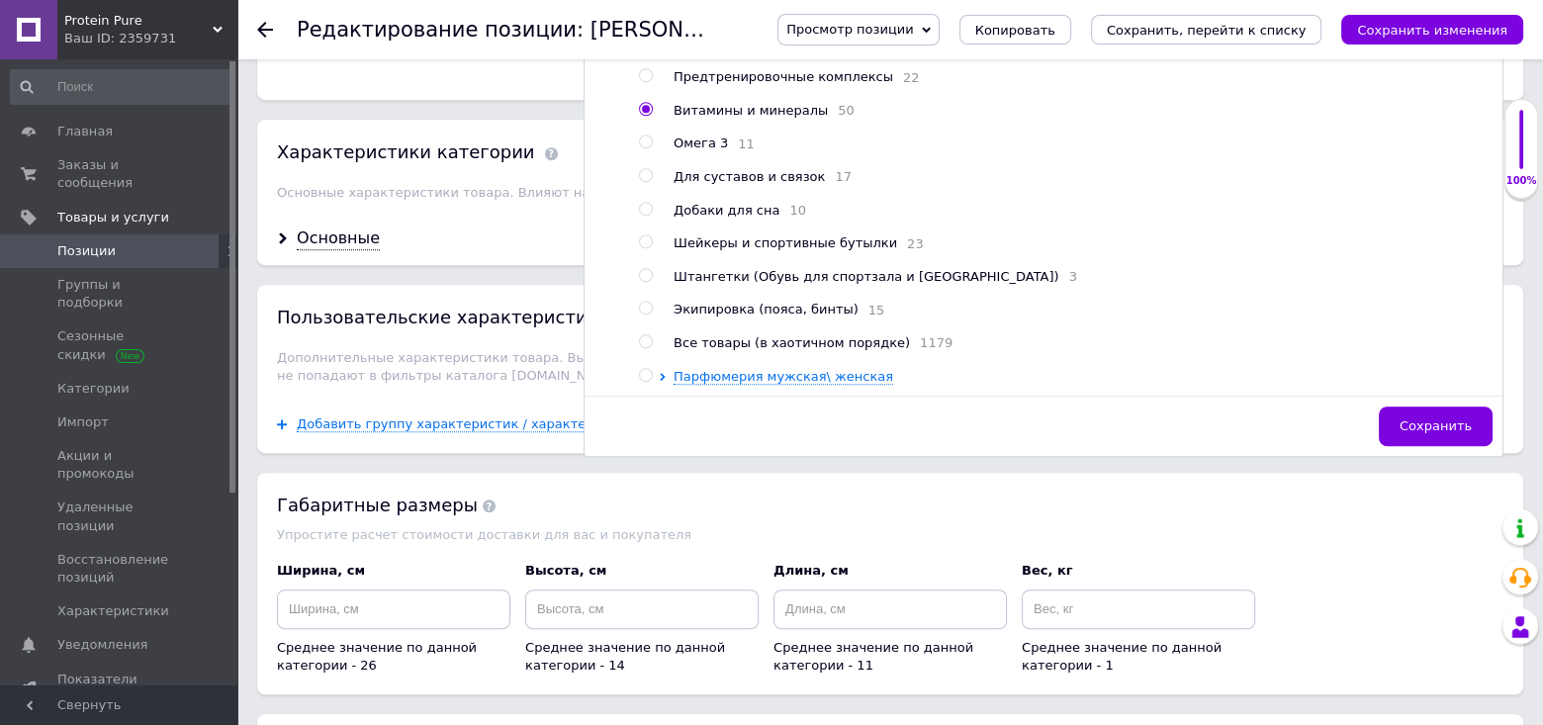
click at [648, 348] on input "radio" at bounding box center [645, 341] width 13 height 13
radio input "true"
radio input "false"
click at [1407, 437] on button "Сохранить" at bounding box center [1436, 427] width 114 height 40
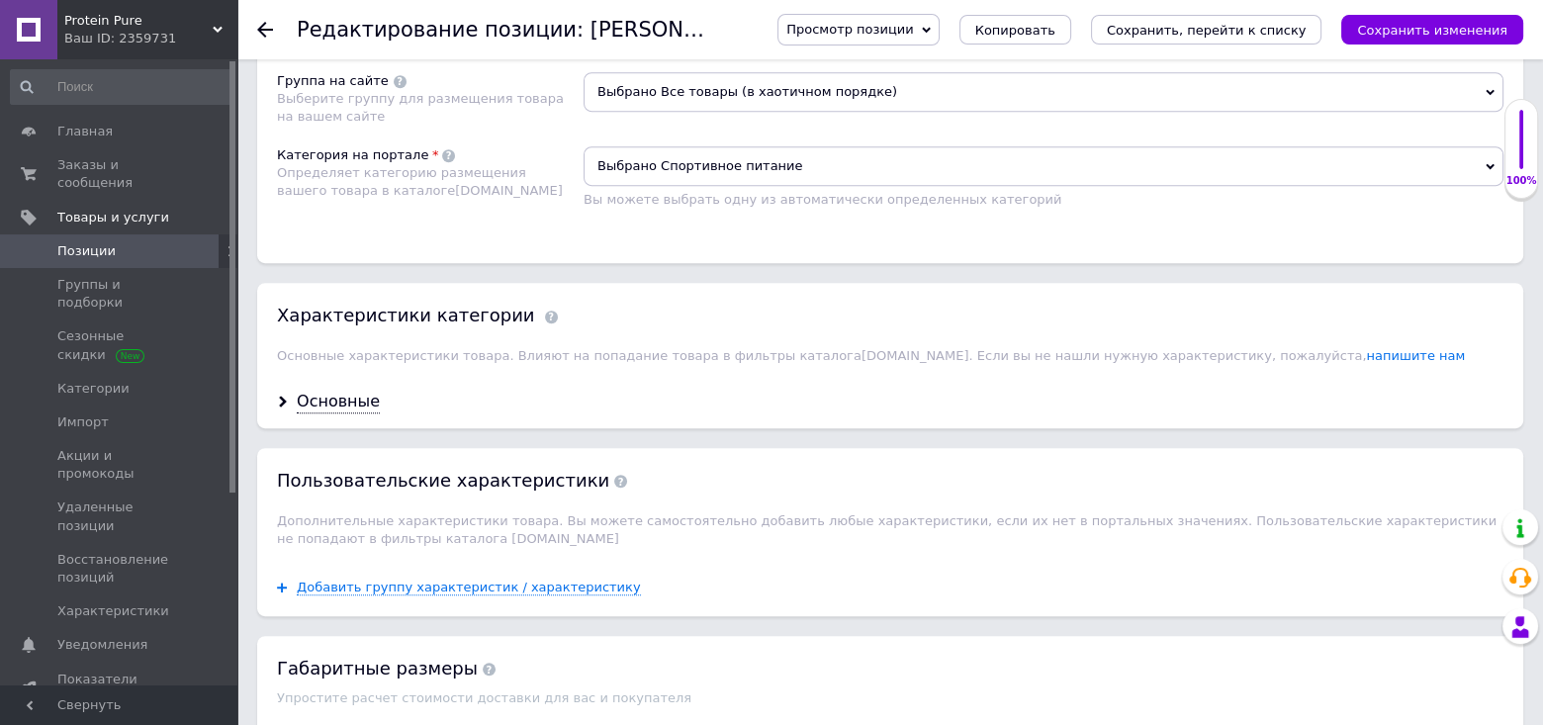
scroll to position [1385, 0]
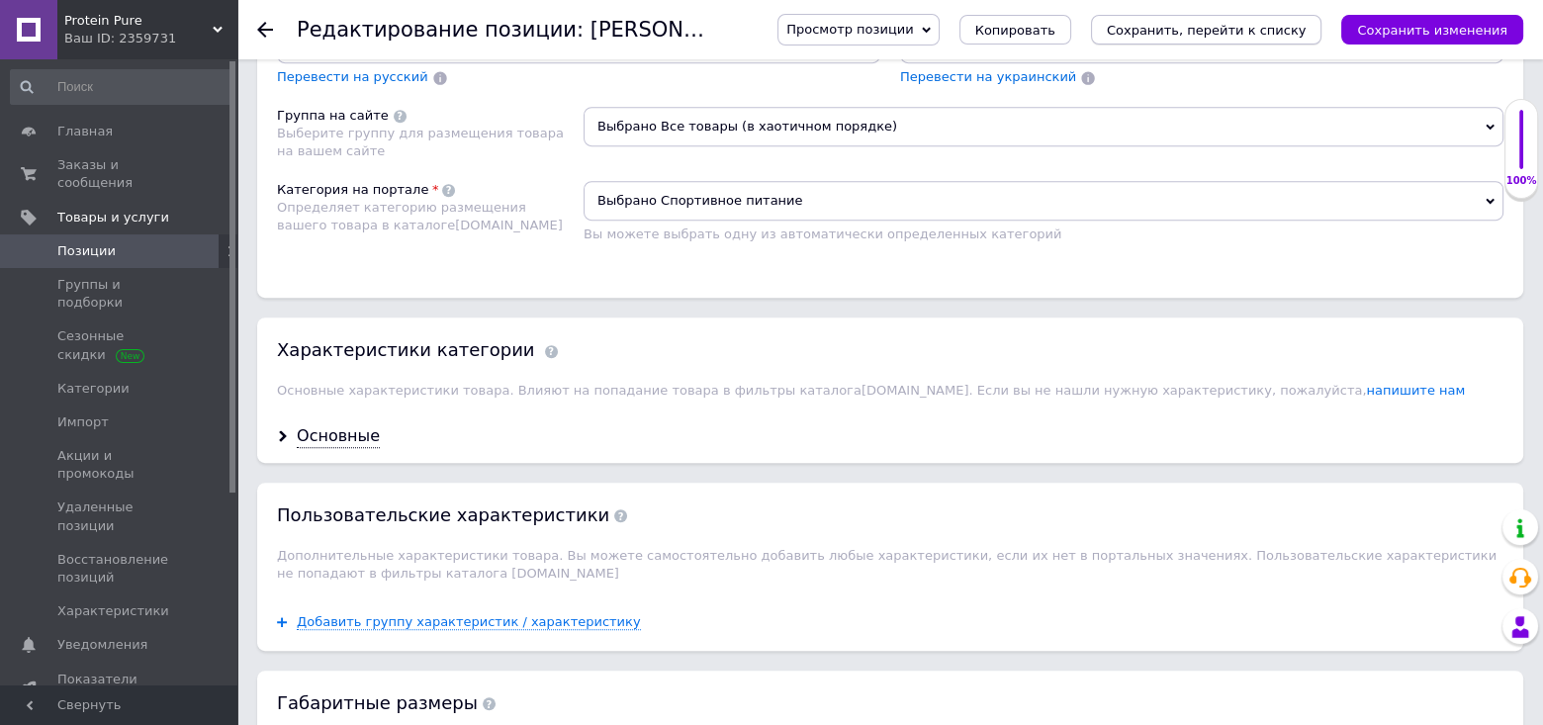
click at [1292, 32] on icon "Сохранить, перейти к списку" at bounding box center [1207, 30] width 200 height 15
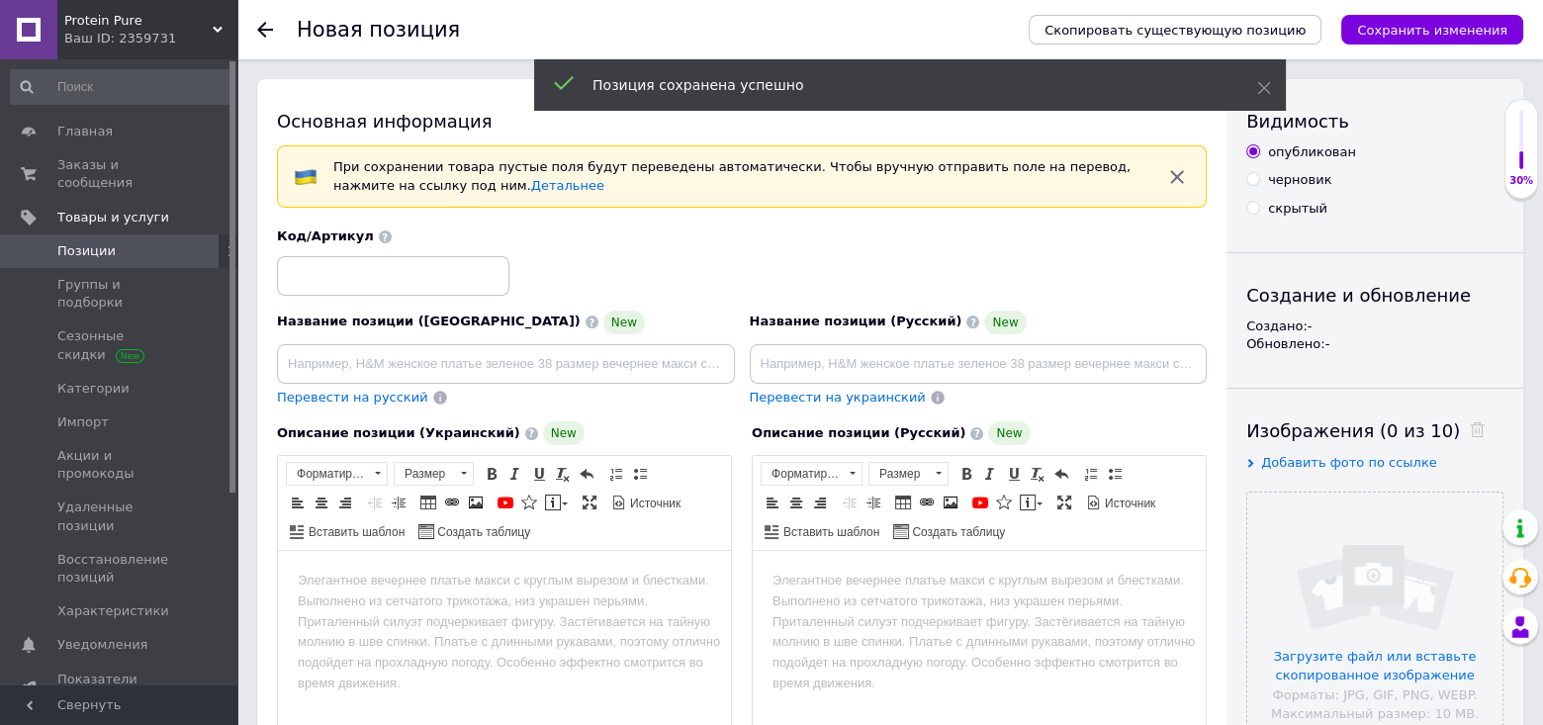
click at [118, 234] on link "Позиции" at bounding box center [121, 251] width 243 height 34
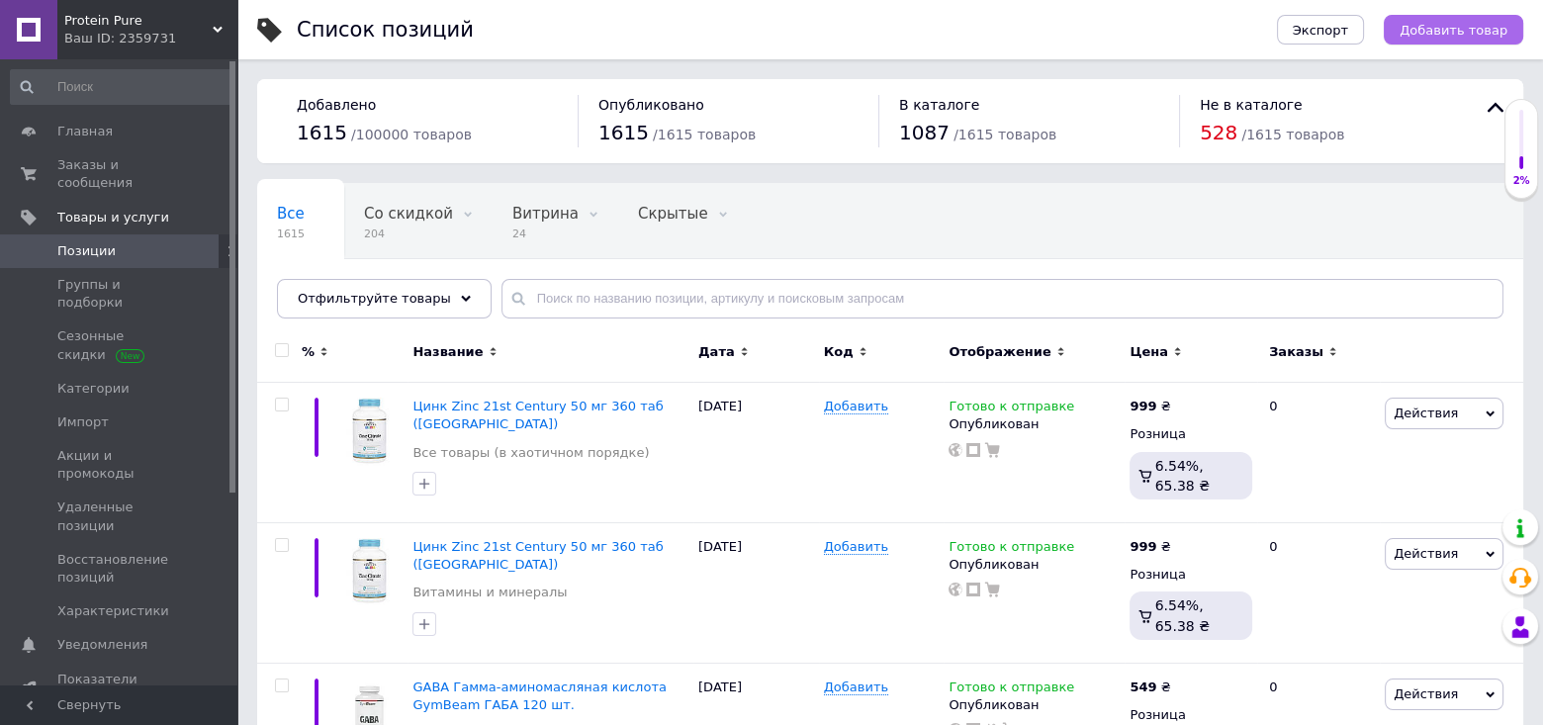
click at [1479, 24] on span "Добавить товар" at bounding box center [1454, 30] width 108 height 15
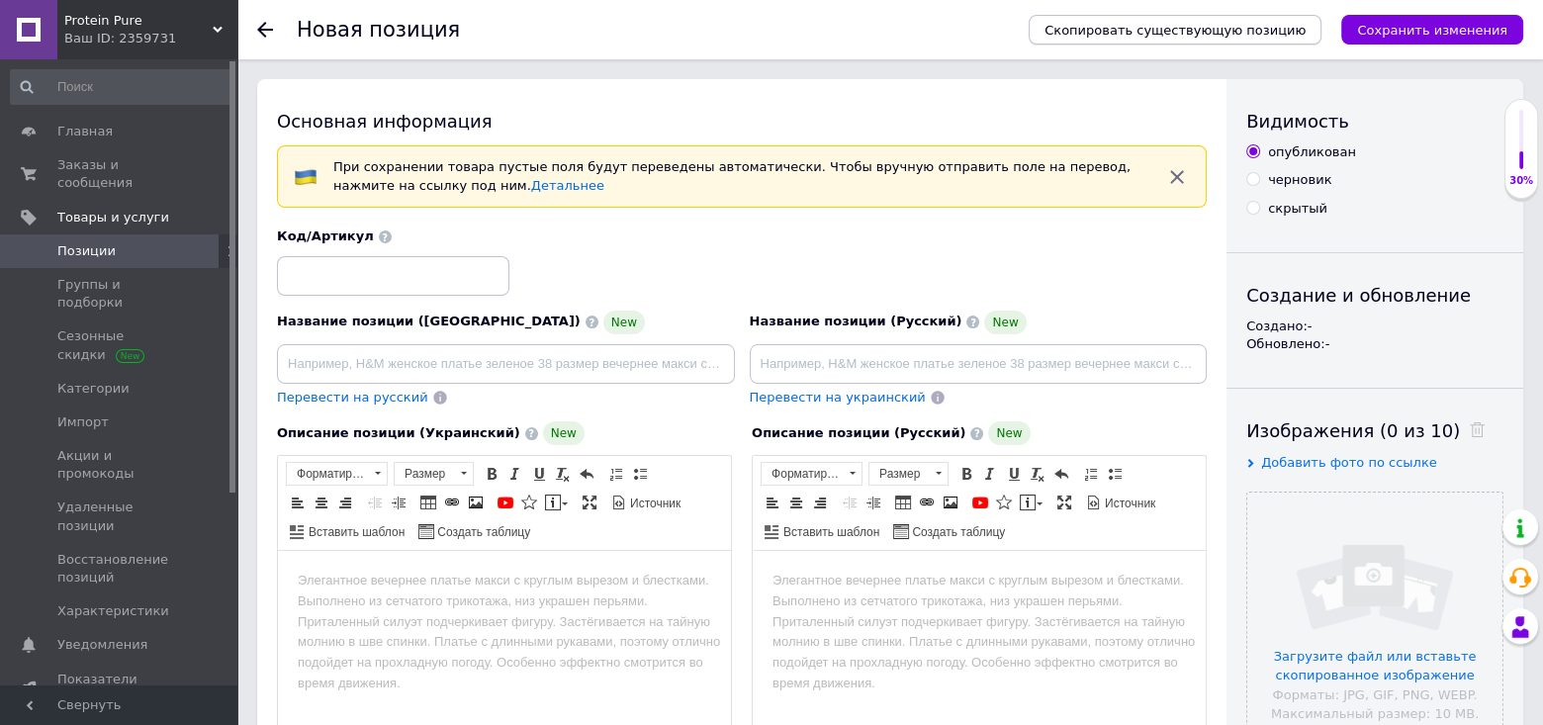
click at [1162, 18] on button "Скопировать существующую позицию" at bounding box center [1175, 30] width 293 height 30
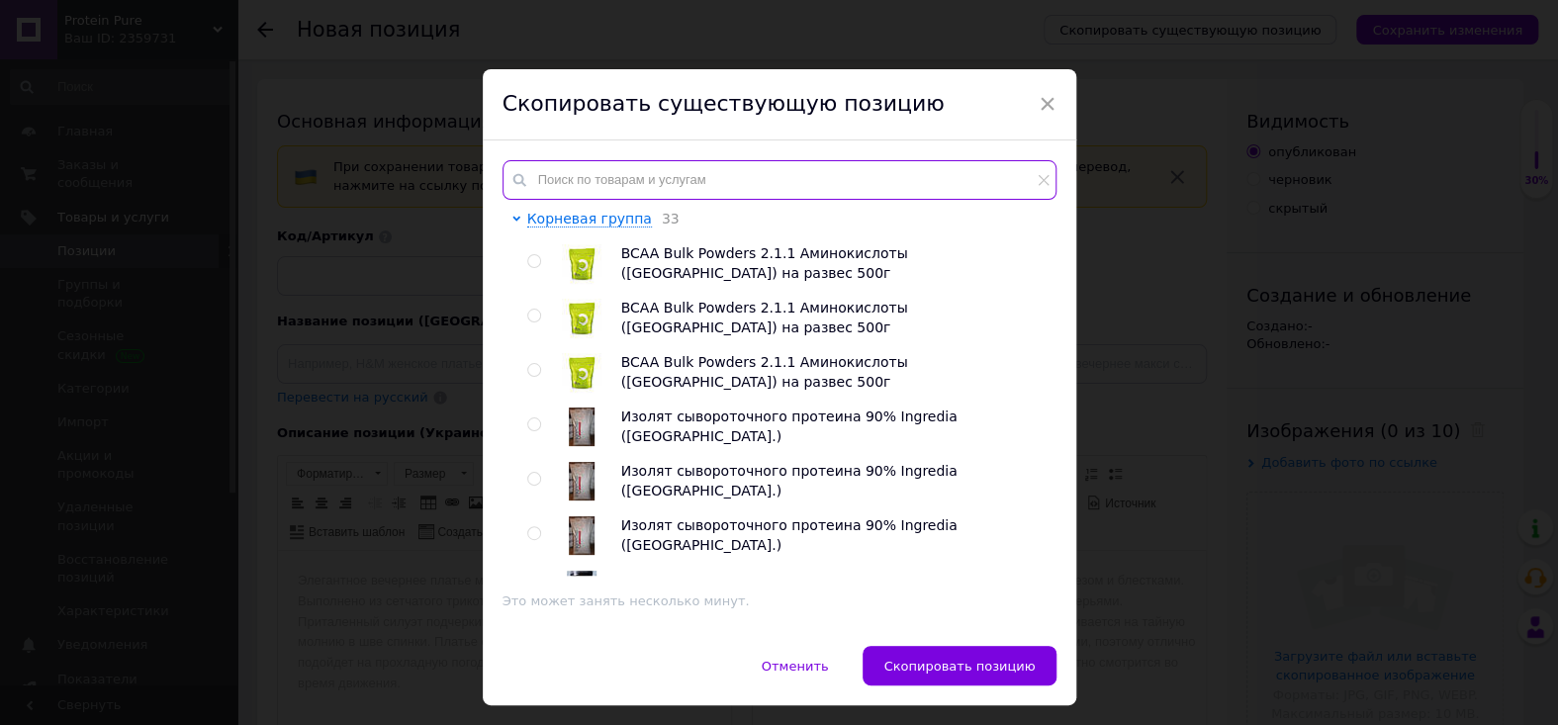
paste input "Цинк Zinc 21st Century 50 мг 360"
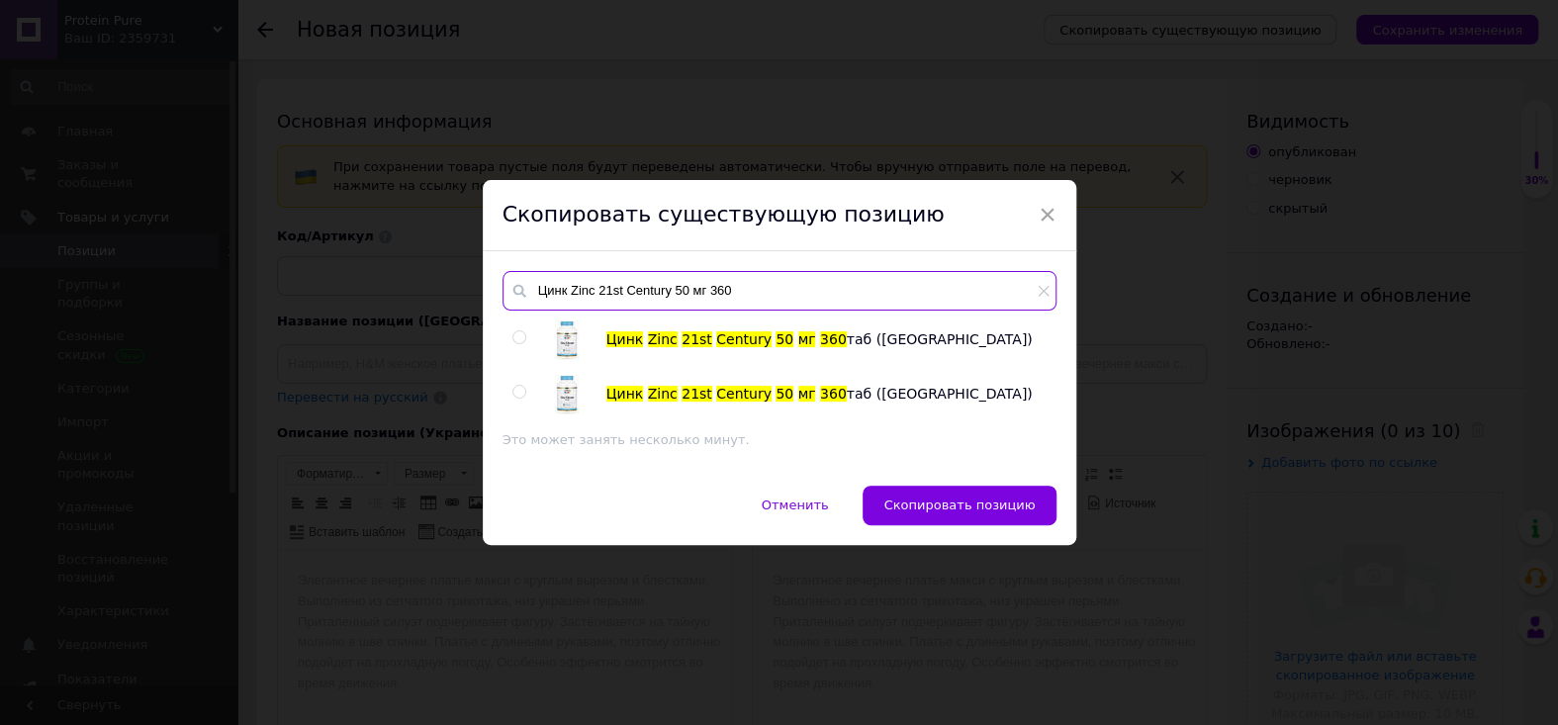
type input "Цинк Zinc 21st Century 50 мг 360"
click at [519, 392] on input "radio" at bounding box center [518, 392] width 13 height 13
radio input "true"
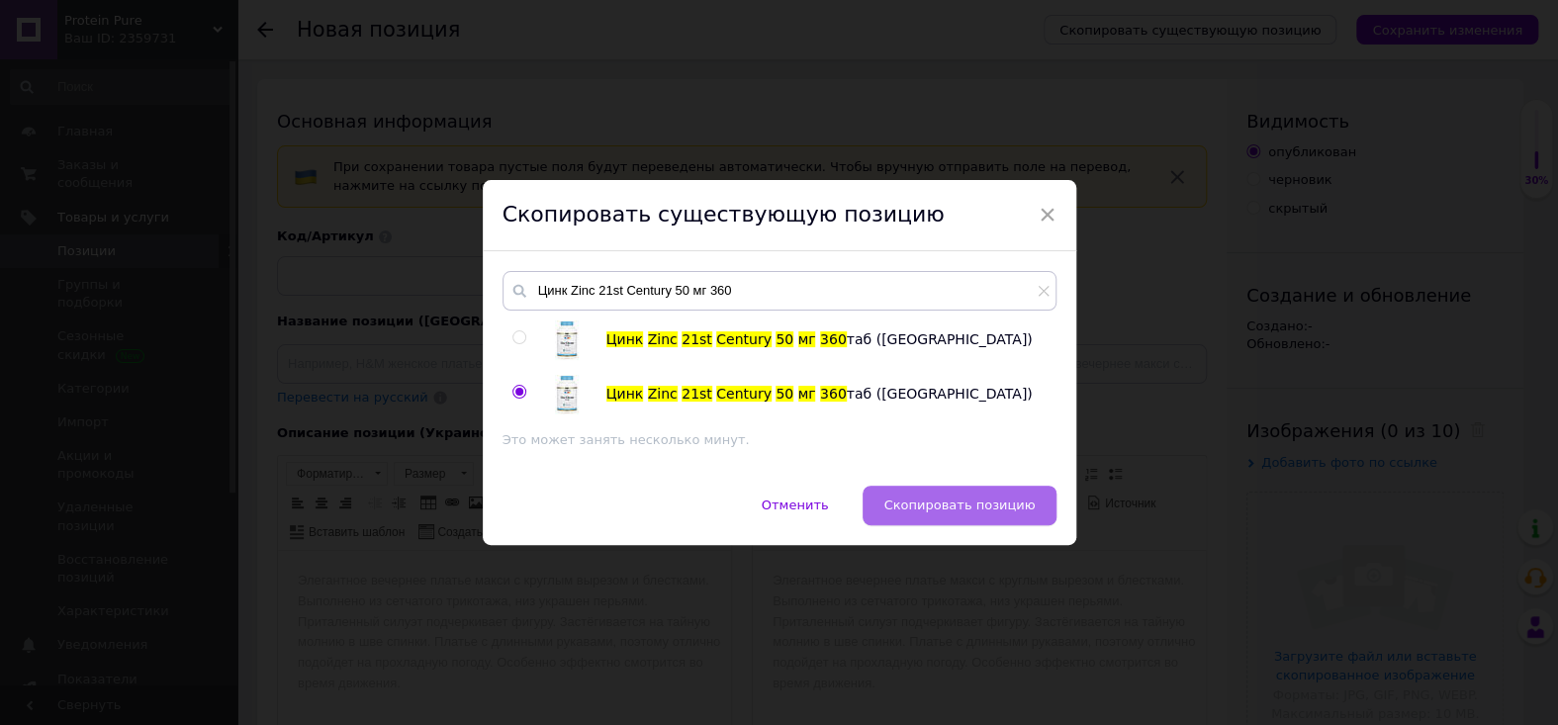
click at [900, 500] on span "Скопировать позицию" at bounding box center [958, 505] width 151 height 15
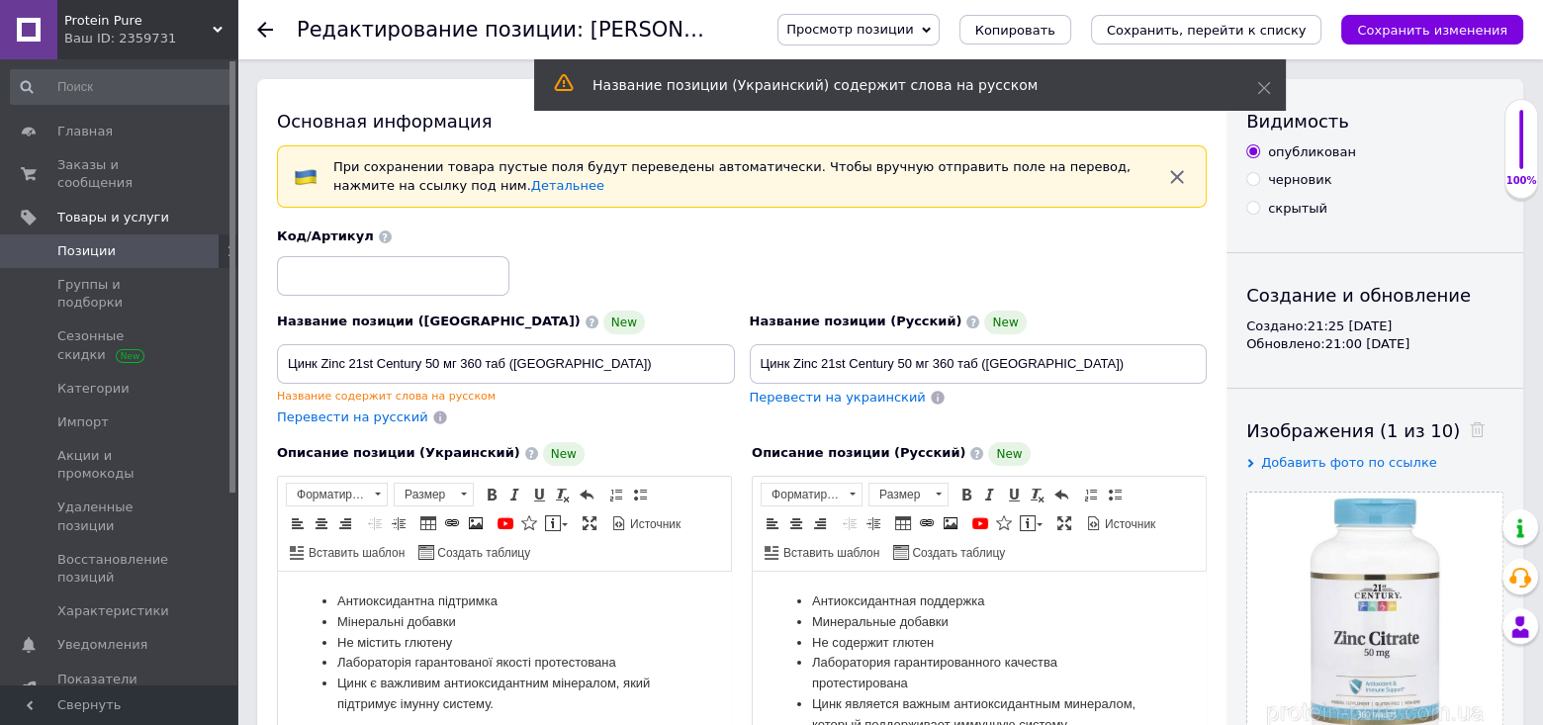
drag, startPoint x: 263, startPoint y: 446, endPoint x: 388, endPoint y: 141, distance: 329.2
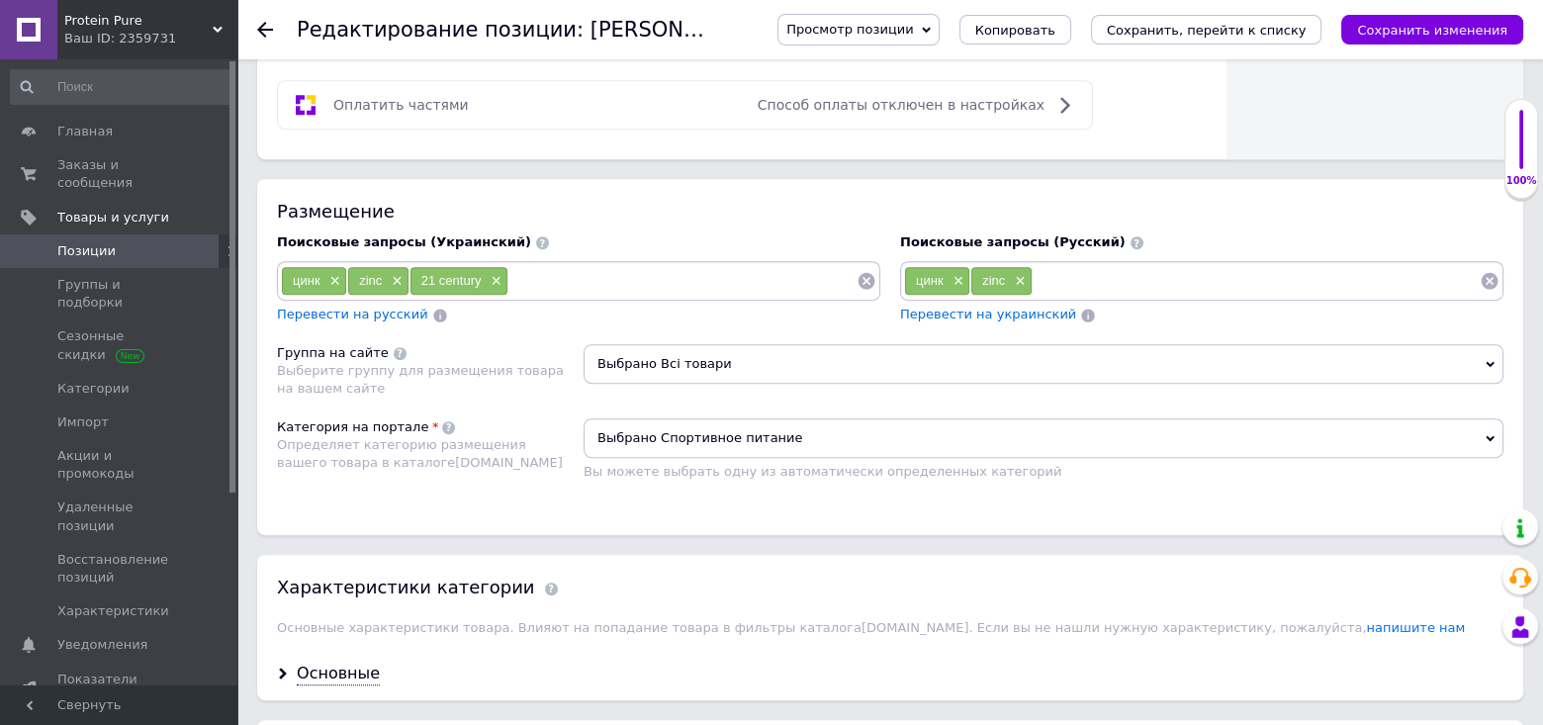
scroll to position [1385, 0]
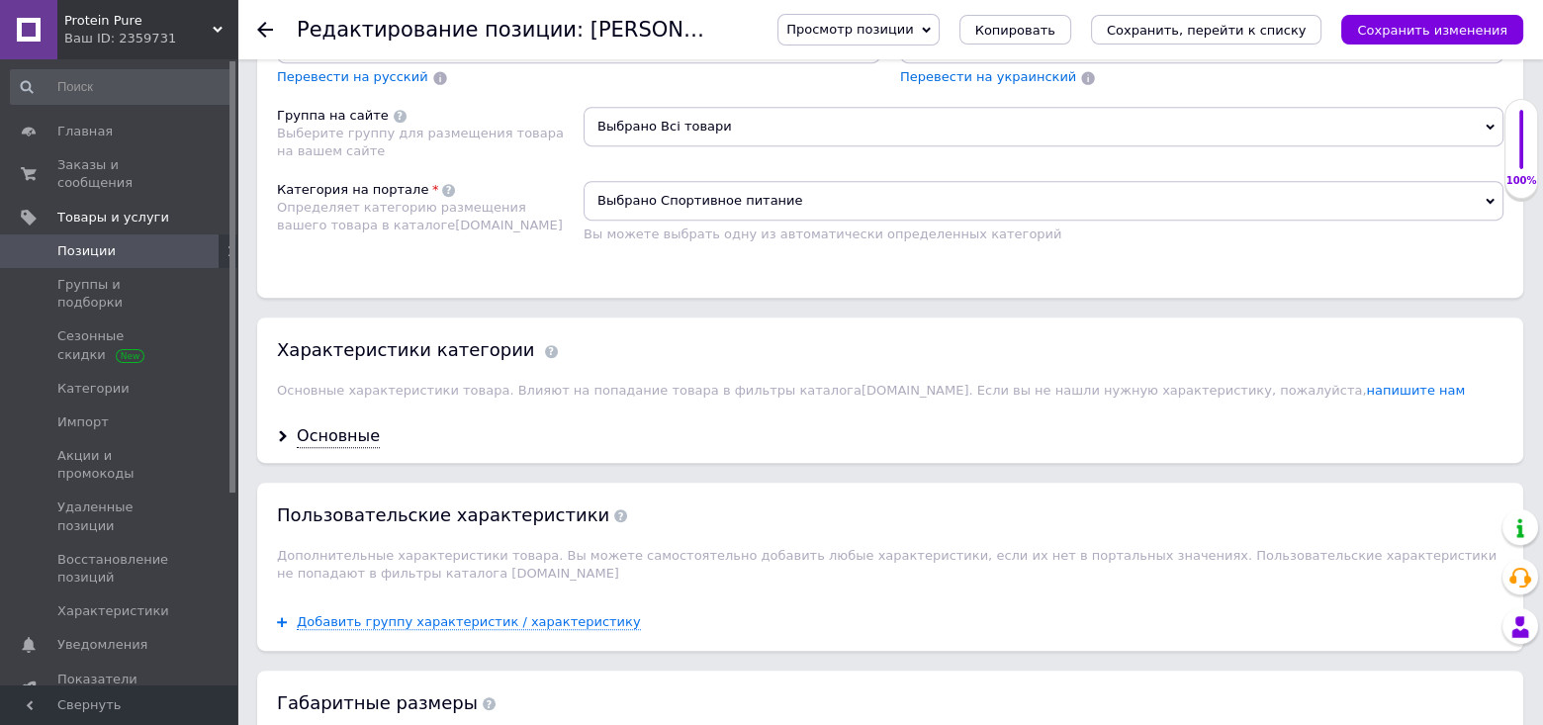
click at [794, 133] on span "Выбрано Всі товари" at bounding box center [1044, 127] width 920 height 40
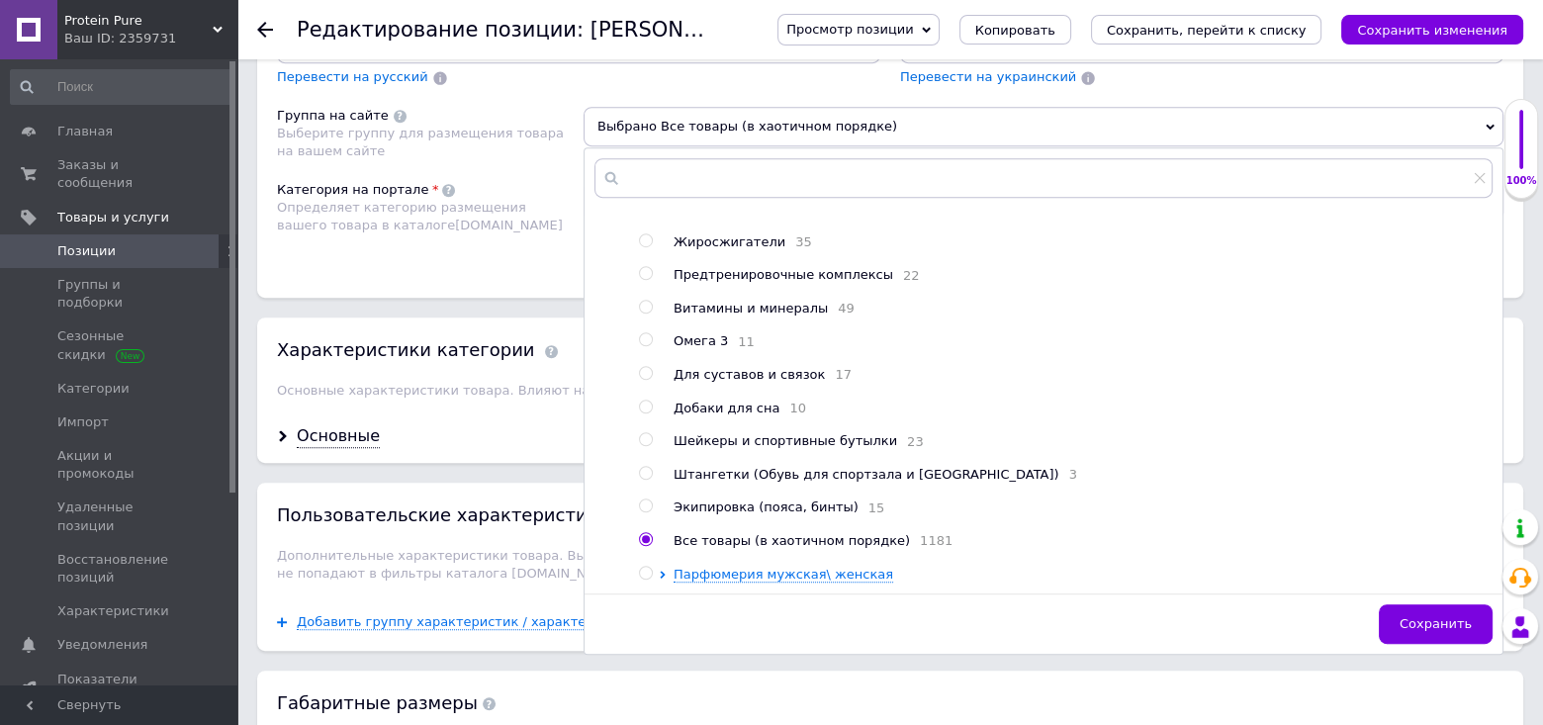
scroll to position [270, 0]
click at [1420, 631] on span "Сохранить" at bounding box center [1436, 623] width 72 height 15
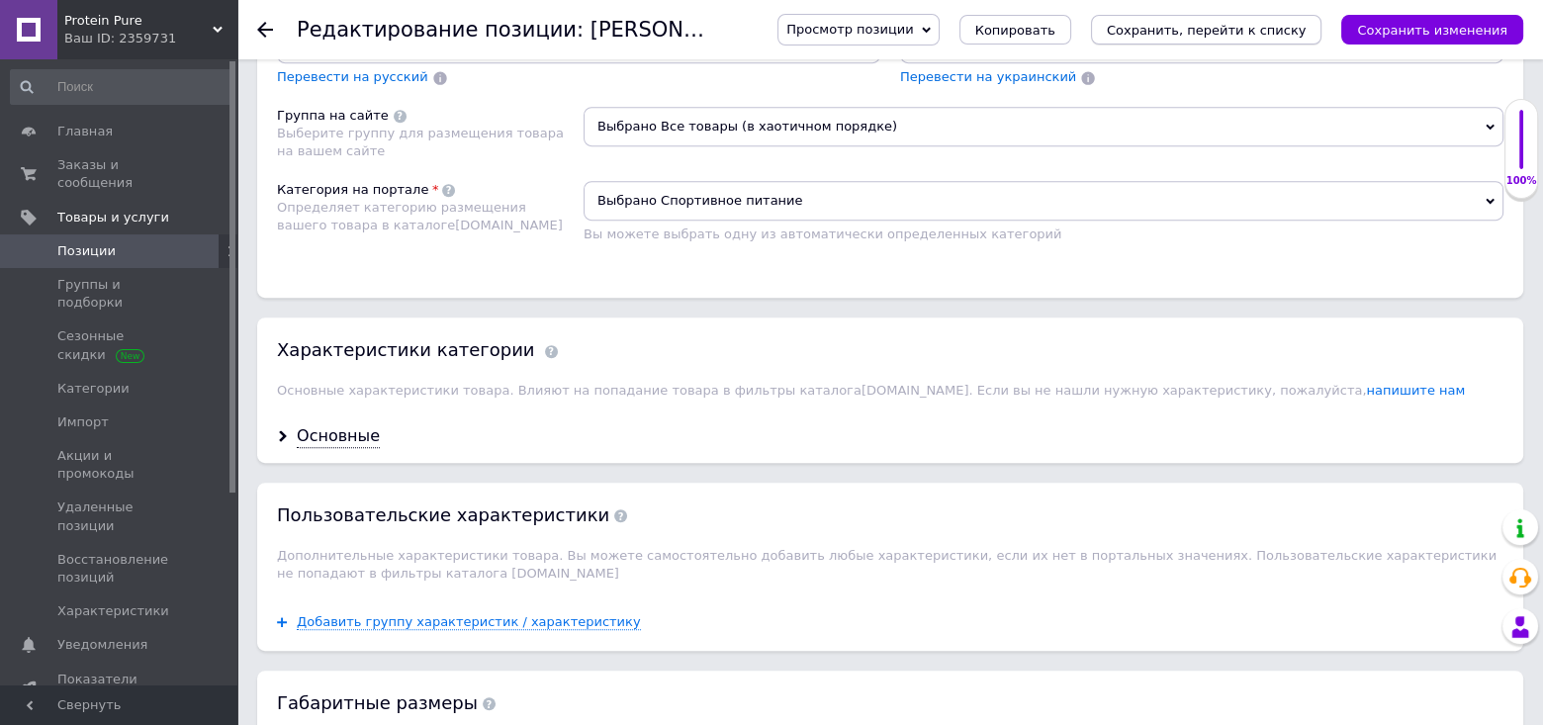
click at [1305, 30] on icon "Сохранить, перейти к списку" at bounding box center [1207, 30] width 200 height 15
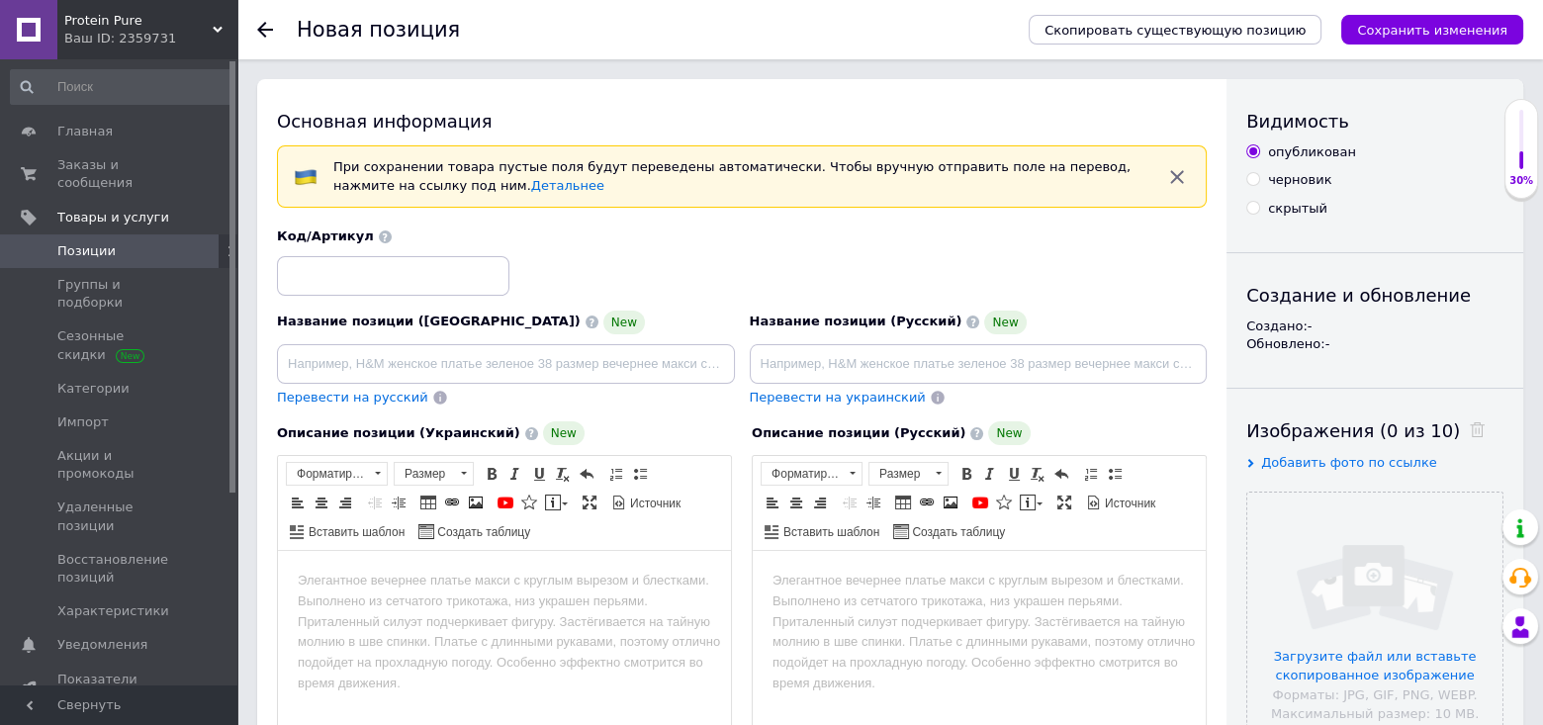
click at [119, 242] on span "Позиции" at bounding box center [120, 251] width 126 height 18
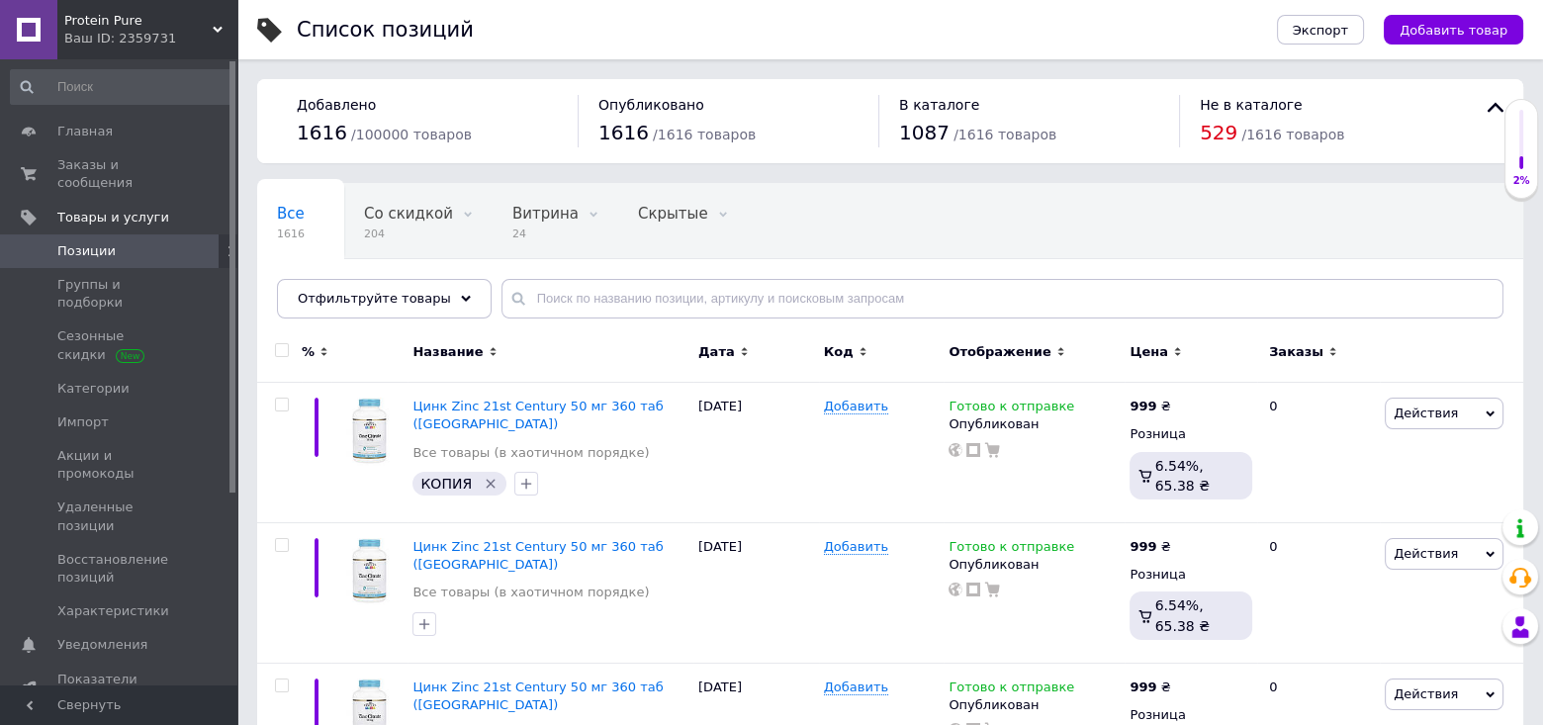
scroll to position [198, 0]
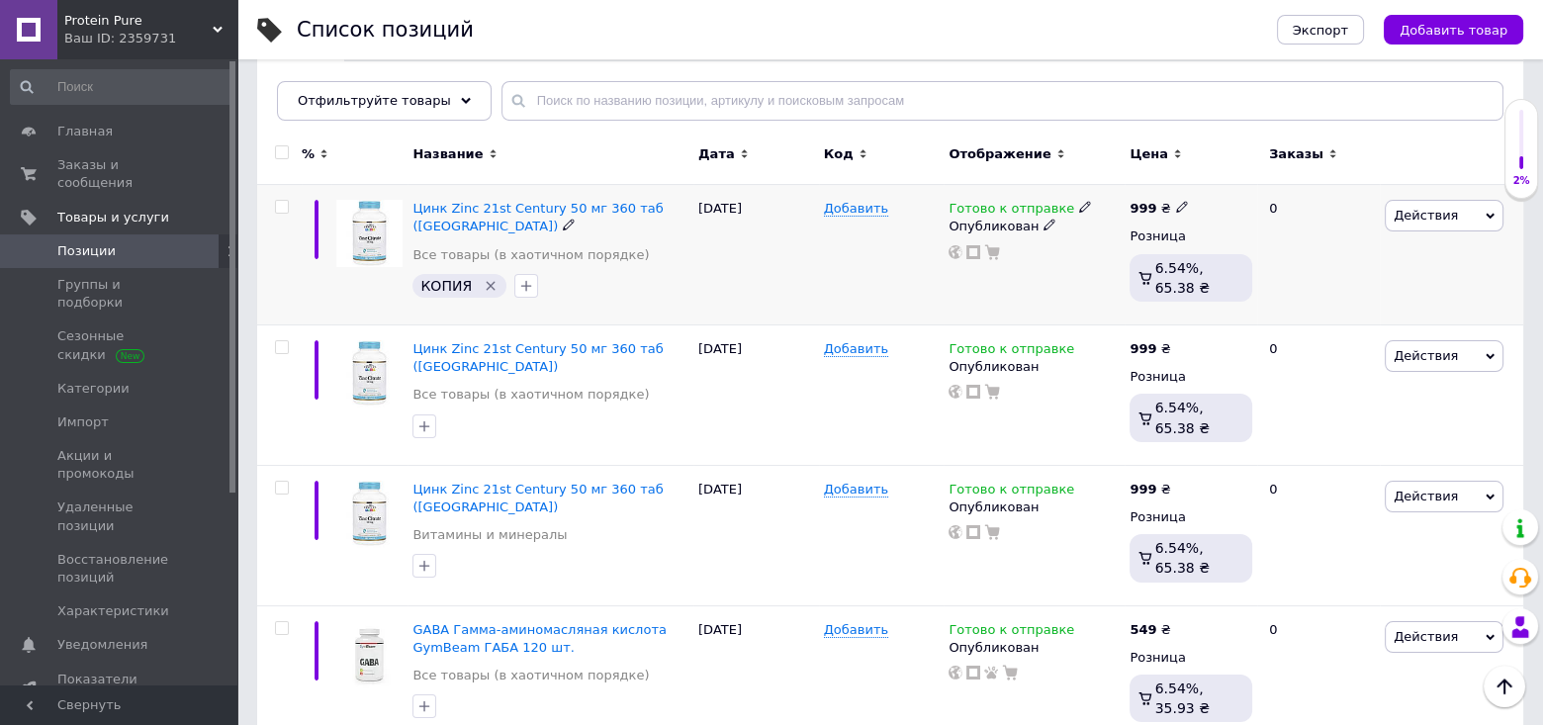
click at [489, 281] on icon "Удалить метку" at bounding box center [490, 285] width 9 height 9
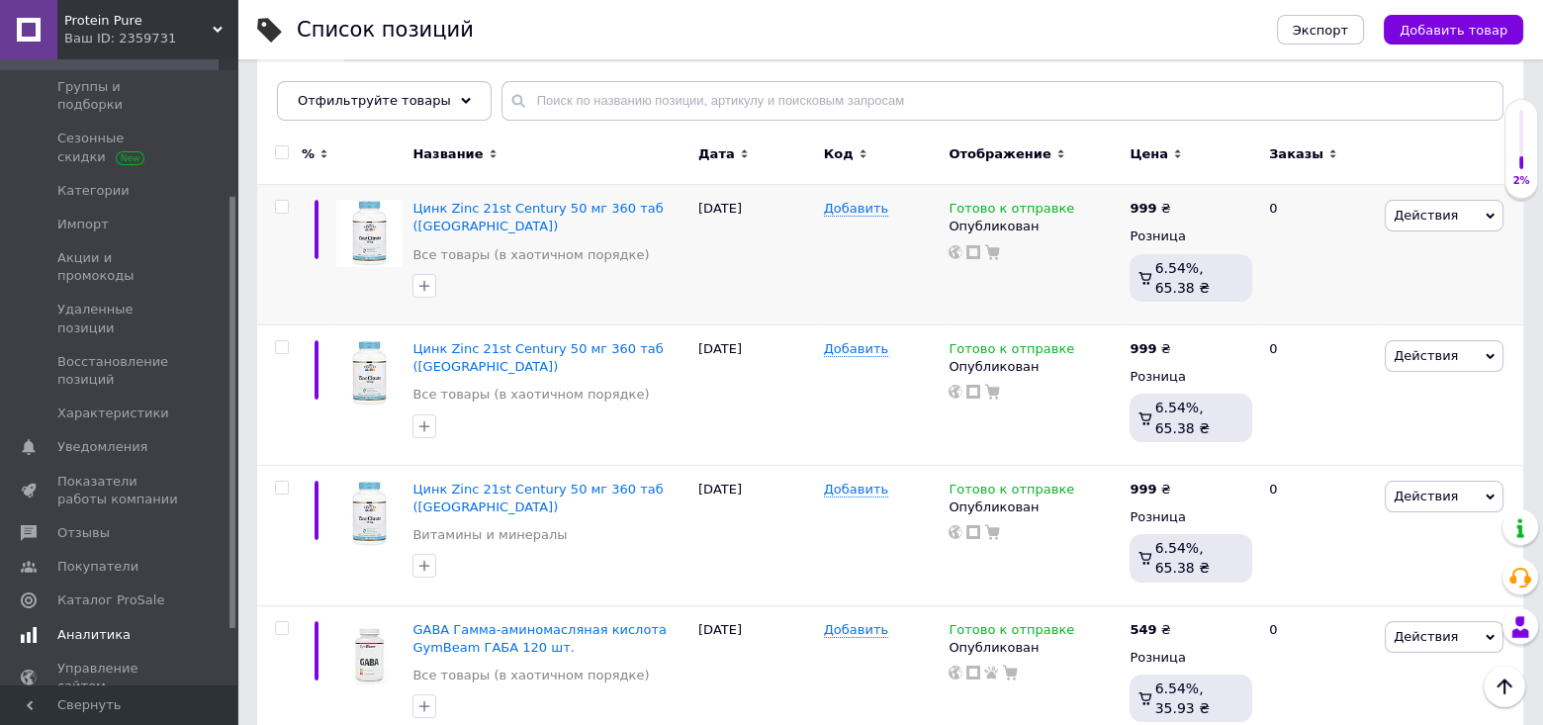
click at [100, 626] on span "Аналитика" at bounding box center [93, 635] width 73 height 18
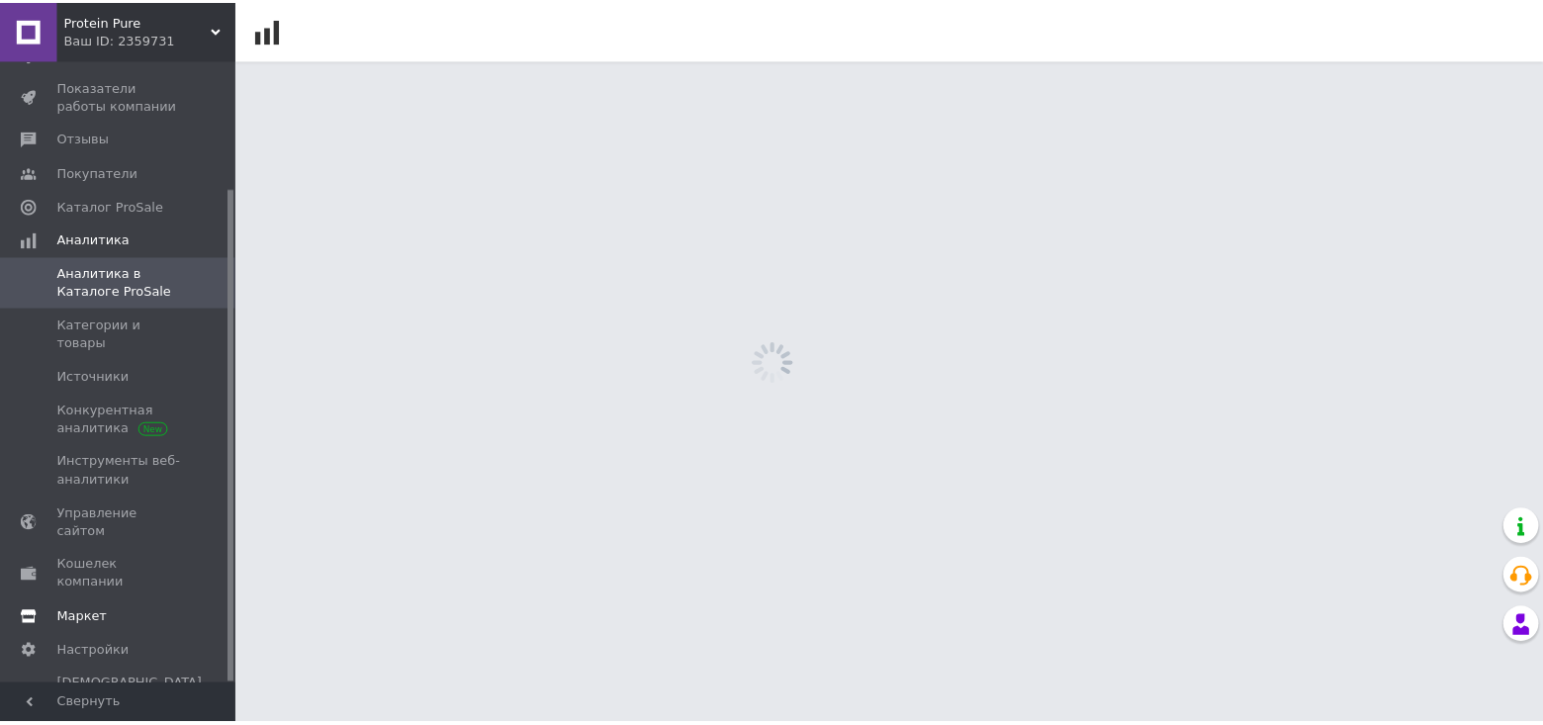
scroll to position [161, 0]
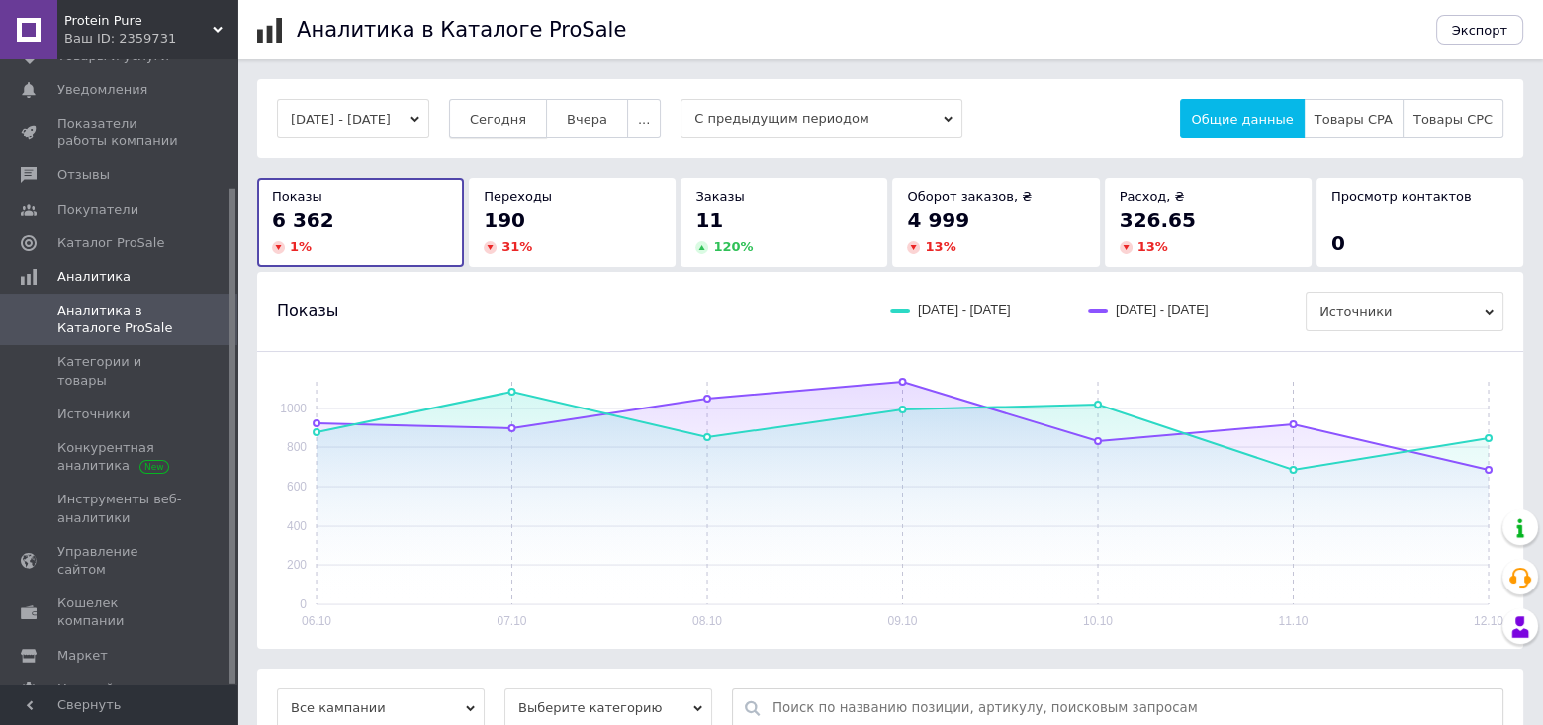
click at [526, 117] on span "Сегодня" at bounding box center [498, 119] width 56 height 15
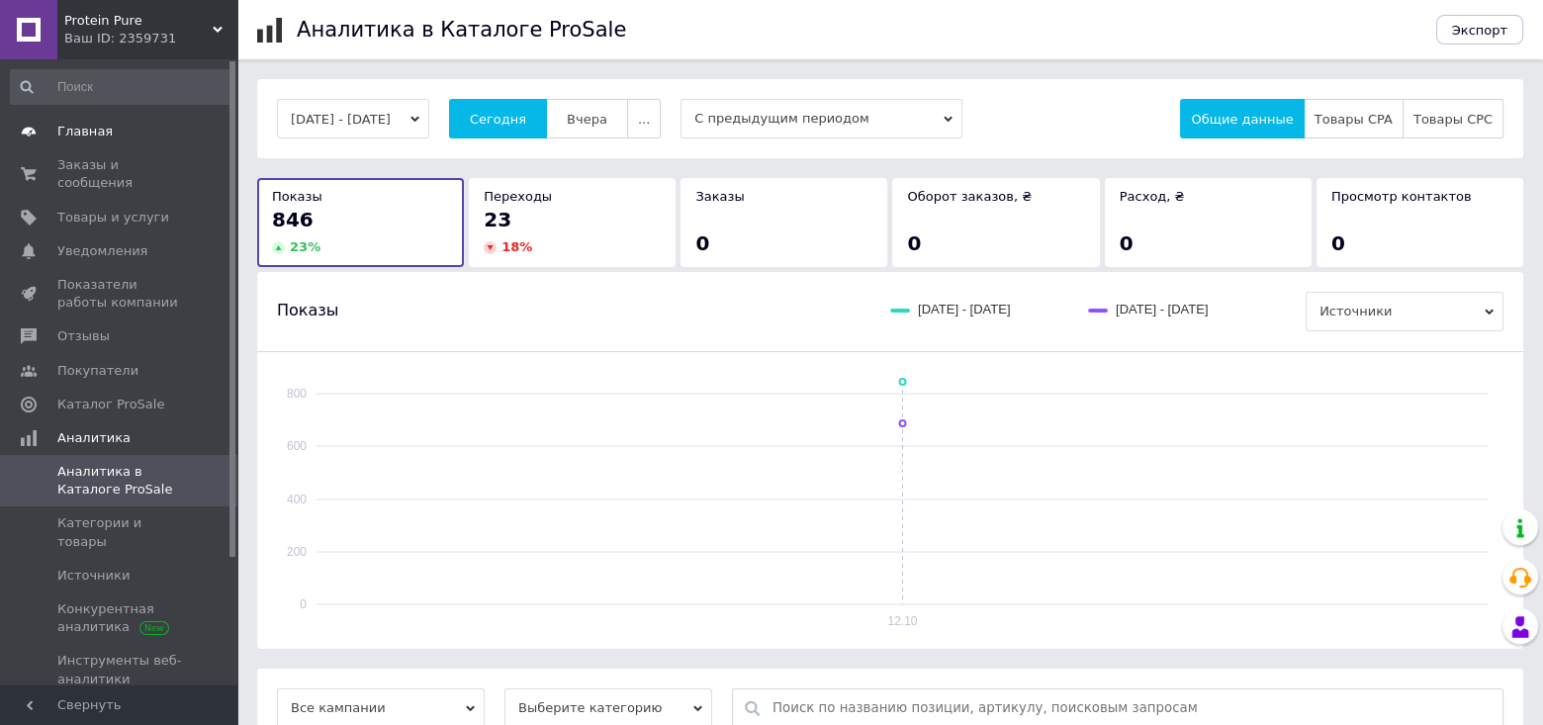
click at [120, 131] on span "Главная" at bounding box center [120, 132] width 126 height 18
